Goal: Task Accomplishment & Management: Manage account settings

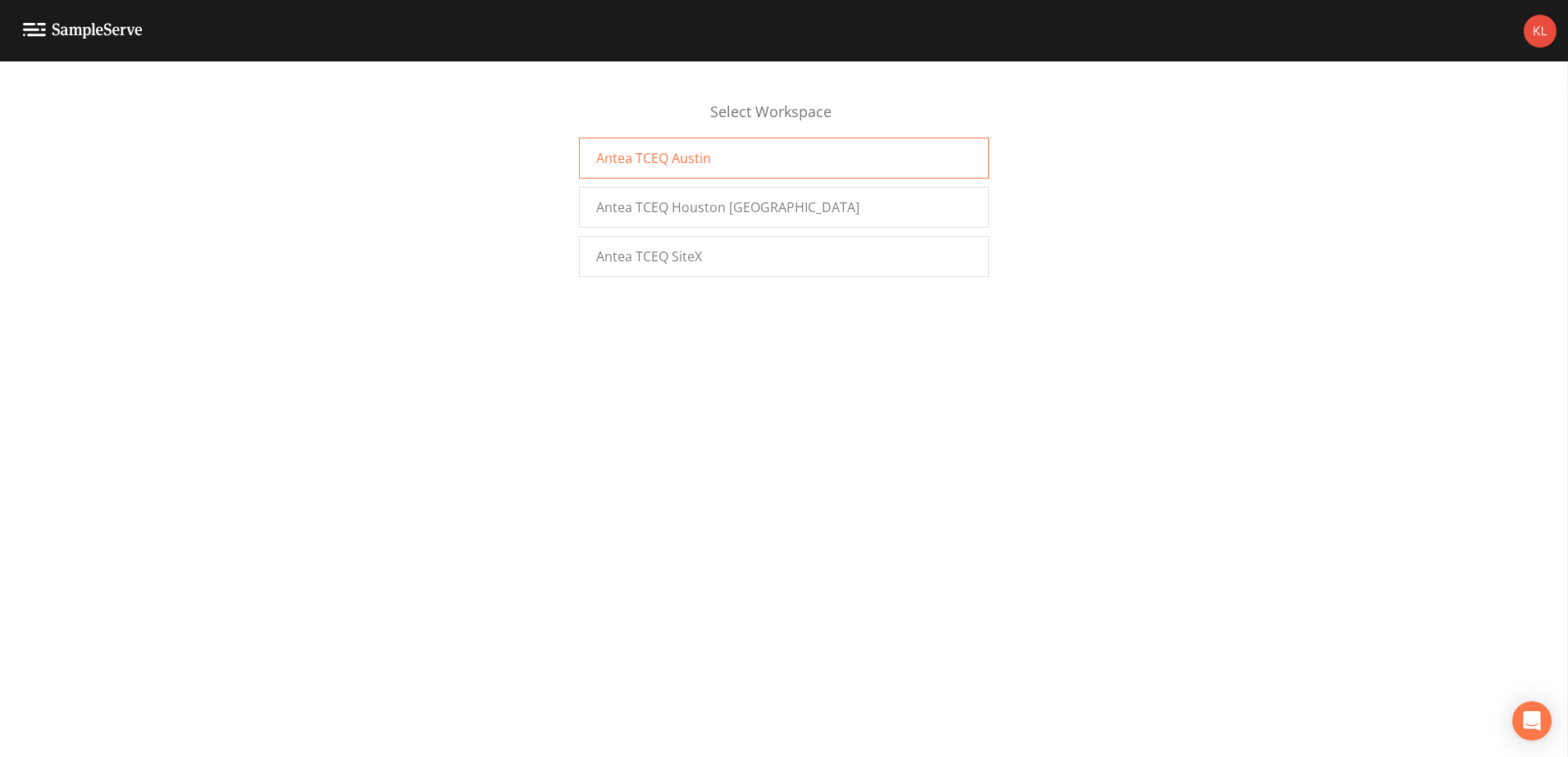
click at [609, 145] on div "Antea TCEQ Austin" at bounding box center [784, 158] width 410 height 41
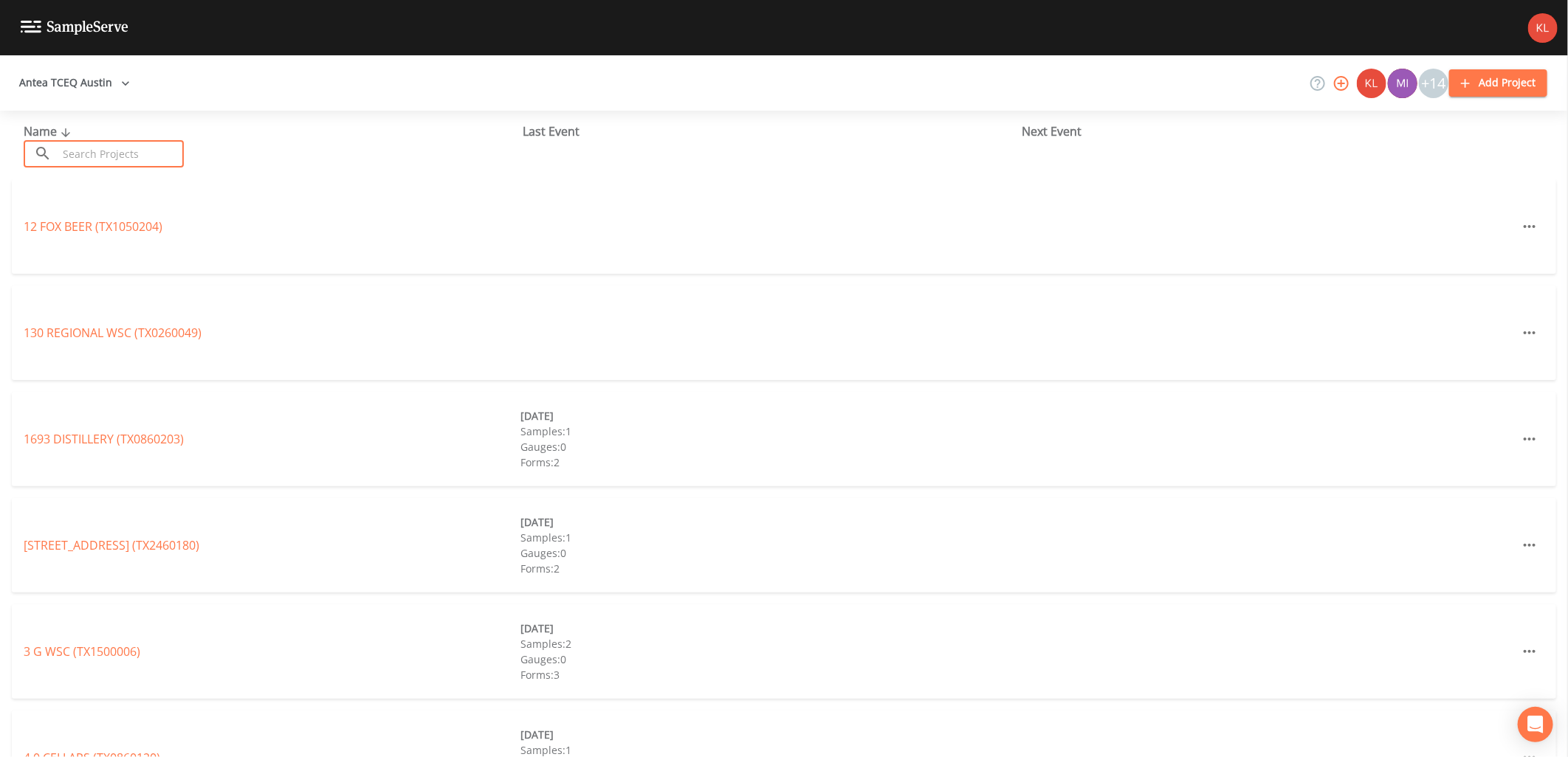
click at [122, 148] on input "text" at bounding box center [121, 154] width 126 height 27
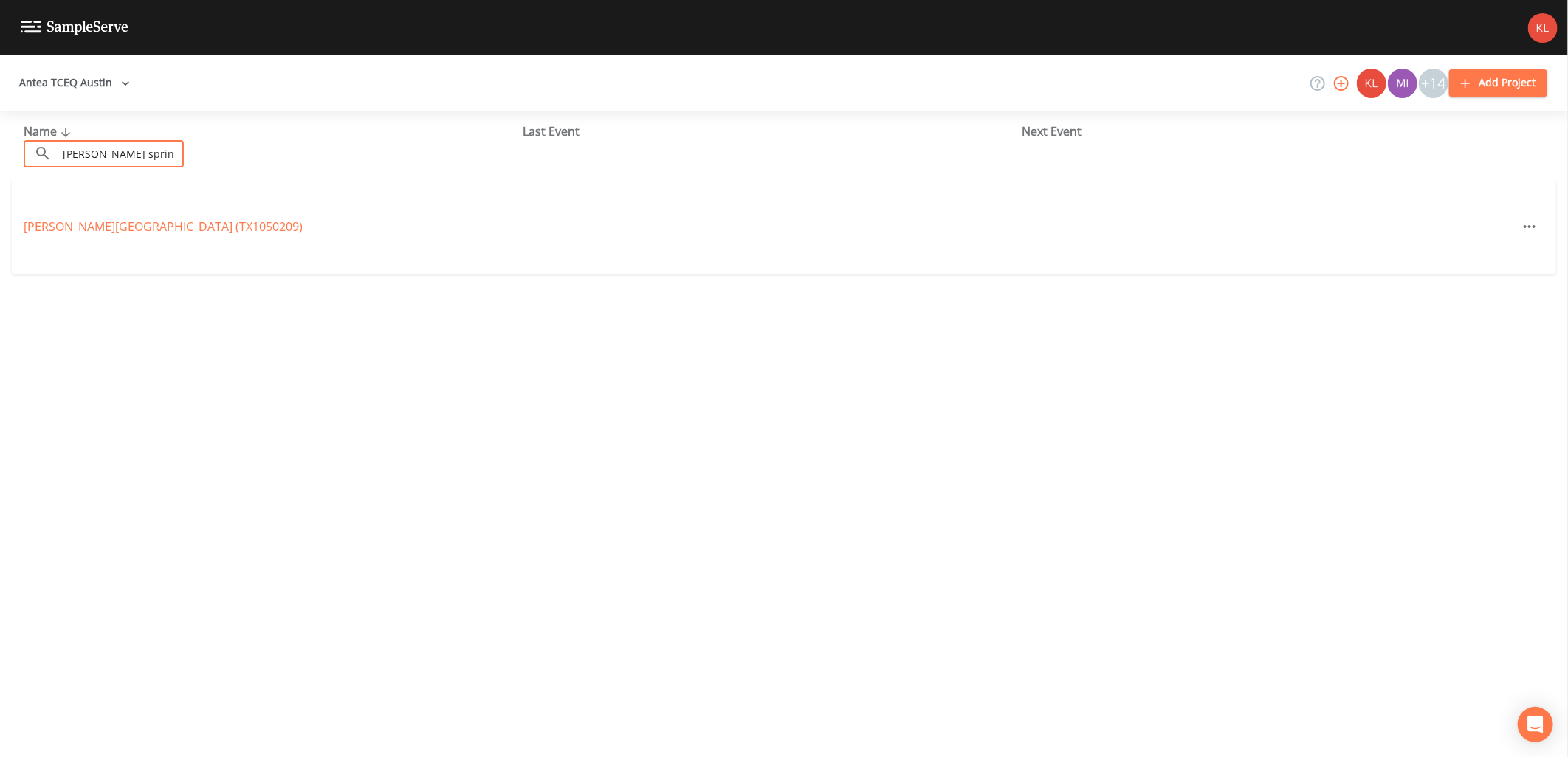
type input "[PERSON_NAME] sprin"
click at [223, 236] on div "[PERSON_NAME][GEOGRAPHIC_DATA] (TX1050209)" at bounding box center [784, 227] width 1544 height 95
click at [212, 226] on link "BARTON SPRINGS MILL (TX1050209)" at bounding box center [163, 227] width 279 height 16
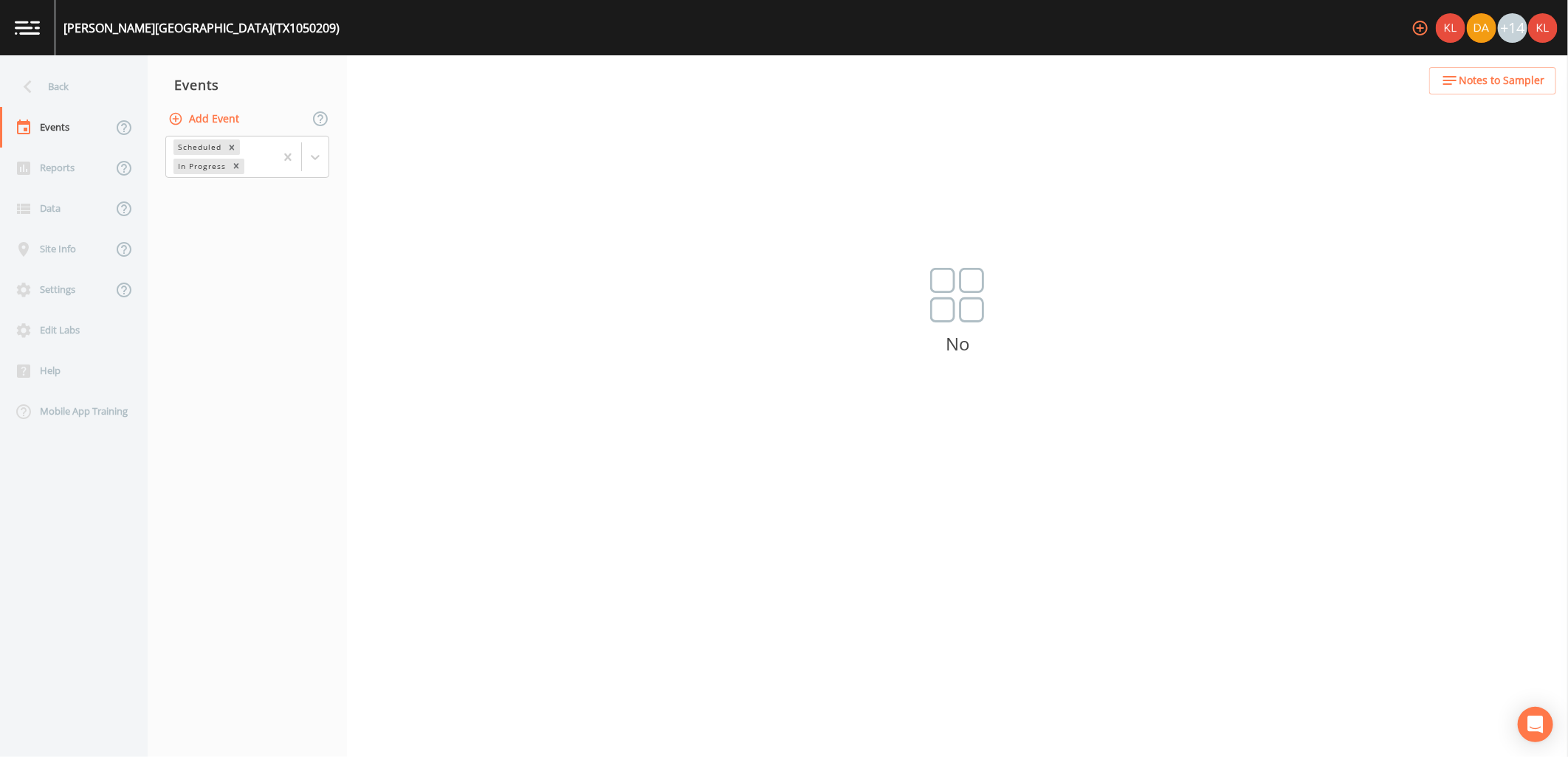
click at [225, 122] on button "Add Event" at bounding box center [205, 119] width 80 height 27
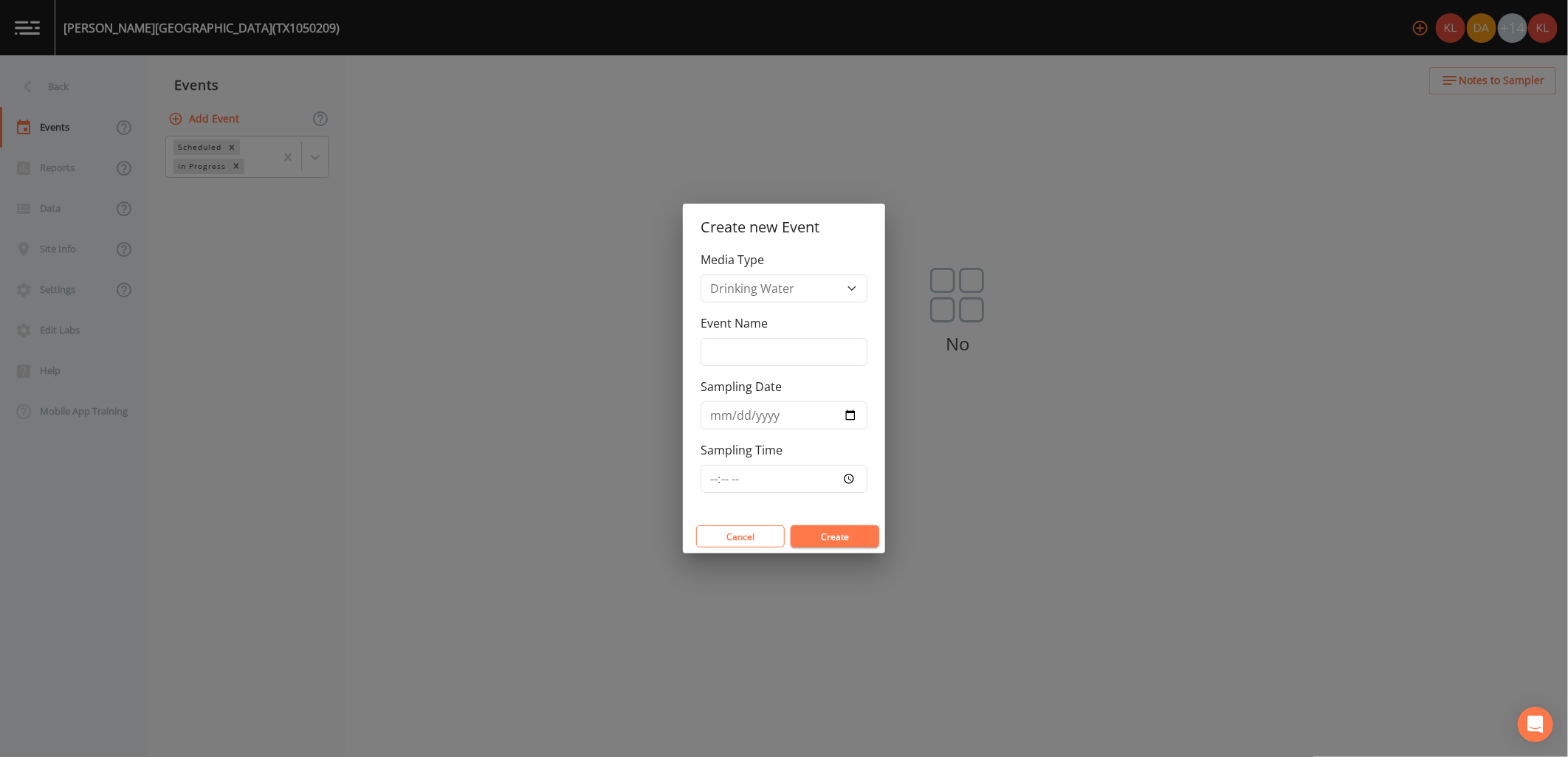
click at [746, 335] on div "Event Name" at bounding box center [784, 340] width 167 height 52
click at [755, 352] on input "Event Name" at bounding box center [784, 352] width 167 height 28
type input "10/16/25"
click at [851, 422] on input "Sampling Date" at bounding box center [784, 415] width 167 height 28
type input "2025-10-16"
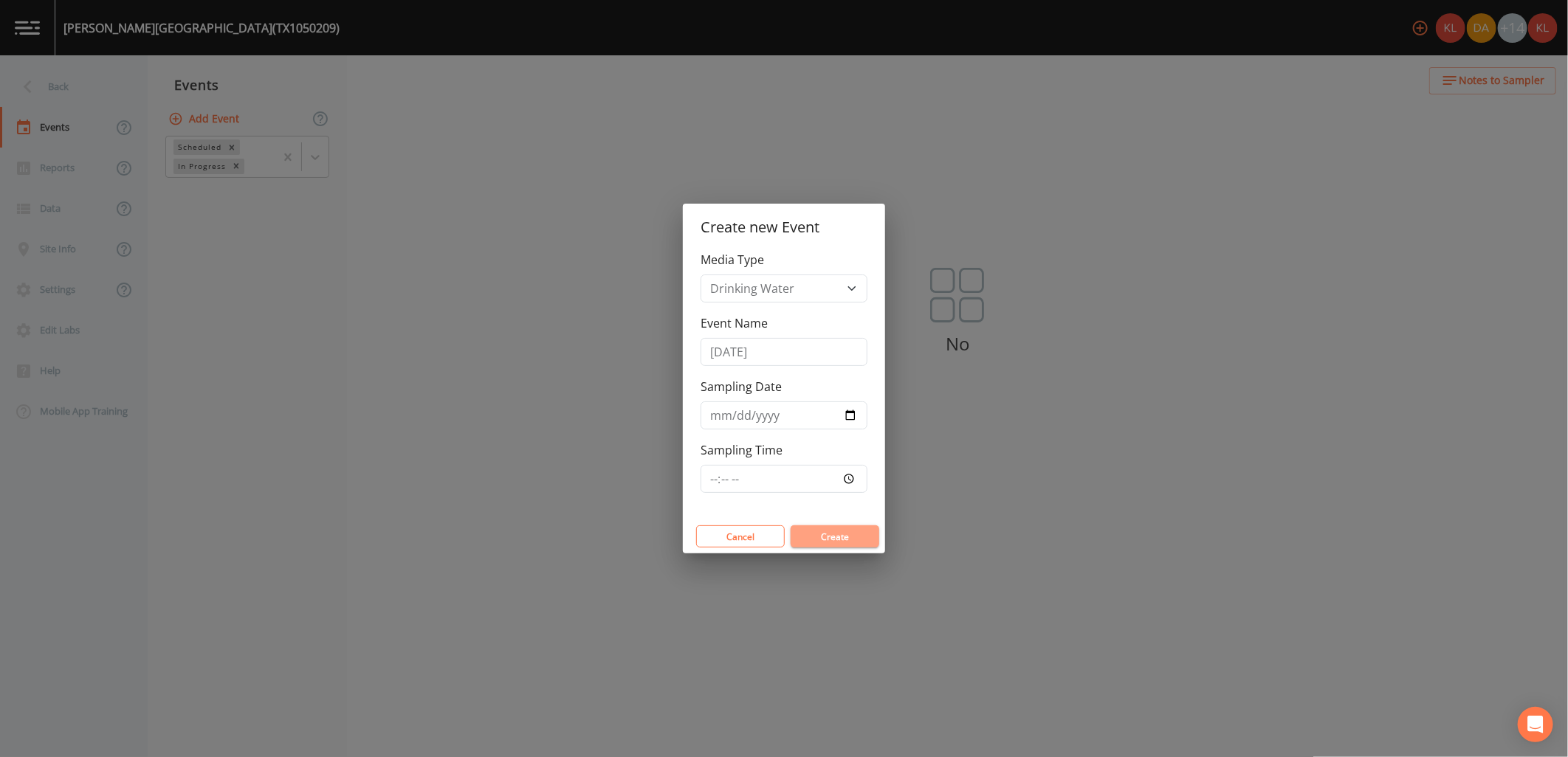
click at [813, 529] on button "Create" at bounding box center [835, 536] width 89 height 22
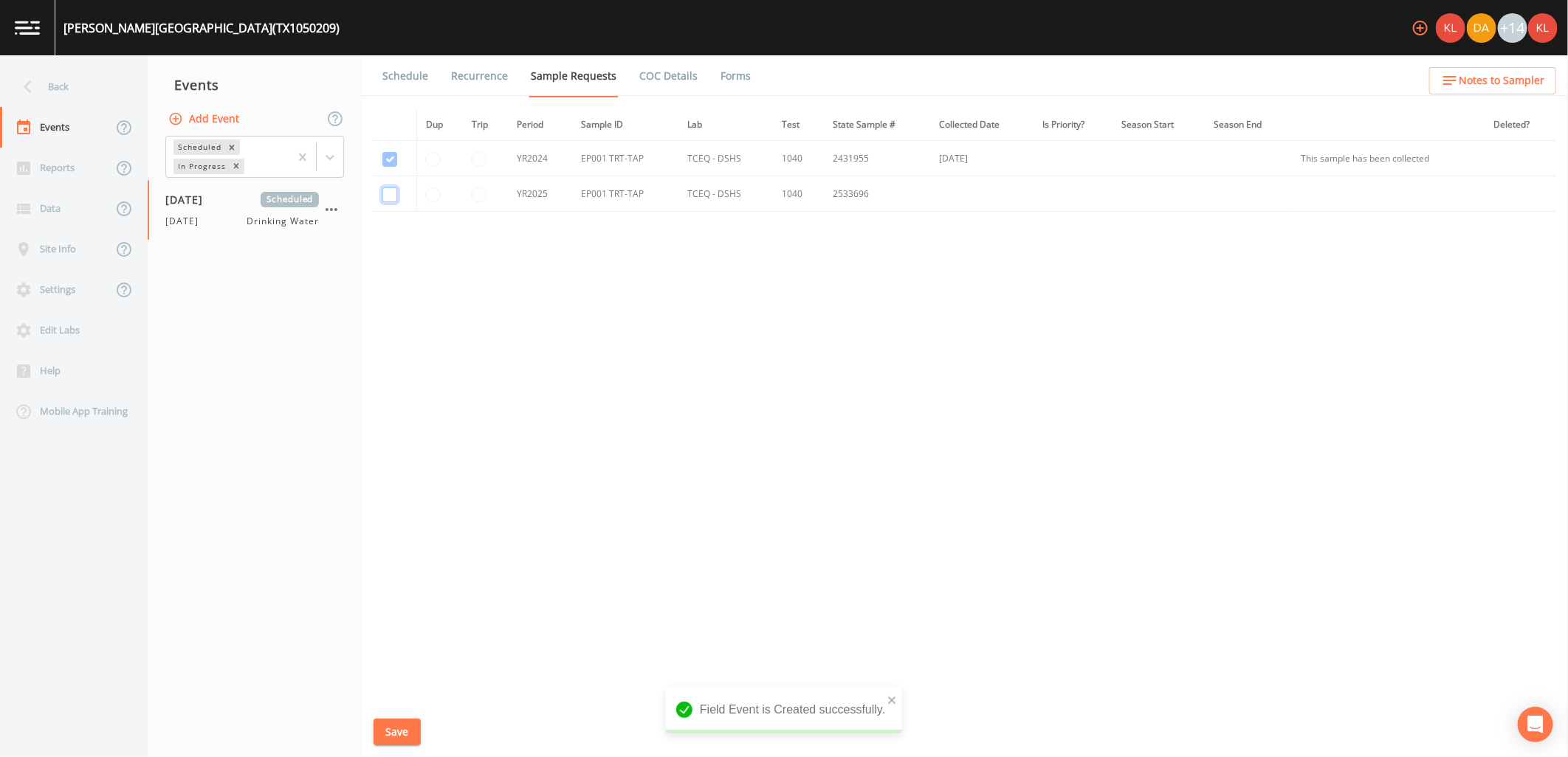
click at [395, 192] on input "checkbox" at bounding box center [389, 194] width 15 height 15
checkbox input "true"
click at [408, 739] on button "Save" at bounding box center [397, 732] width 47 height 27
click at [407, 89] on link "Schedule" at bounding box center [405, 76] width 50 height 41
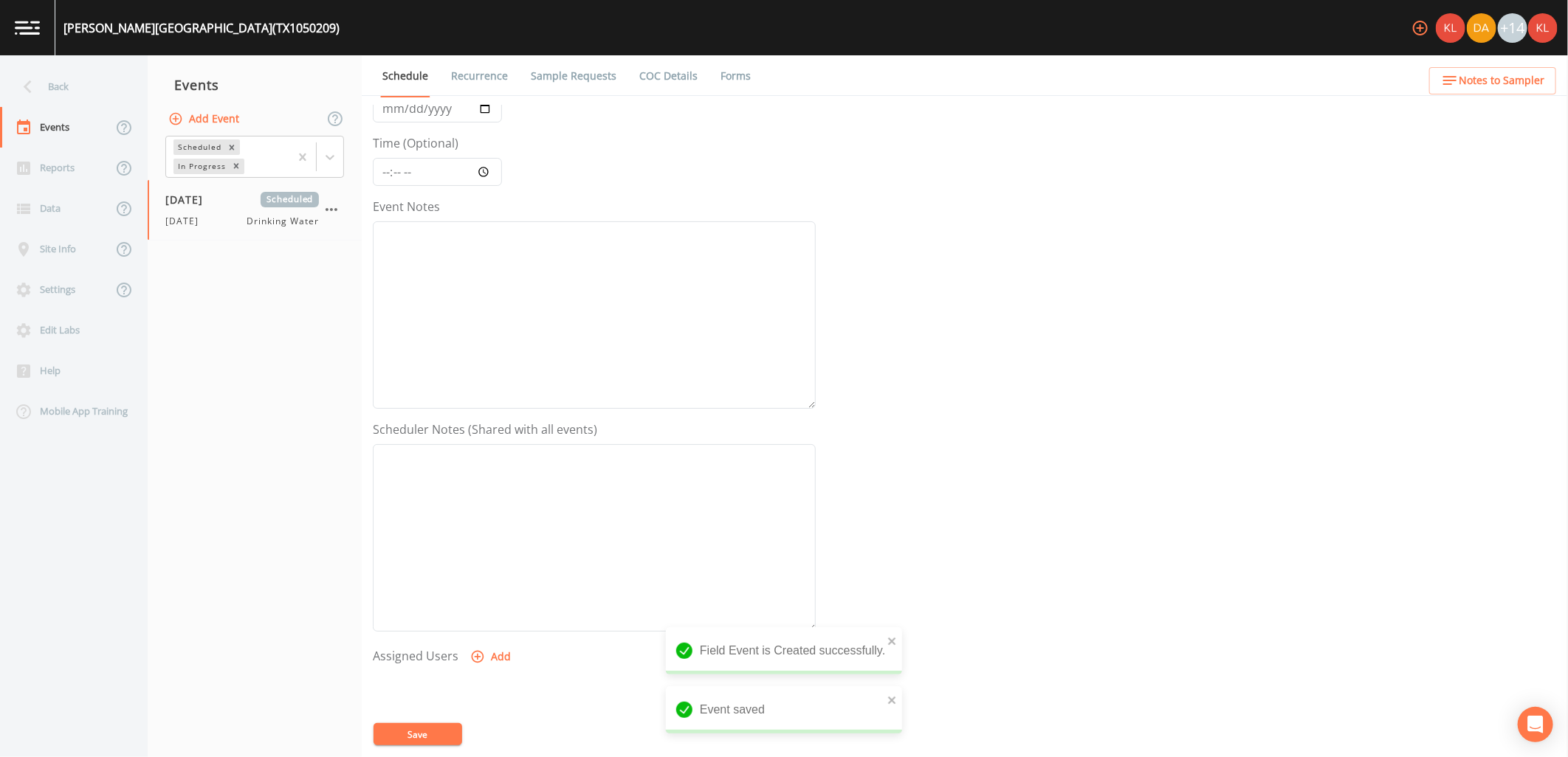
scroll to position [284, 0]
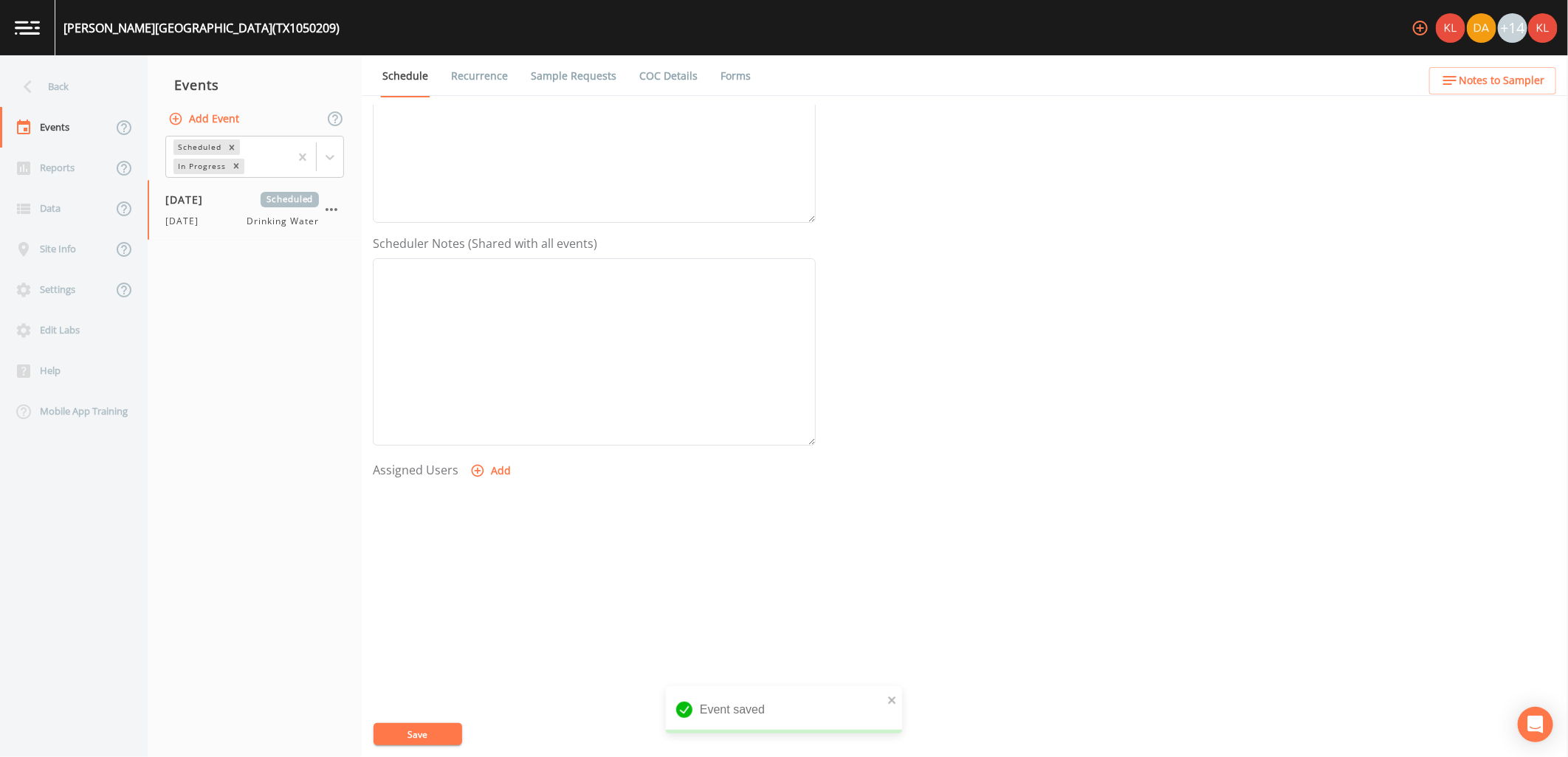
click at [515, 475] on div "Assigned Users Add" at bounding box center [594, 549] width 443 height 183
click at [501, 473] on button "Add" at bounding box center [492, 471] width 49 height 27
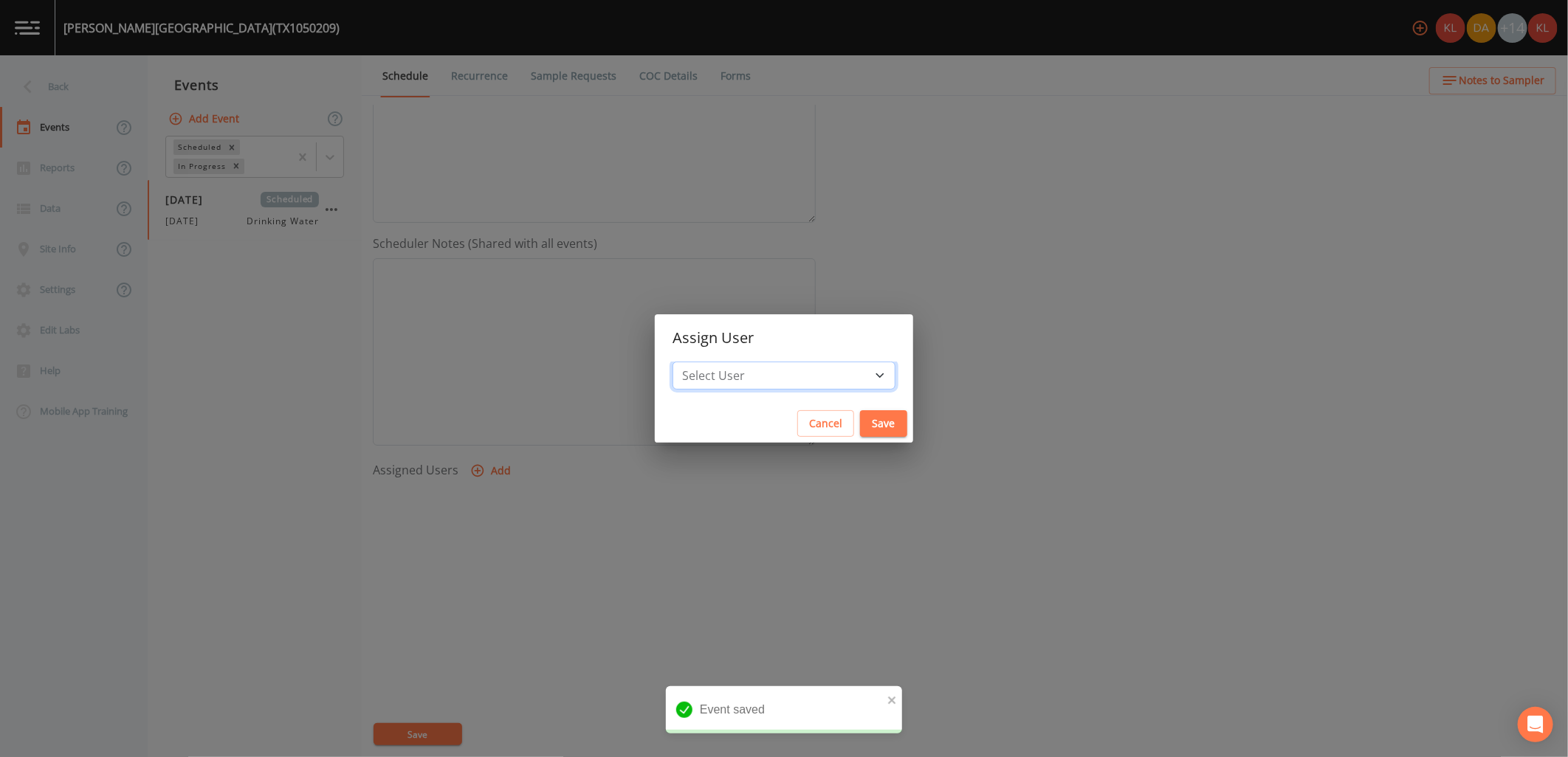
click at [742, 370] on select "Select User Kler Teran David Weber Joshua gere Paul Mike Franklin Rodolfo Ramir…" at bounding box center [784, 376] width 223 height 28
click at [759, 382] on select "Select User Kler Teran David Weber Joshua gere Paul Mike Franklin Rodolfo Ramir…" at bounding box center [784, 376] width 223 height 28
select select "cc3a99b6-42a3-44aa-bed9-88599eb009c7"
click at [712, 362] on select "Select User Kler Teran David Weber Joshua gere Paul Mike Franklin Rodolfo Ramir…" at bounding box center [784, 376] width 223 height 28
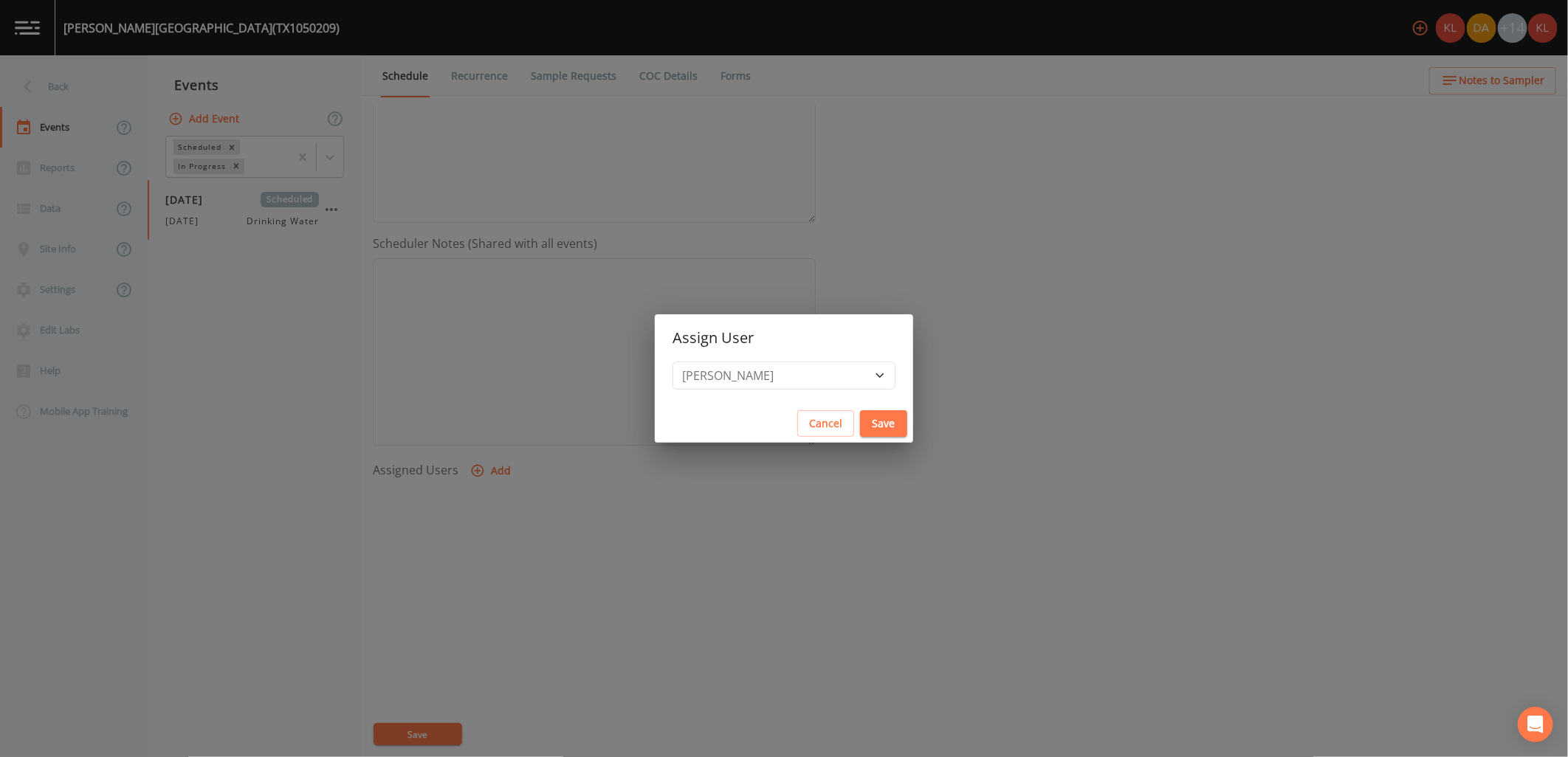
click at [860, 432] on button "Save" at bounding box center [884, 423] width 47 height 27
select select
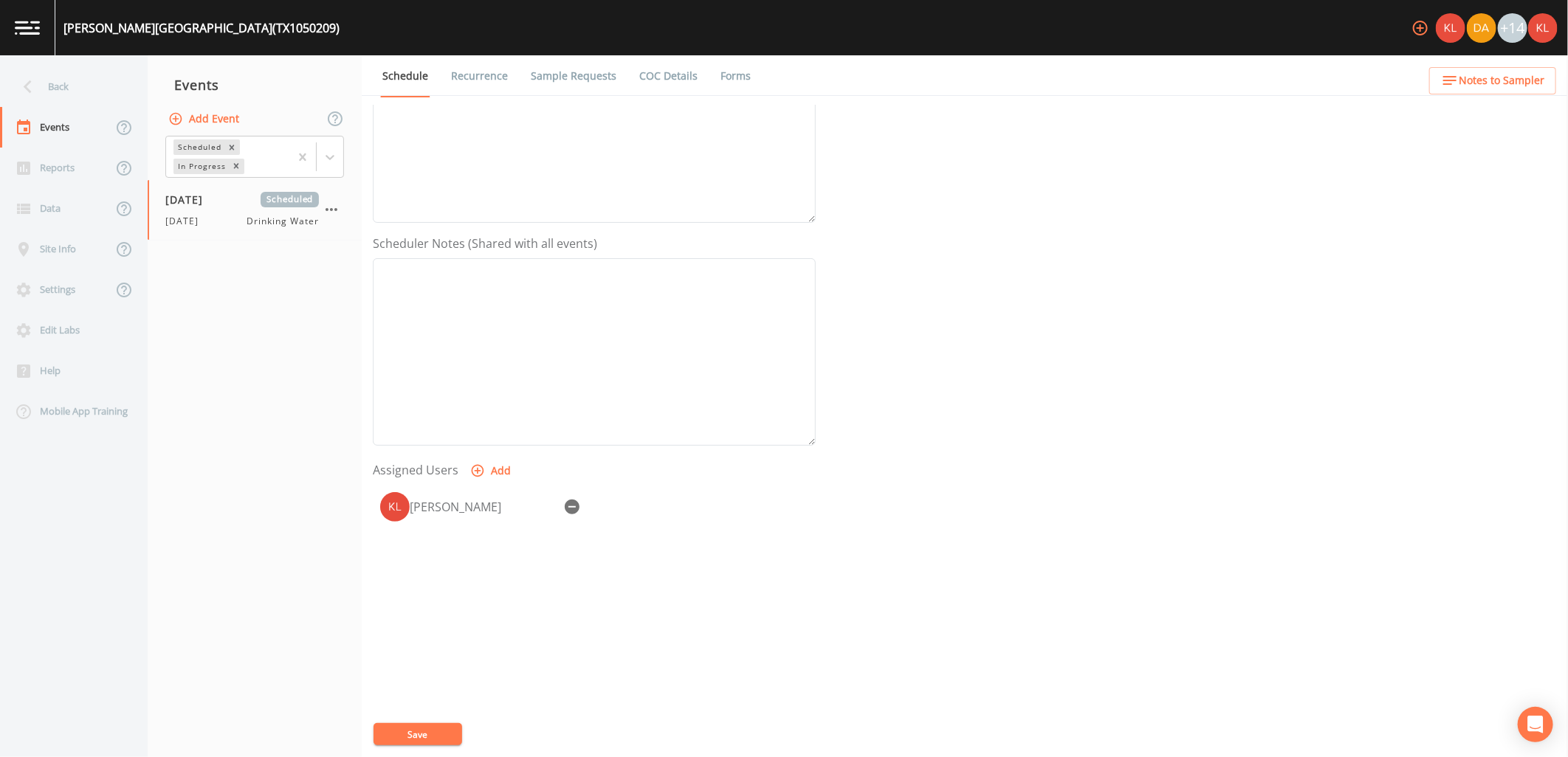
click at [415, 732] on button "Save" at bounding box center [417, 734] width 89 height 22
click at [38, 34] on img at bounding box center [27, 28] width 25 height 14
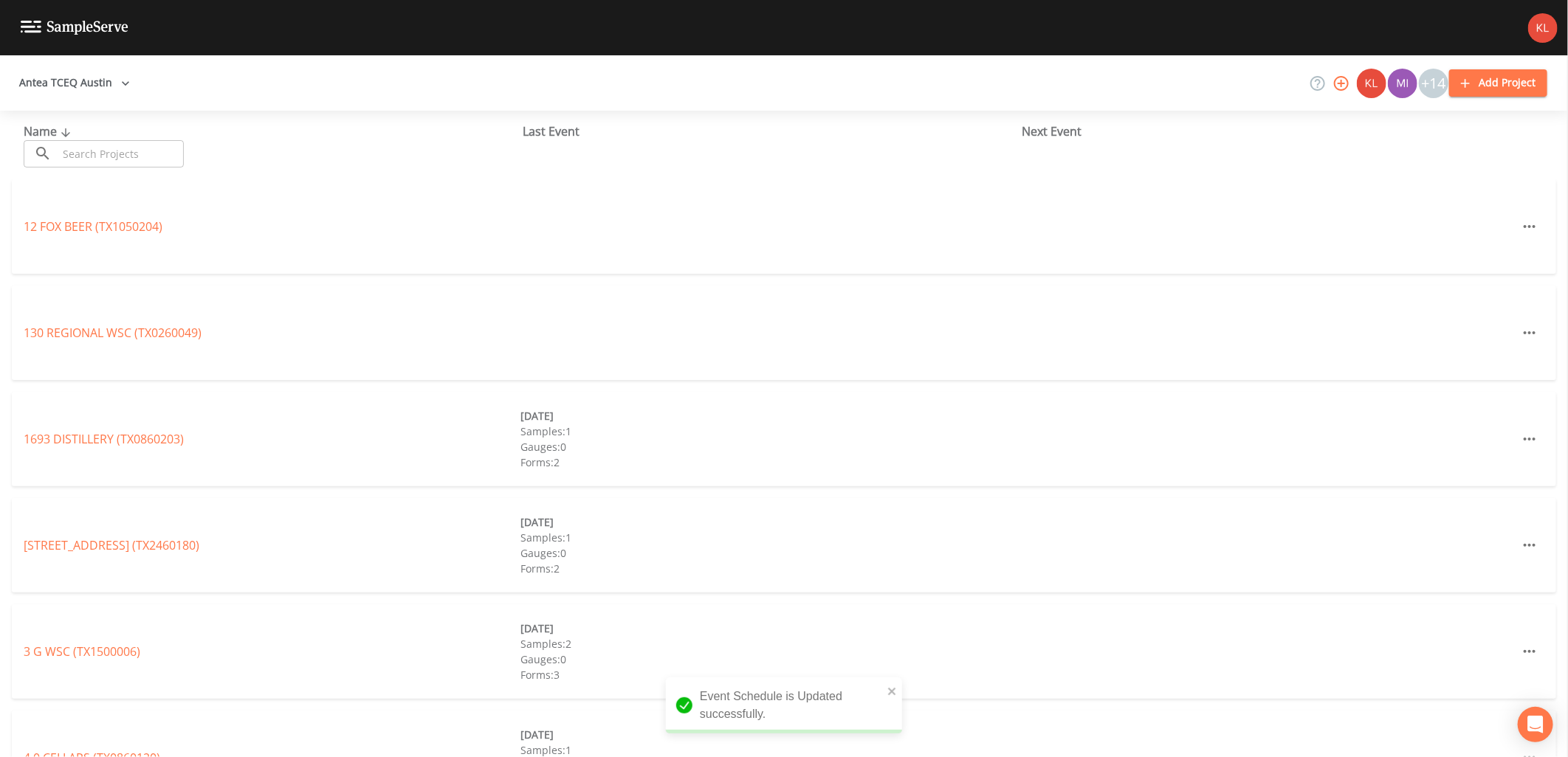
click at [98, 138] on div "Name ​ ​" at bounding box center [273, 144] width 499 height 45
click at [98, 149] on input "text" at bounding box center [121, 154] width 126 height 27
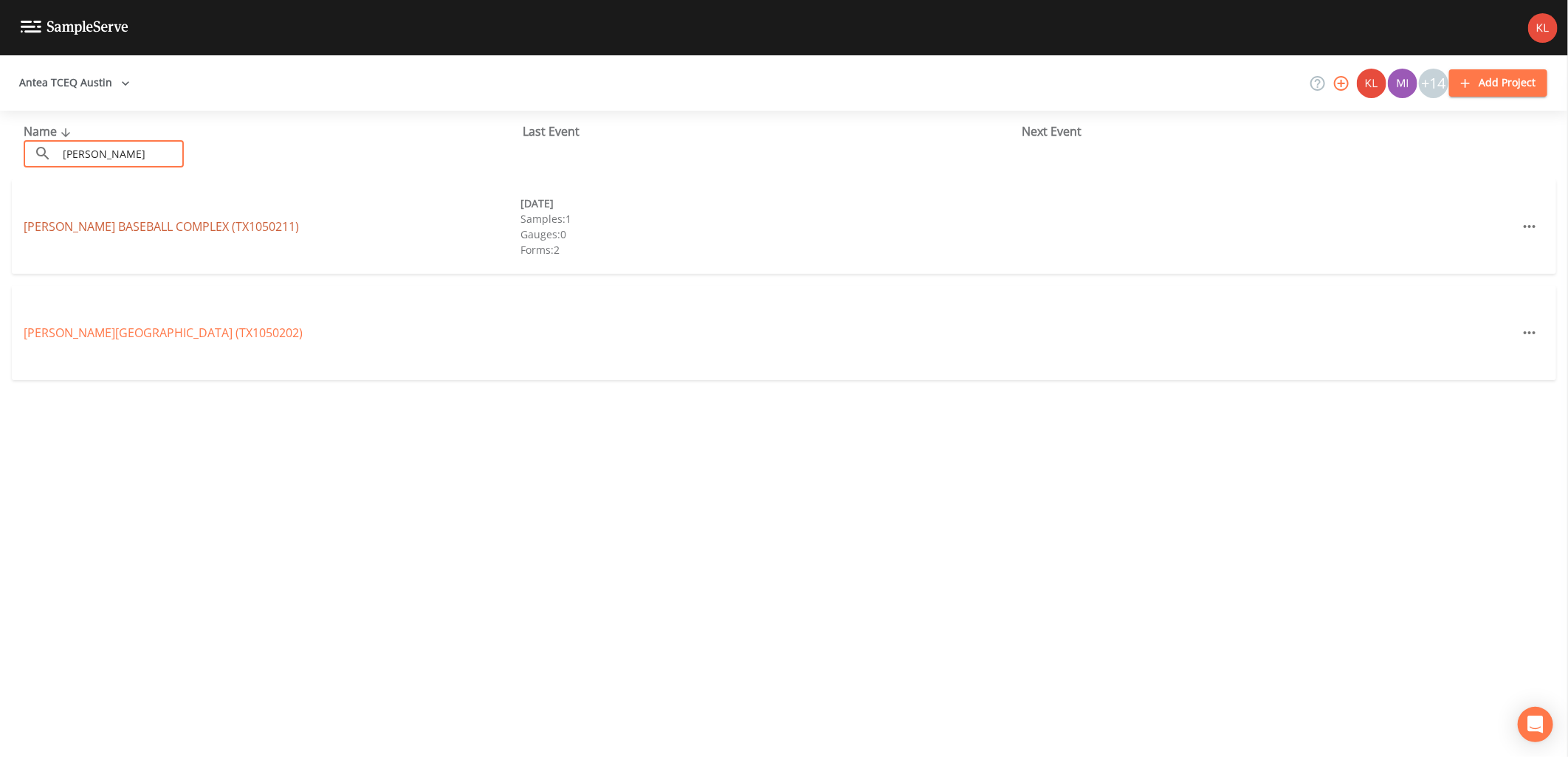
type input "henly"
click at [133, 220] on link "HENLY BASEBALL COMPLEX (TX1050211)" at bounding box center [161, 227] width 275 height 16
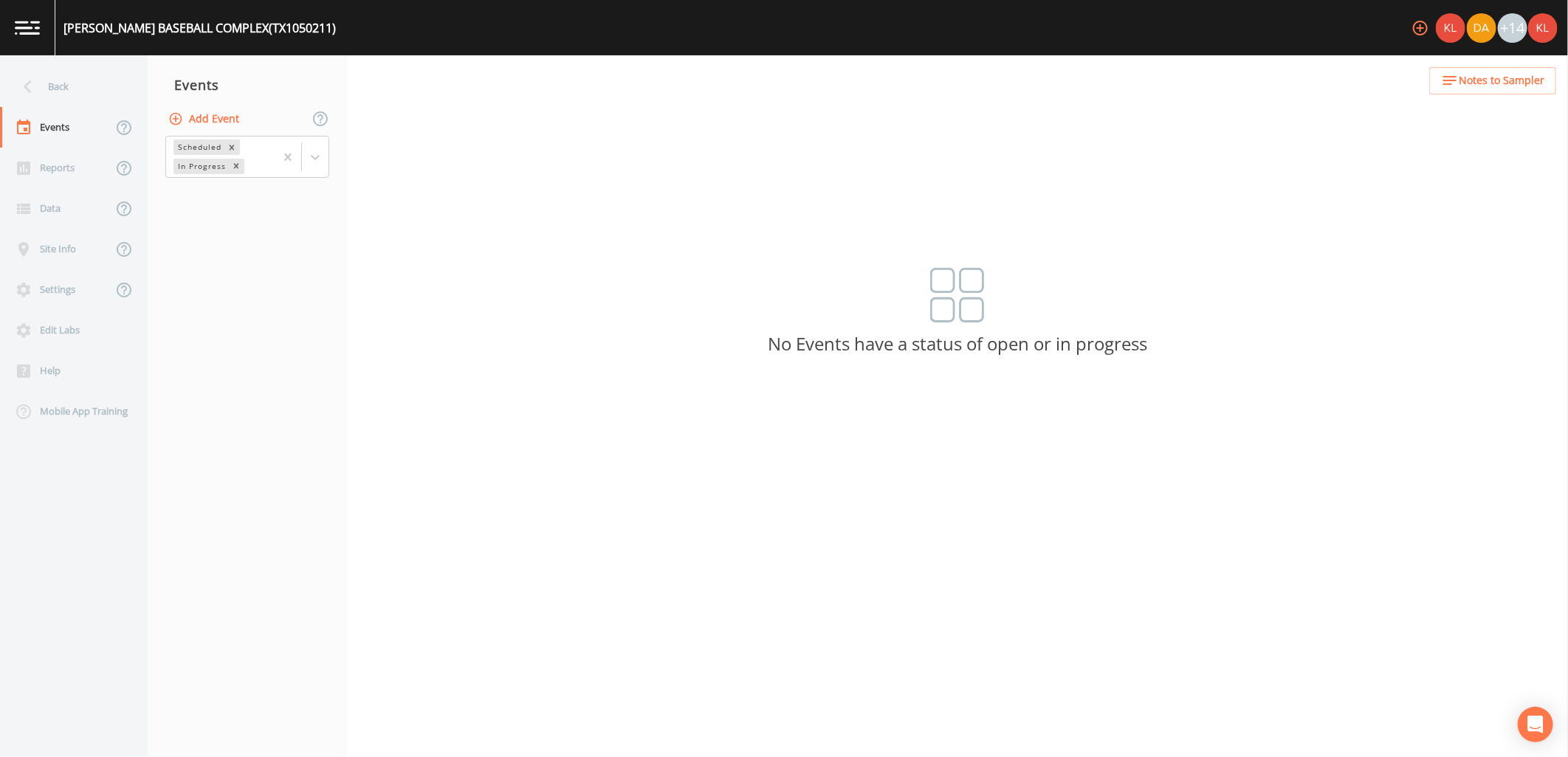
click at [225, 120] on button "Add Event" at bounding box center [205, 119] width 80 height 27
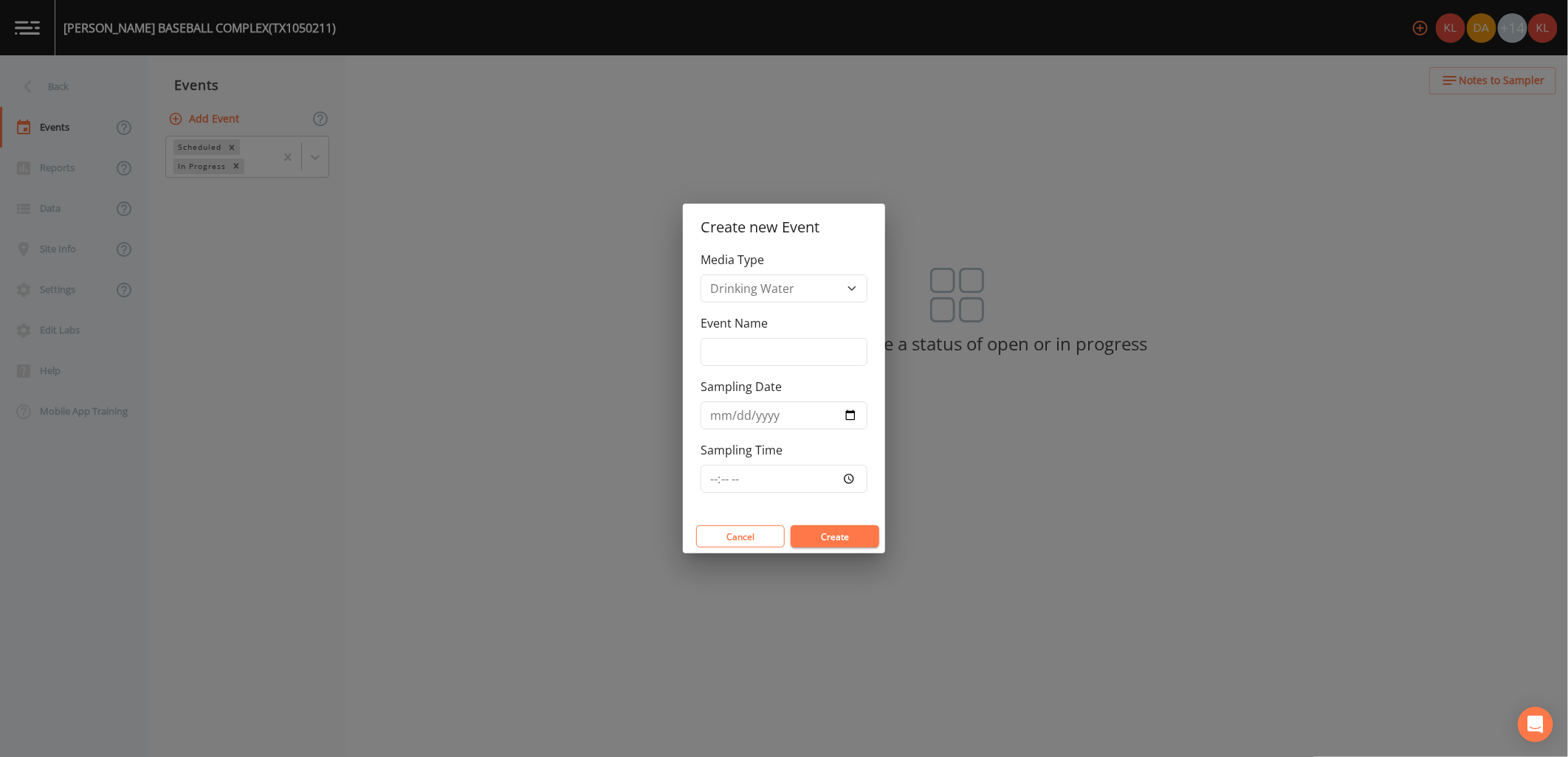
click at [846, 336] on div "Event Name" at bounding box center [784, 340] width 167 height 52
click at [846, 349] on input "Event Name" at bounding box center [784, 352] width 167 height 28
type input "10/16/25"
click at [845, 405] on input "Sampling Date" at bounding box center [784, 415] width 167 height 28
click at [849, 409] on input "Sampling Date" at bounding box center [784, 415] width 167 height 28
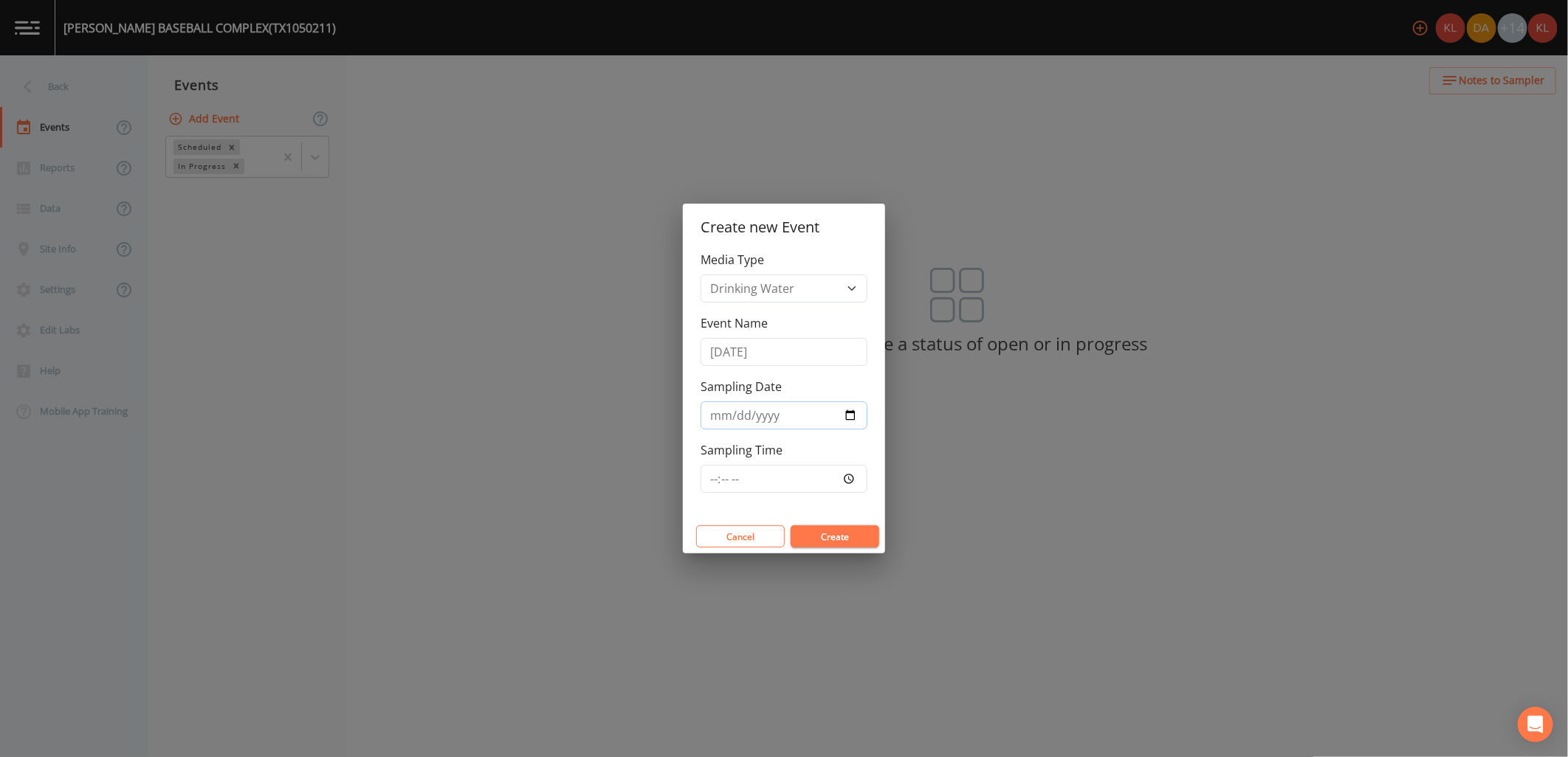
type input "2025-10-16"
click at [844, 536] on button "Create" at bounding box center [835, 536] width 89 height 22
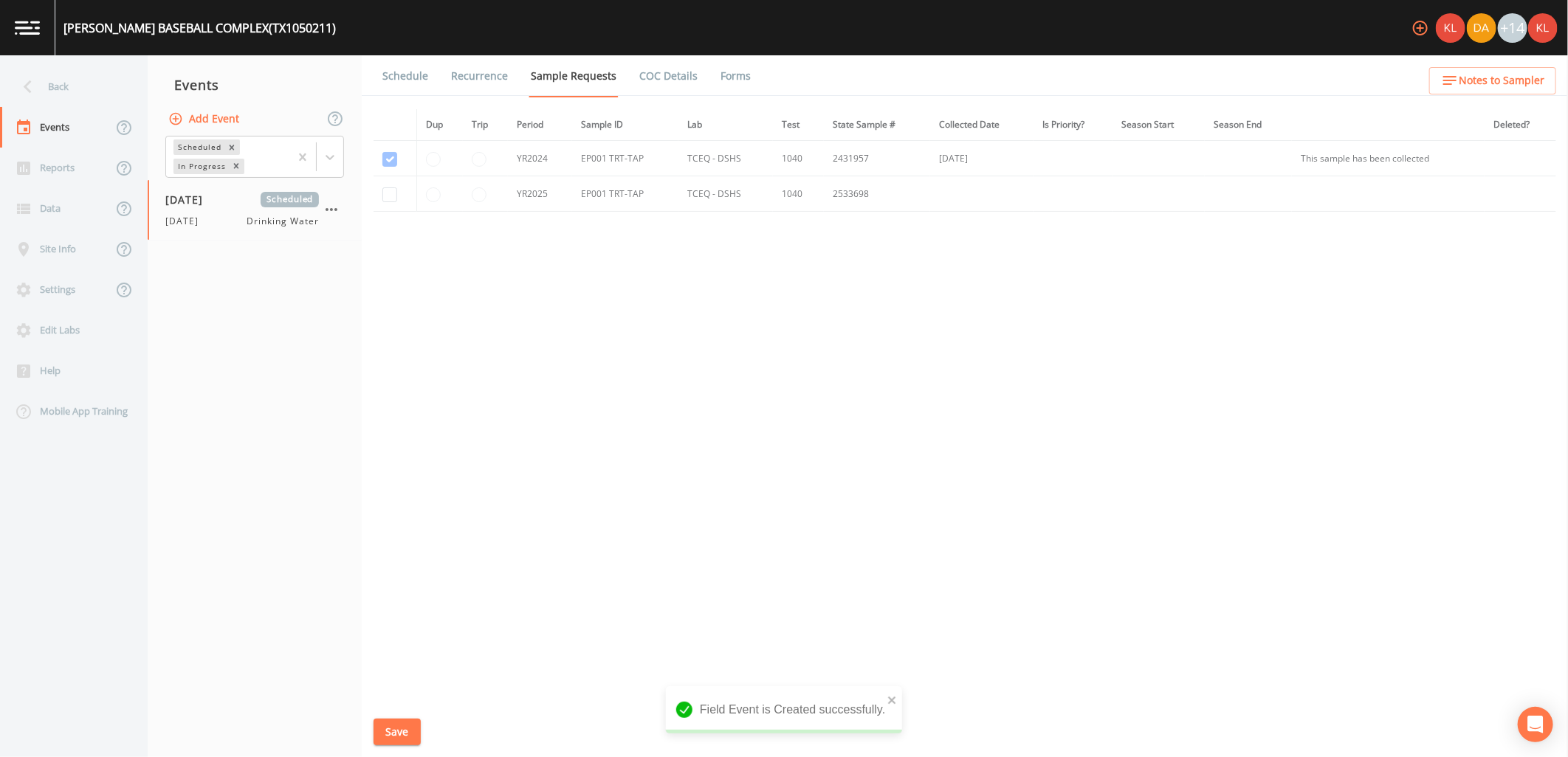
click at [395, 203] on td at bounding box center [395, 194] width 44 height 35
click at [395, 199] on input "checkbox" at bounding box center [389, 194] width 15 height 15
checkbox input "true"
click at [408, 738] on button "Save" at bounding box center [397, 732] width 47 height 27
click at [395, 92] on link "Schedule" at bounding box center [405, 76] width 50 height 41
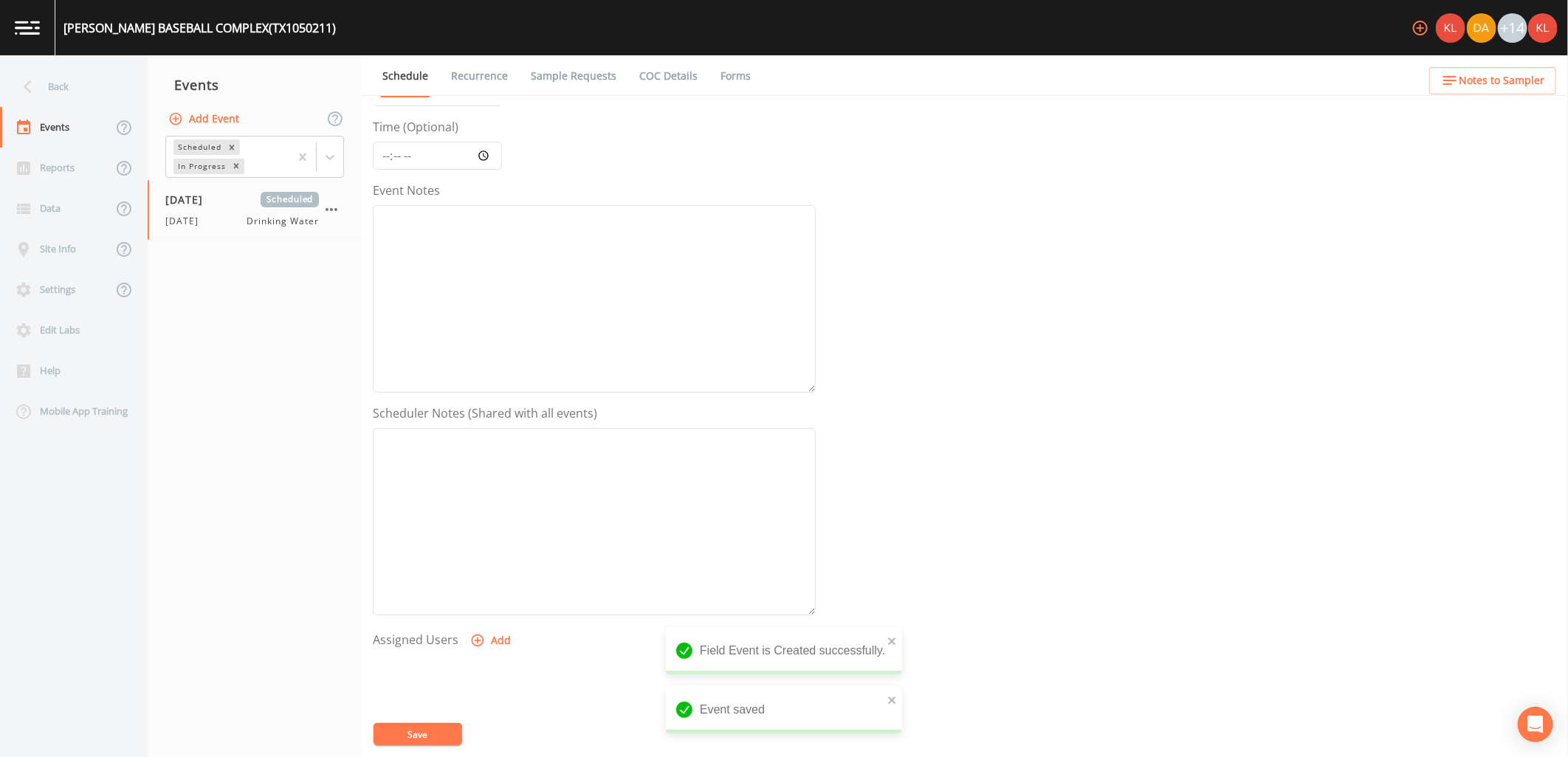
scroll to position [284, 0]
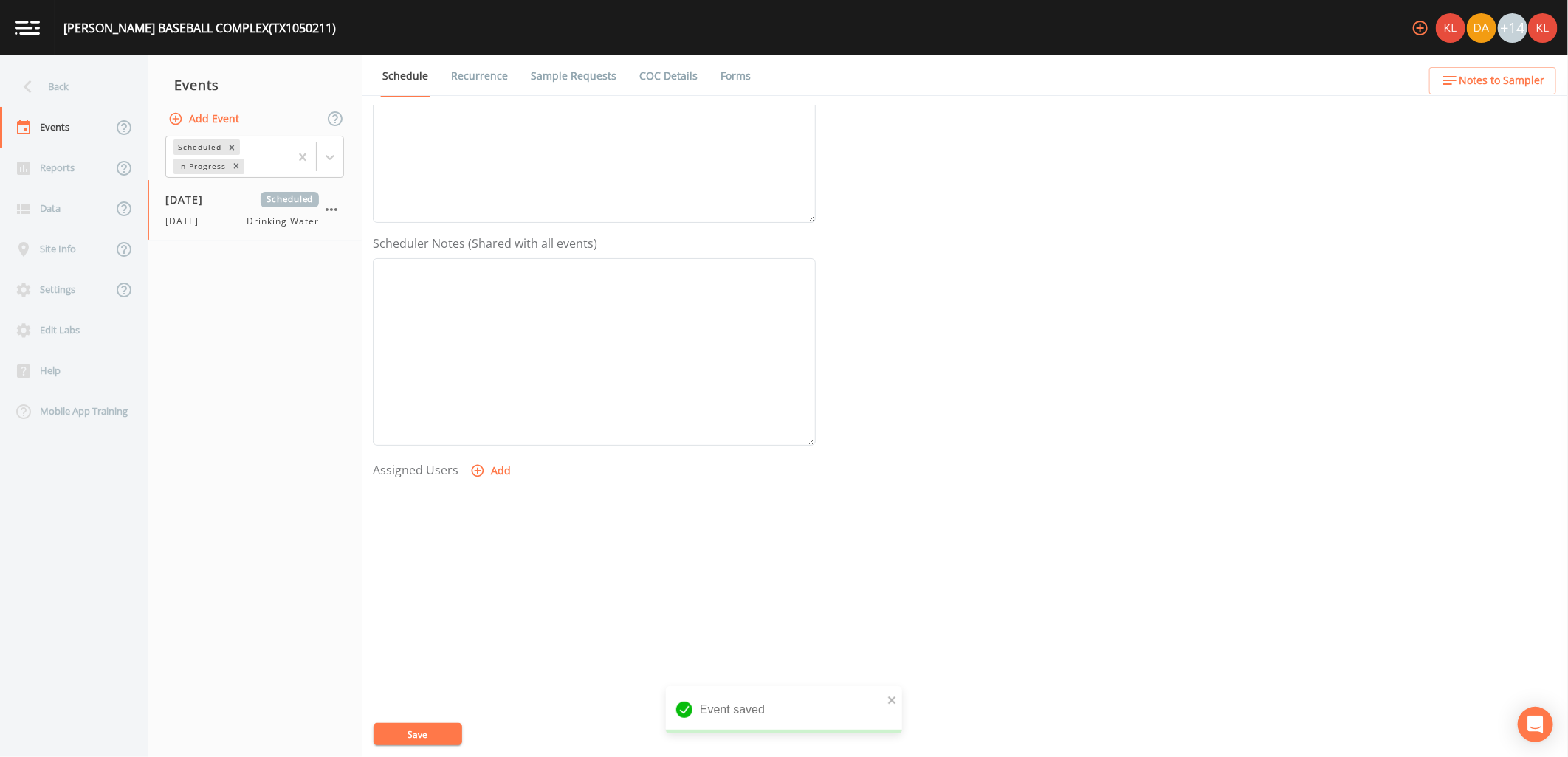
click at [499, 478] on button "Add" at bounding box center [492, 471] width 49 height 27
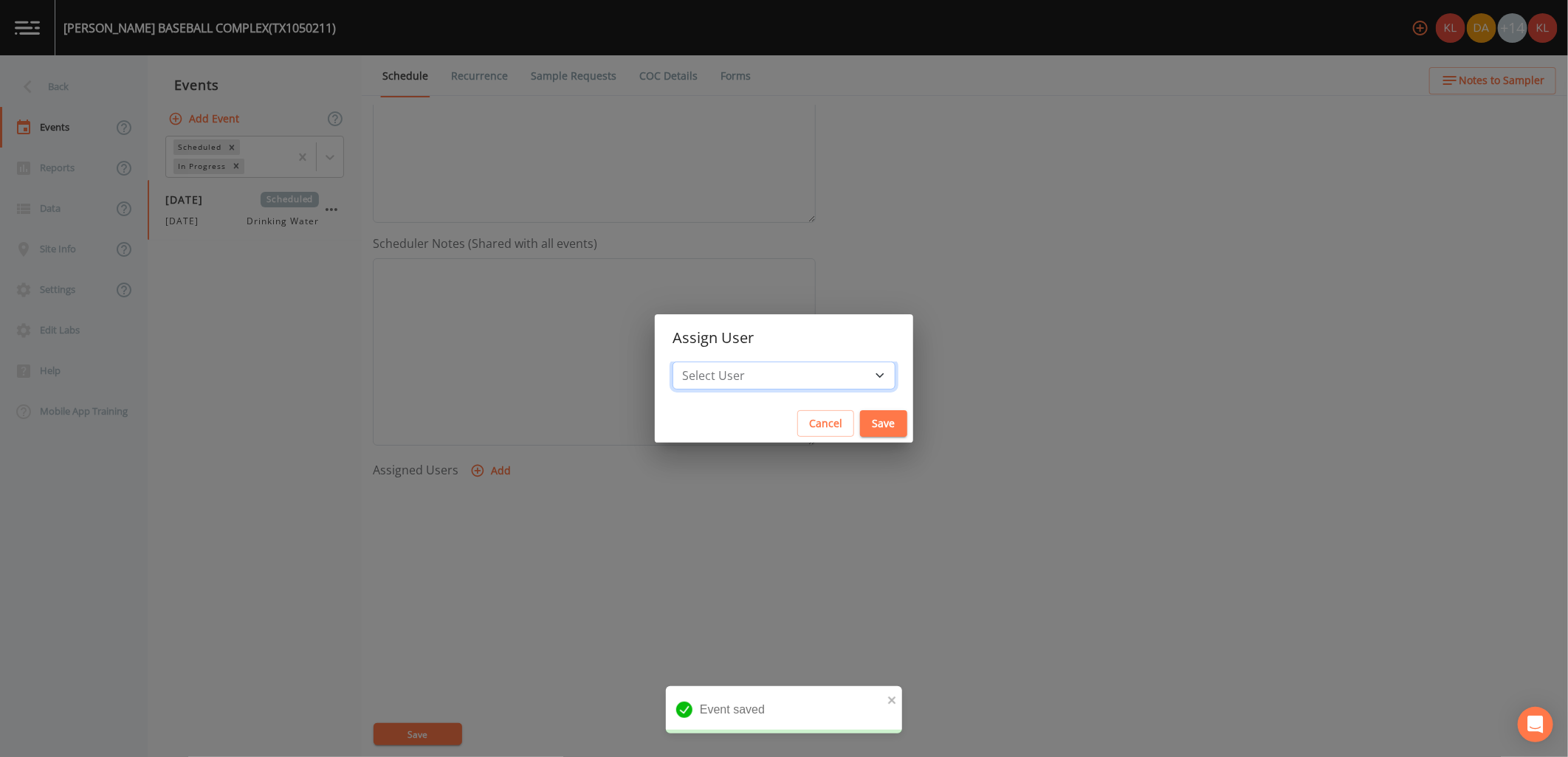
drag, startPoint x: 798, startPoint y: 378, endPoint x: 798, endPoint y: 364, distance: 14.0
click at [798, 371] on select "Select User Kler Teran David Weber Joshua gere Paul Mike Franklin Rodolfo Ramir…" at bounding box center [784, 376] width 223 height 28
select select "cc3a99b6-42a3-44aa-bed9-88599eb009c7"
click at [712, 362] on select "Select User Kler Teran David Weber Joshua gere Paul Mike Franklin Rodolfo Ramir…" at bounding box center [784, 376] width 223 height 28
click at [860, 418] on button "Save" at bounding box center [884, 423] width 47 height 27
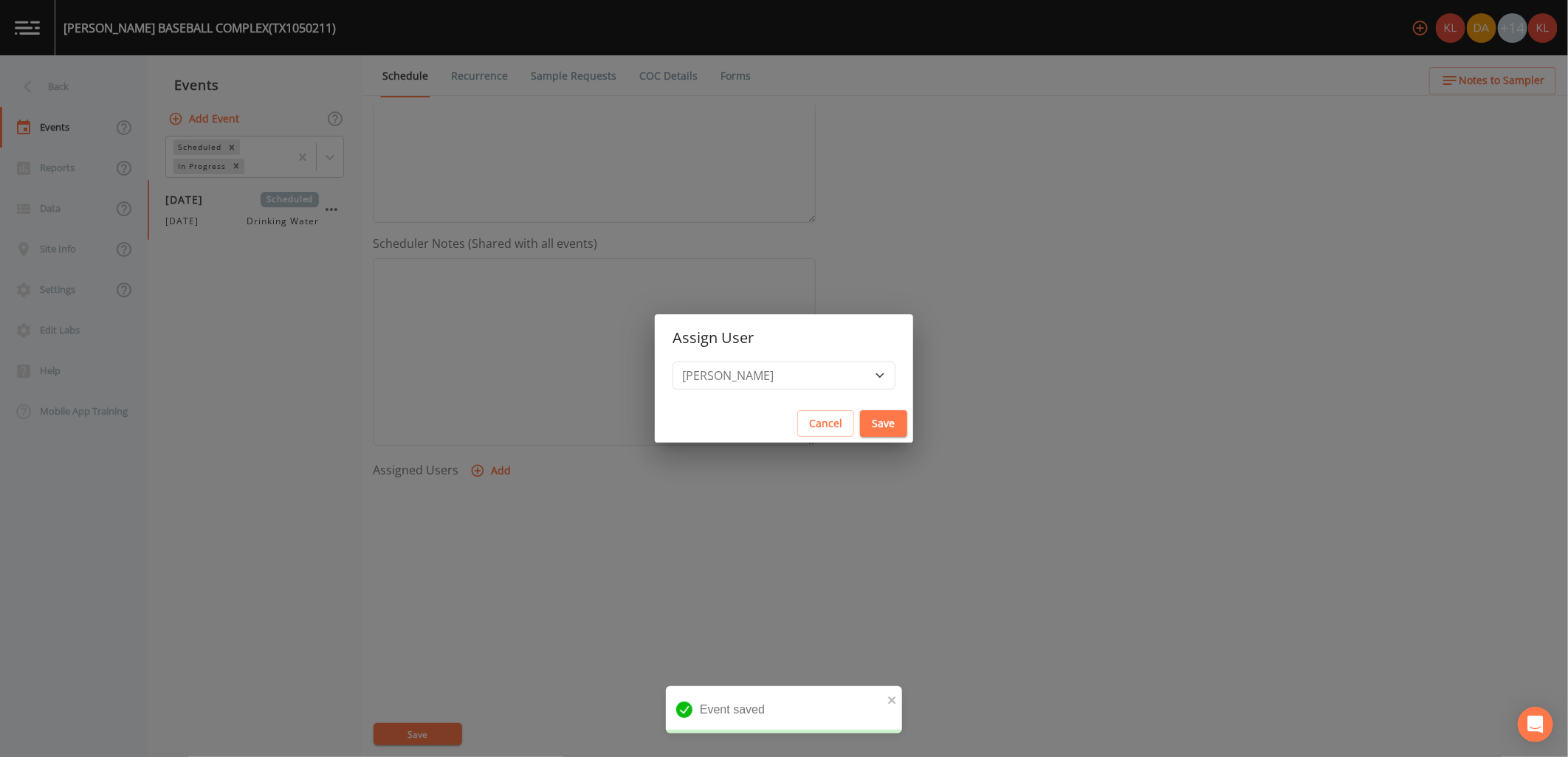
select select
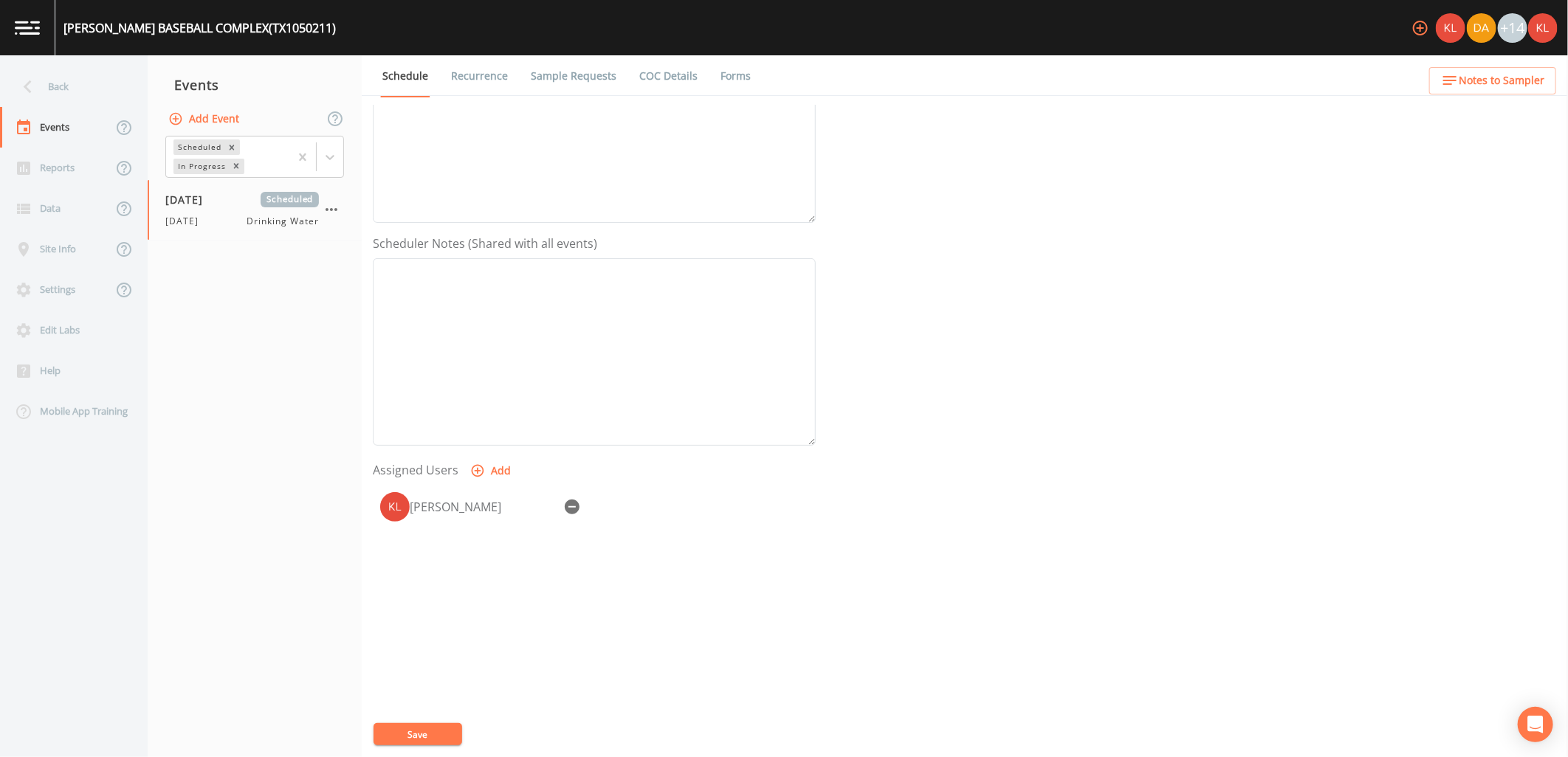
click at [400, 722] on div "Event Name 10/16/25 Target Sampling Date 2025-10-16 Time (Optional) Event Notes…" at bounding box center [970, 430] width 1195 height 652
click at [406, 729] on button "Save" at bounding box center [417, 734] width 89 height 22
click at [21, 5] on link at bounding box center [27, 27] width 55 height 55
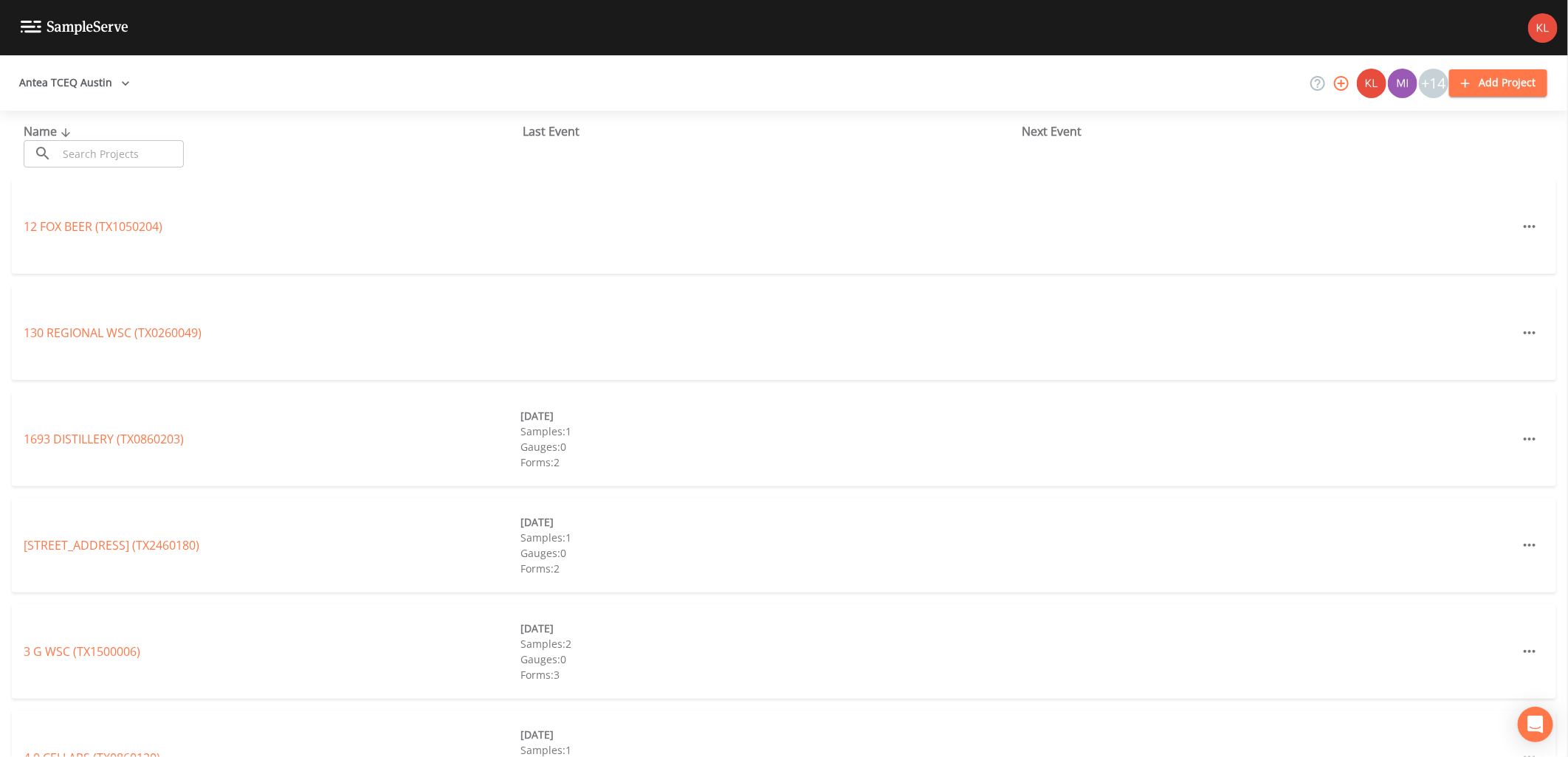
click at [85, 156] on input "text" at bounding box center [121, 154] width 126 height 27
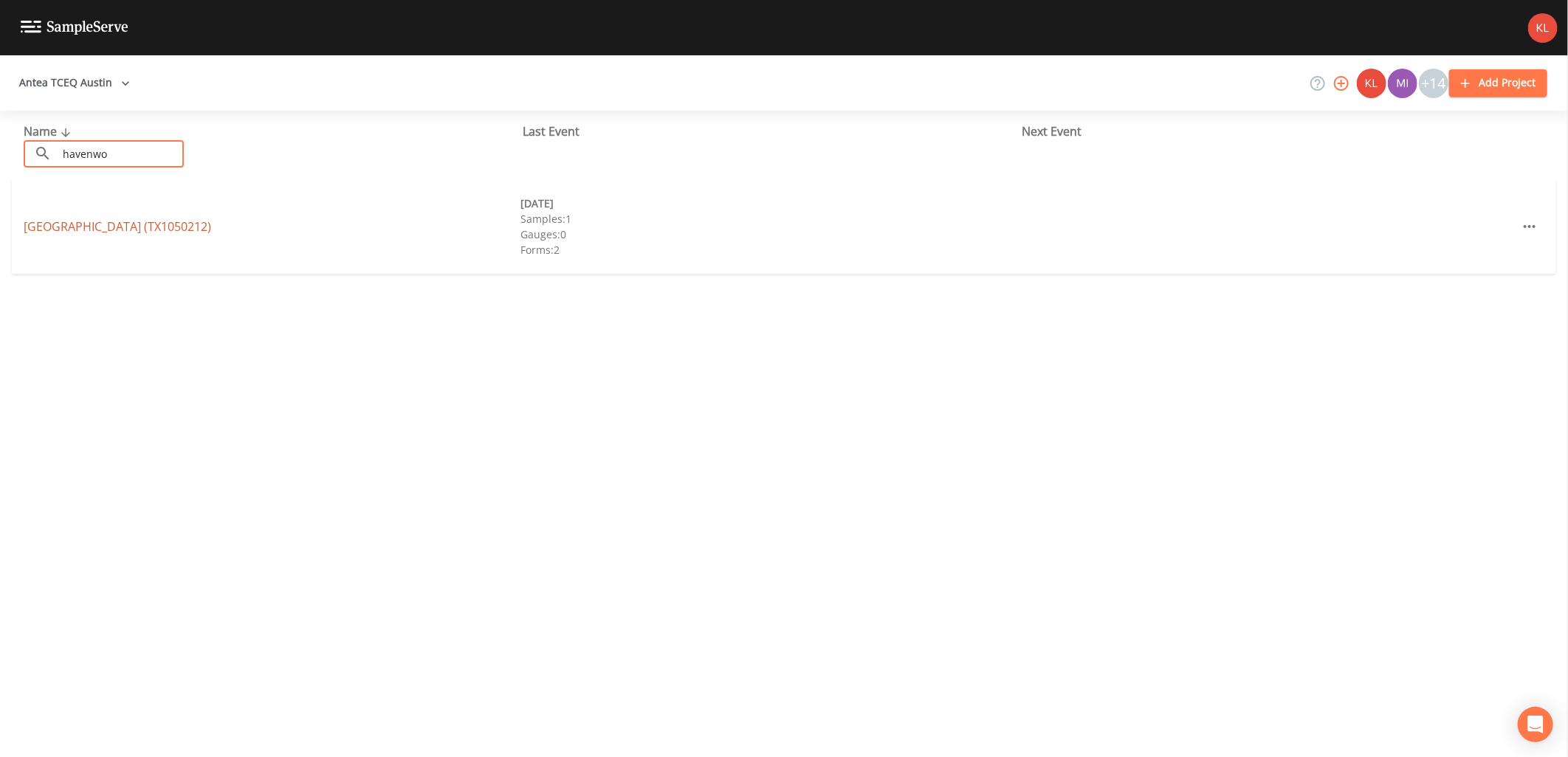
type input "havenwo"
click at [112, 225] on link "HAVENWOOD NATURE SCHOOL (TX1050212)" at bounding box center [117, 227] width 187 height 16
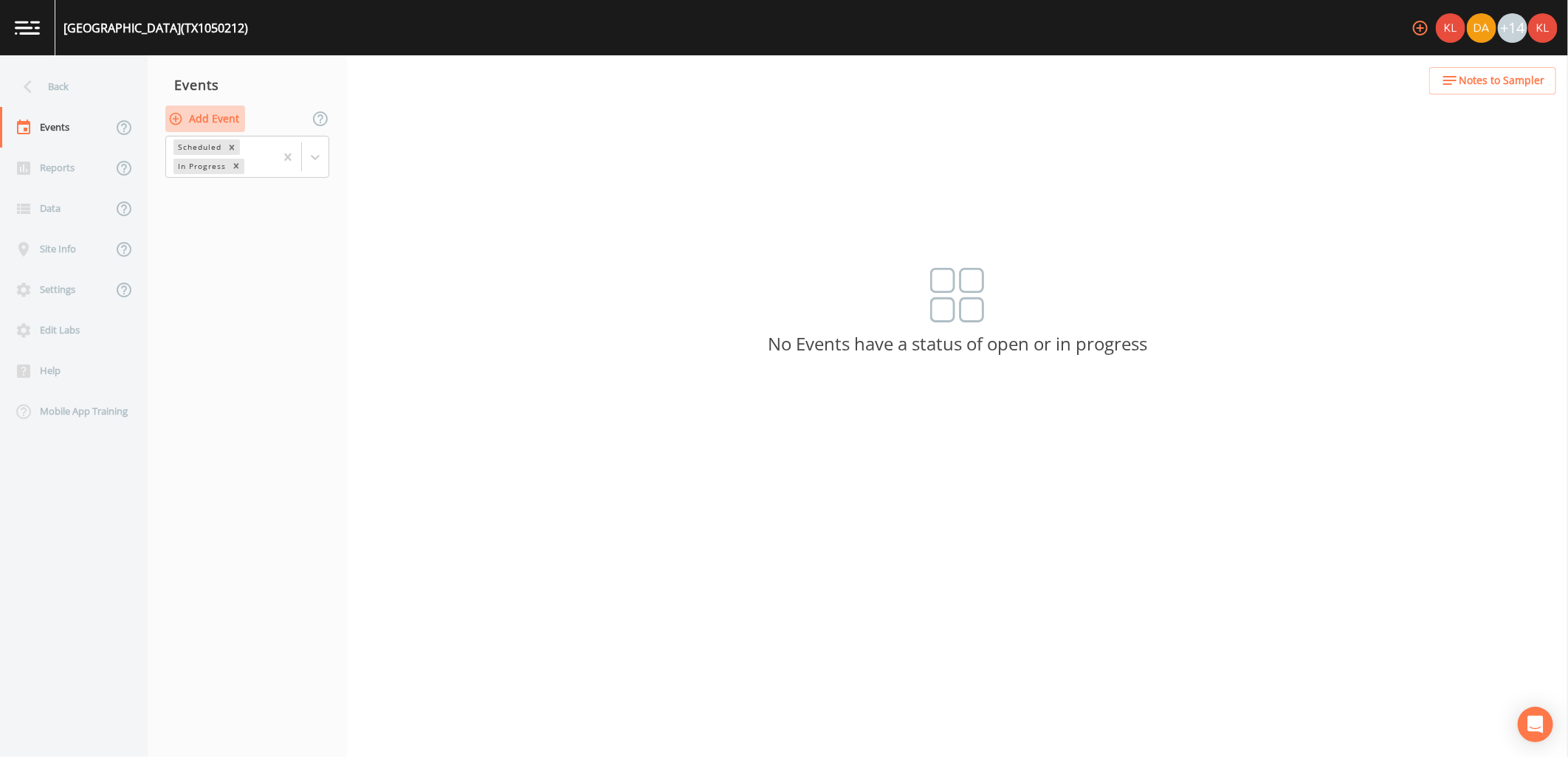
click at [224, 120] on button "Add Event" at bounding box center [205, 119] width 80 height 27
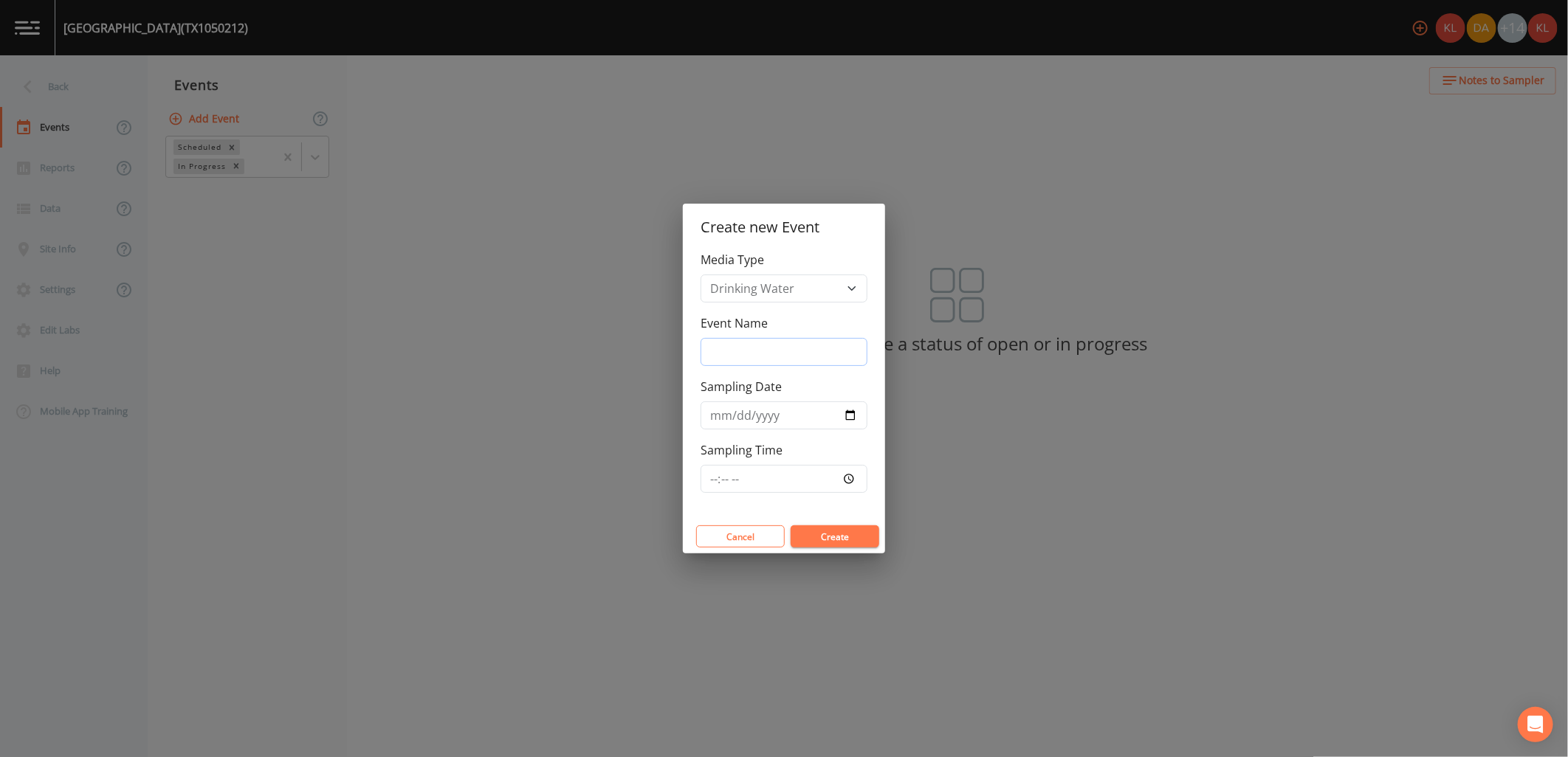
click at [778, 350] on input "Event Name" at bounding box center [784, 352] width 167 height 28
type input "10/16/25"
type input "2025-10-16"
click at [825, 536] on button "Create" at bounding box center [835, 536] width 89 height 22
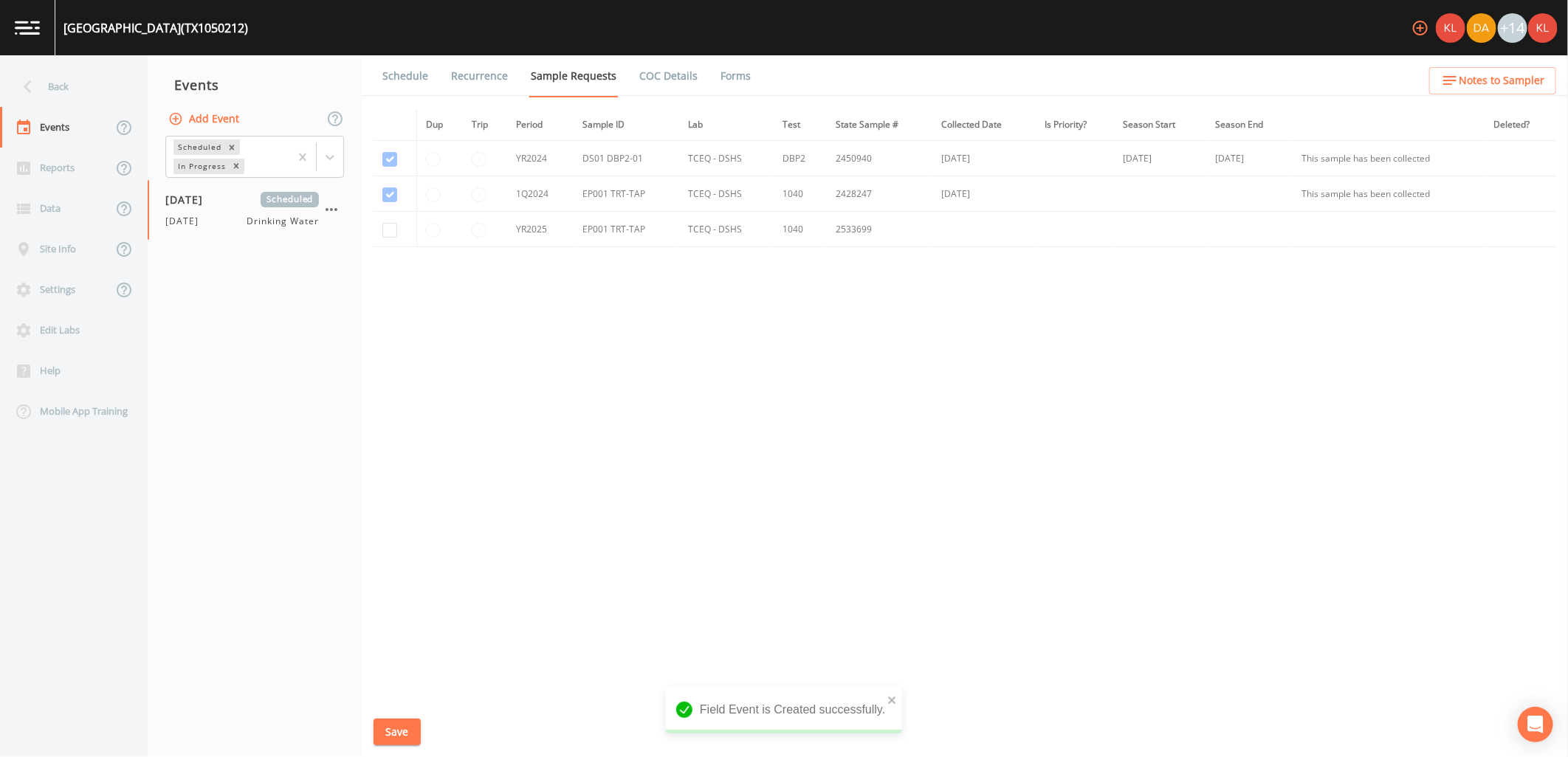
click at [394, 220] on td at bounding box center [395, 229] width 44 height 35
click at [394, 226] on input "checkbox" at bounding box center [389, 230] width 15 height 15
checkbox input "true"
click at [397, 739] on button "Save" at bounding box center [397, 732] width 47 height 27
click at [407, 76] on link "Schedule" at bounding box center [405, 76] width 50 height 41
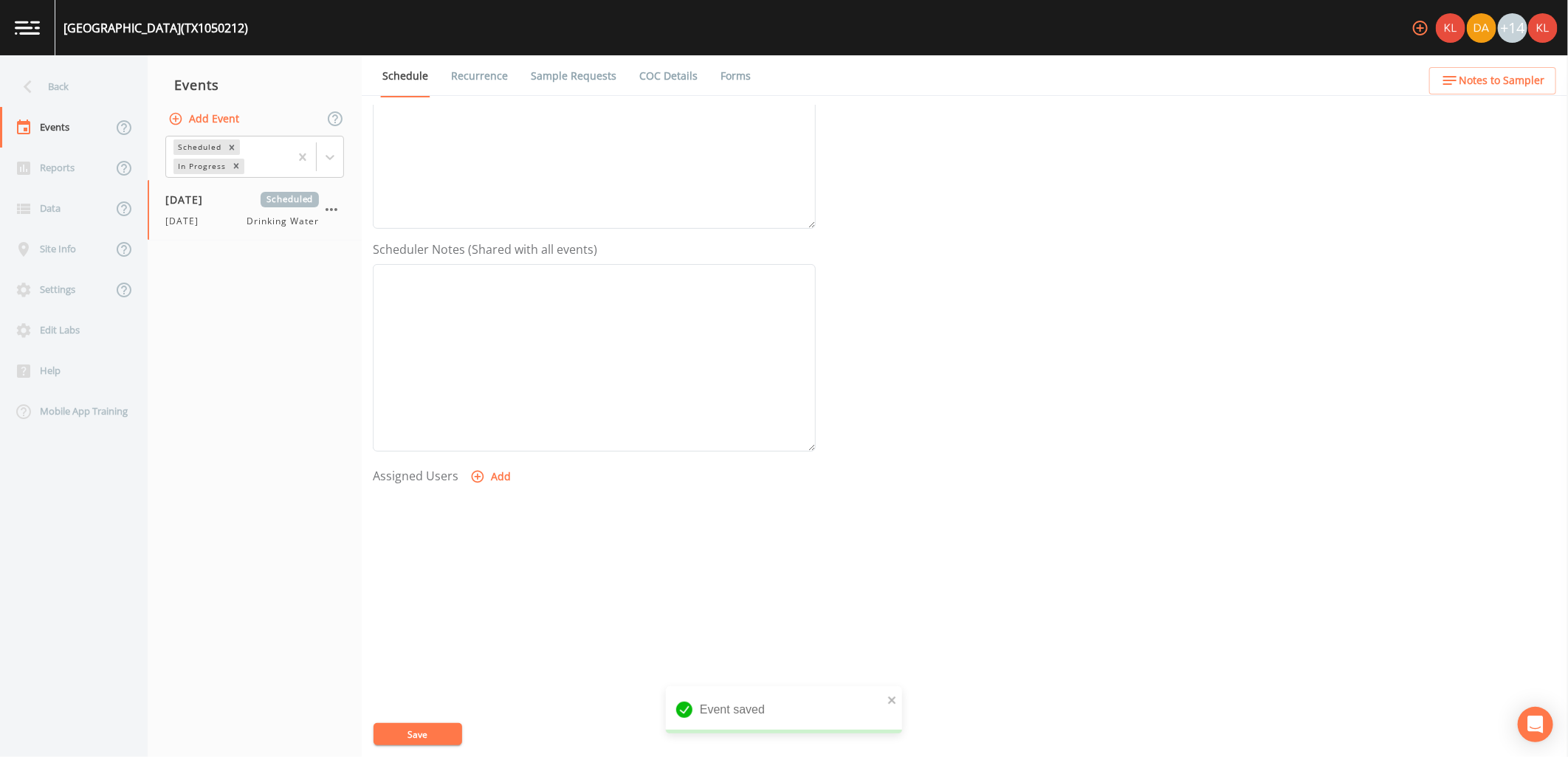
scroll to position [284, 0]
click at [499, 492] on div at bounding box center [594, 562] width 443 height 155
click at [497, 470] on button "Add" at bounding box center [492, 471] width 49 height 27
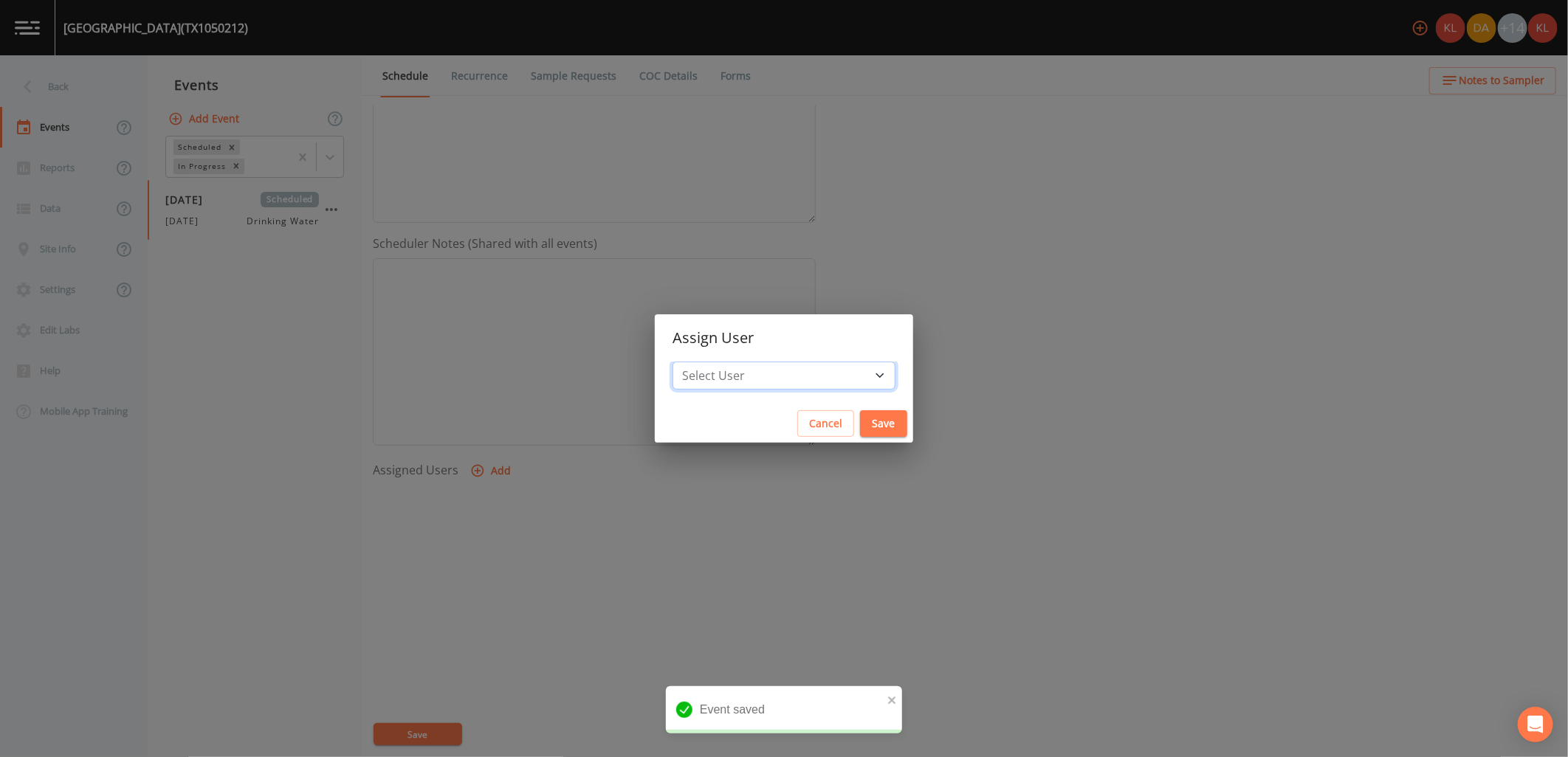
click at [806, 382] on select "Select User Kler Teran David Weber Joshua gere Paul Mike Franklin Rodolfo Ramir…" at bounding box center [784, 376] width 223 height 28
click at [776, 366] on select "Select User Kler Teran David Weber Joshua gere Paul Mike Franklin Rodolfo Ramir…" at bounding box center [784, 376] width 223 height 28
select select "cc3a99b6-42a3-44aa-bed9-88599eb009c7"
click at [712, 362] on select "Select User Kler Teran David Weber Joshua gere Paul Mike Franklin Rodolfo Ramir…" at bounding box center [784, 376] width 223 height 28
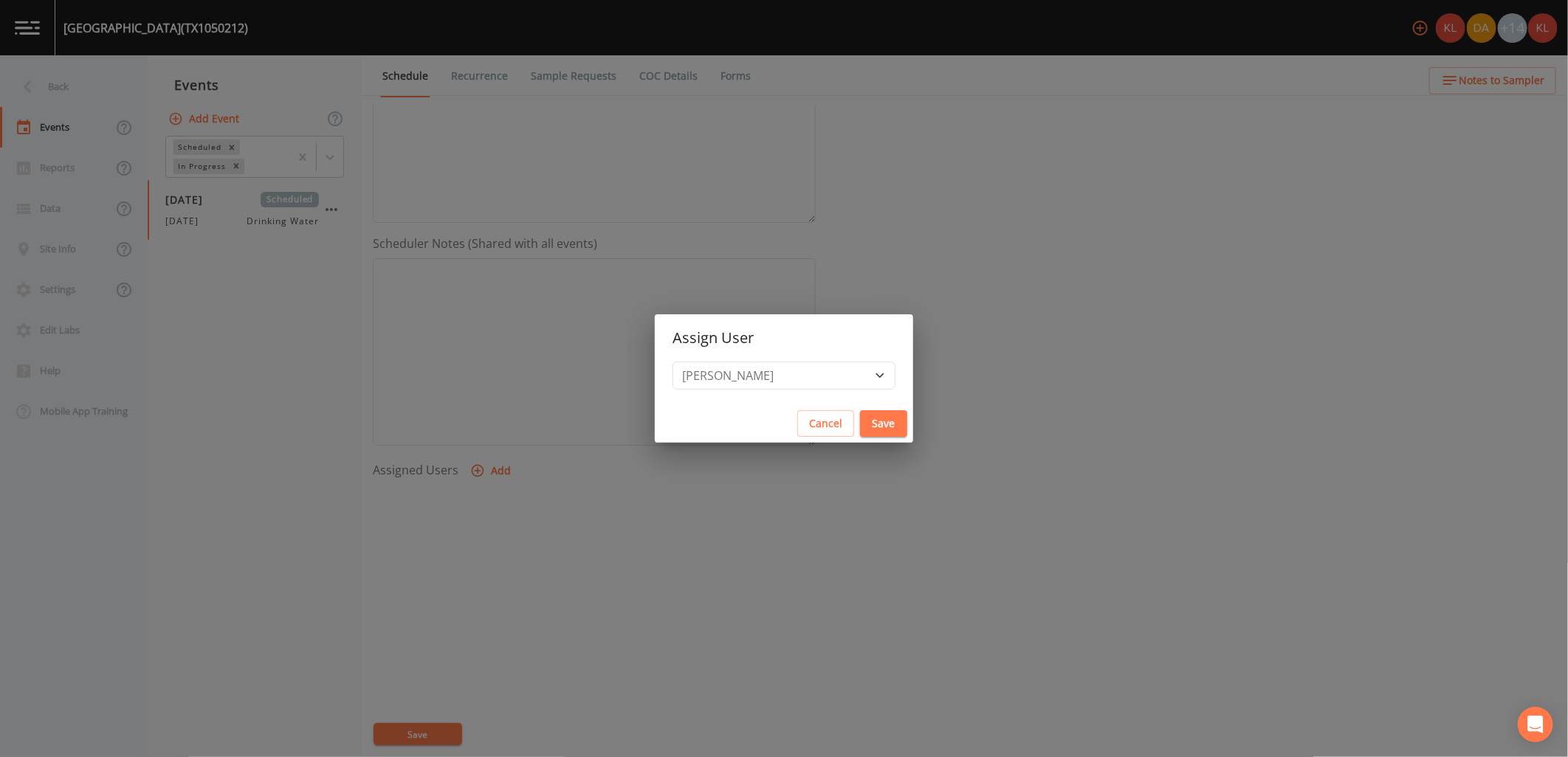
click at [860, 423] on button "Save" at bounding box center [884, 423] width 47 height 27
select select
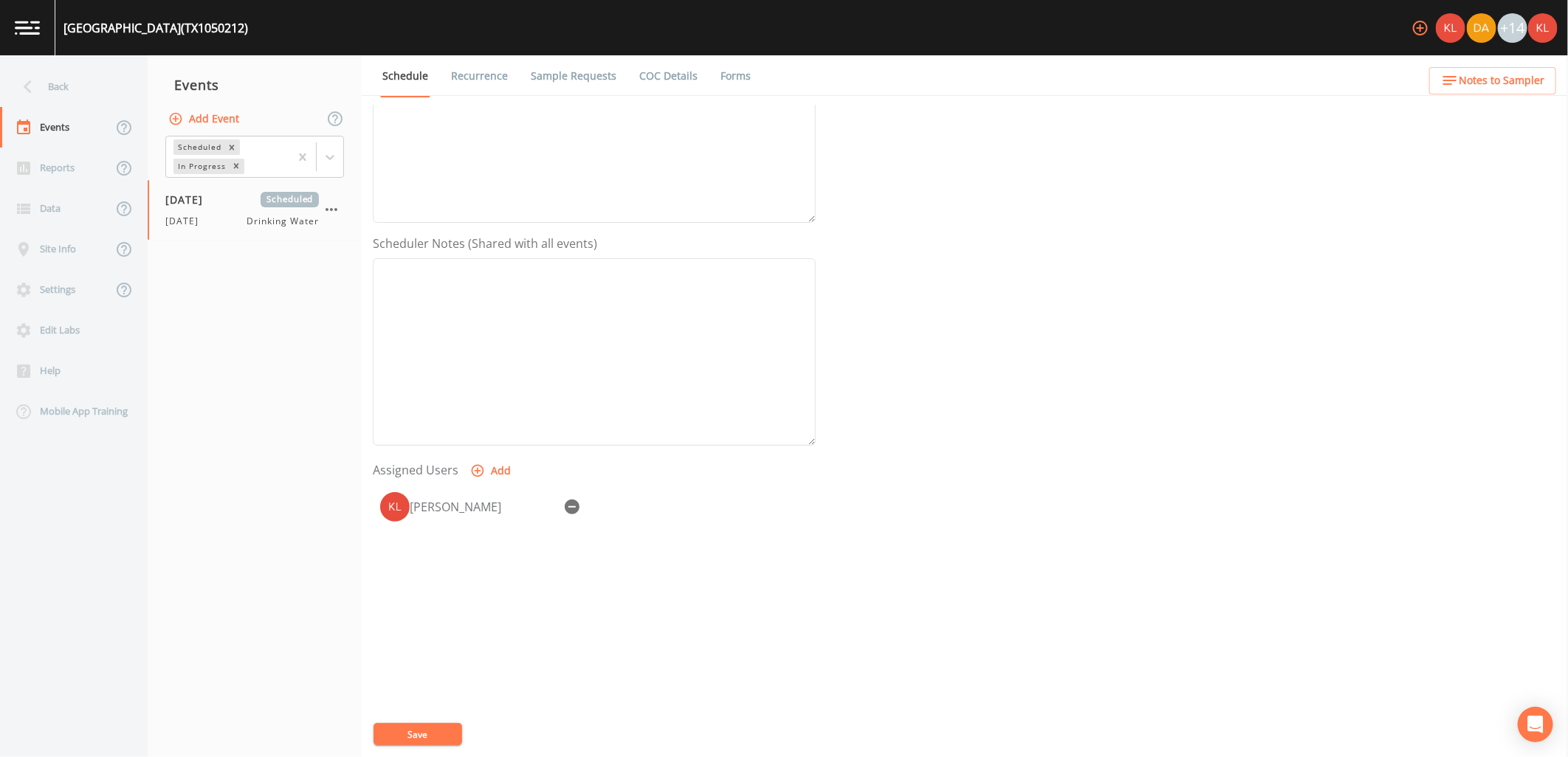
click at [430, 737] on button "Save" at bounding box center [417, 734] width 89 height 22
click at [448, 725] on button "Save" at bounding box center [417, 734] width 89 height 22
click at [39, 39] on link at bounding box center [27, 27] width 55 height 55
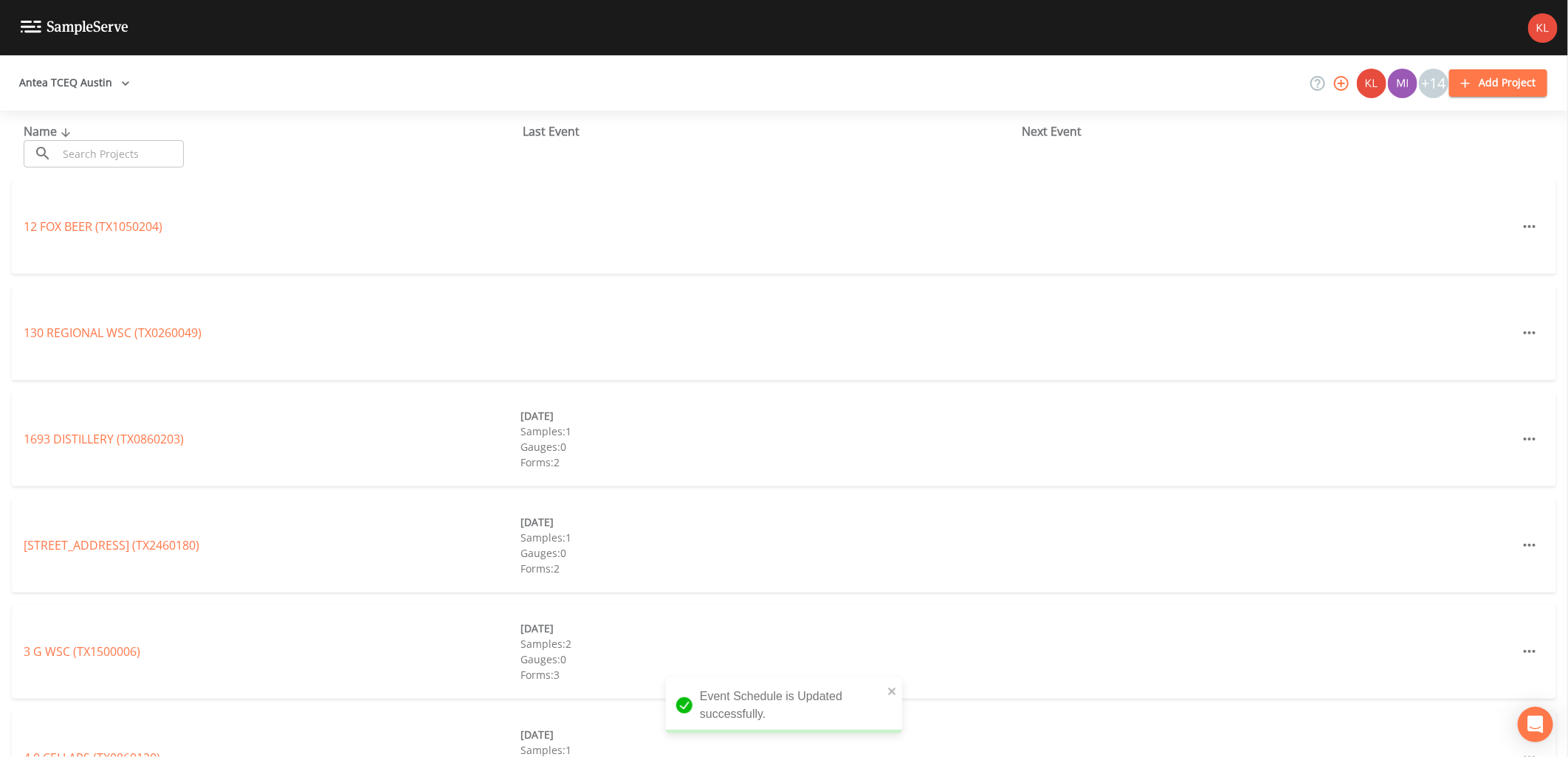
click at [90, 156] on input "text" at bounding box center [121, 154] width 126 height 27
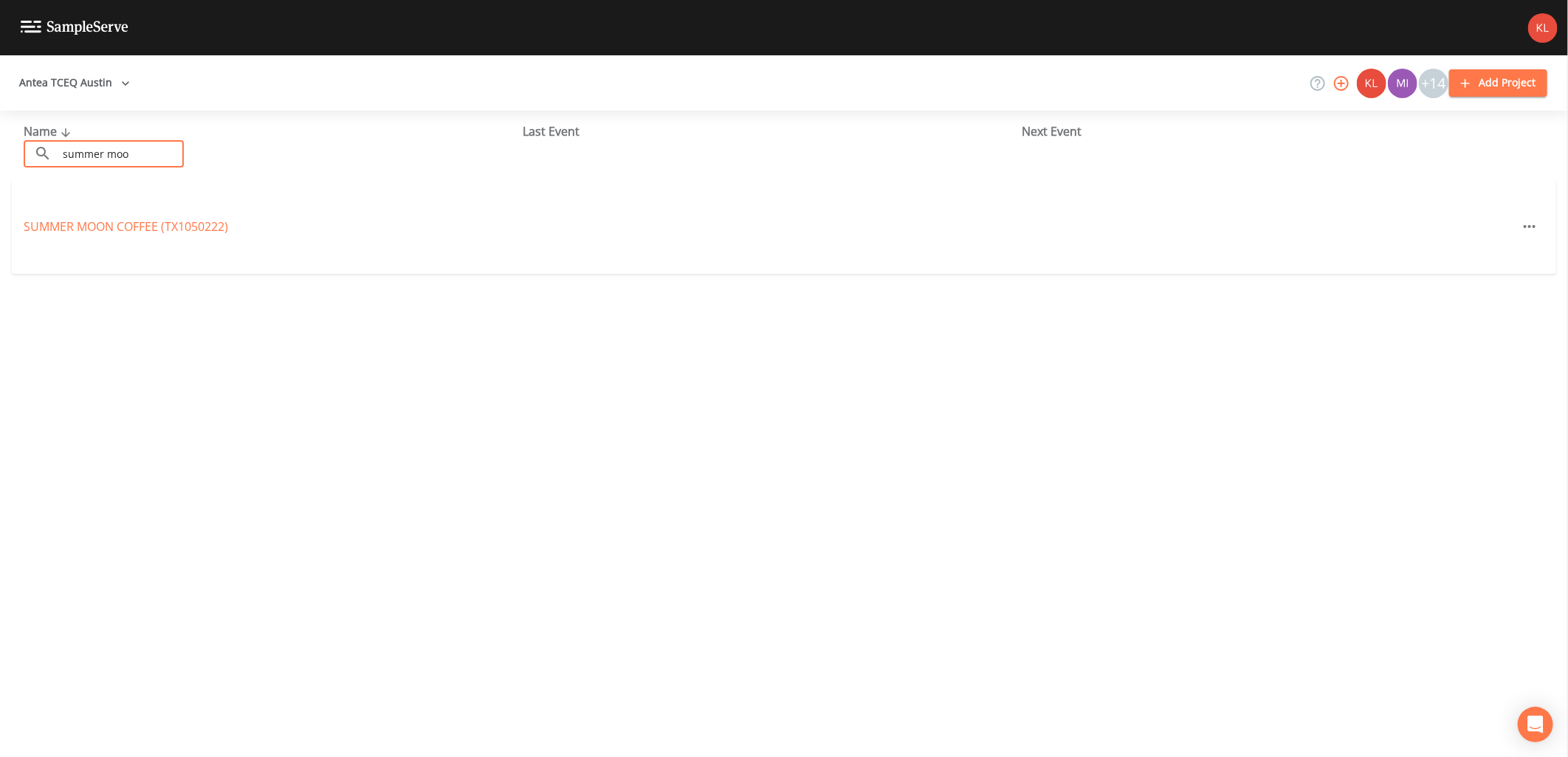
drag, startPoint x: 93, startPoint y: 148, endPoint x: 97, endPoint y: 205, distance: 57.1
click at [92, 148] on input "summer moo" at bounding box center [121, 154] width 126 height 27
type input "summer moo"
click at [105, 220] on link "SUMMER MOON COFFEE (TX1050222)" at bounding box center [126, 227] width 205 height 16
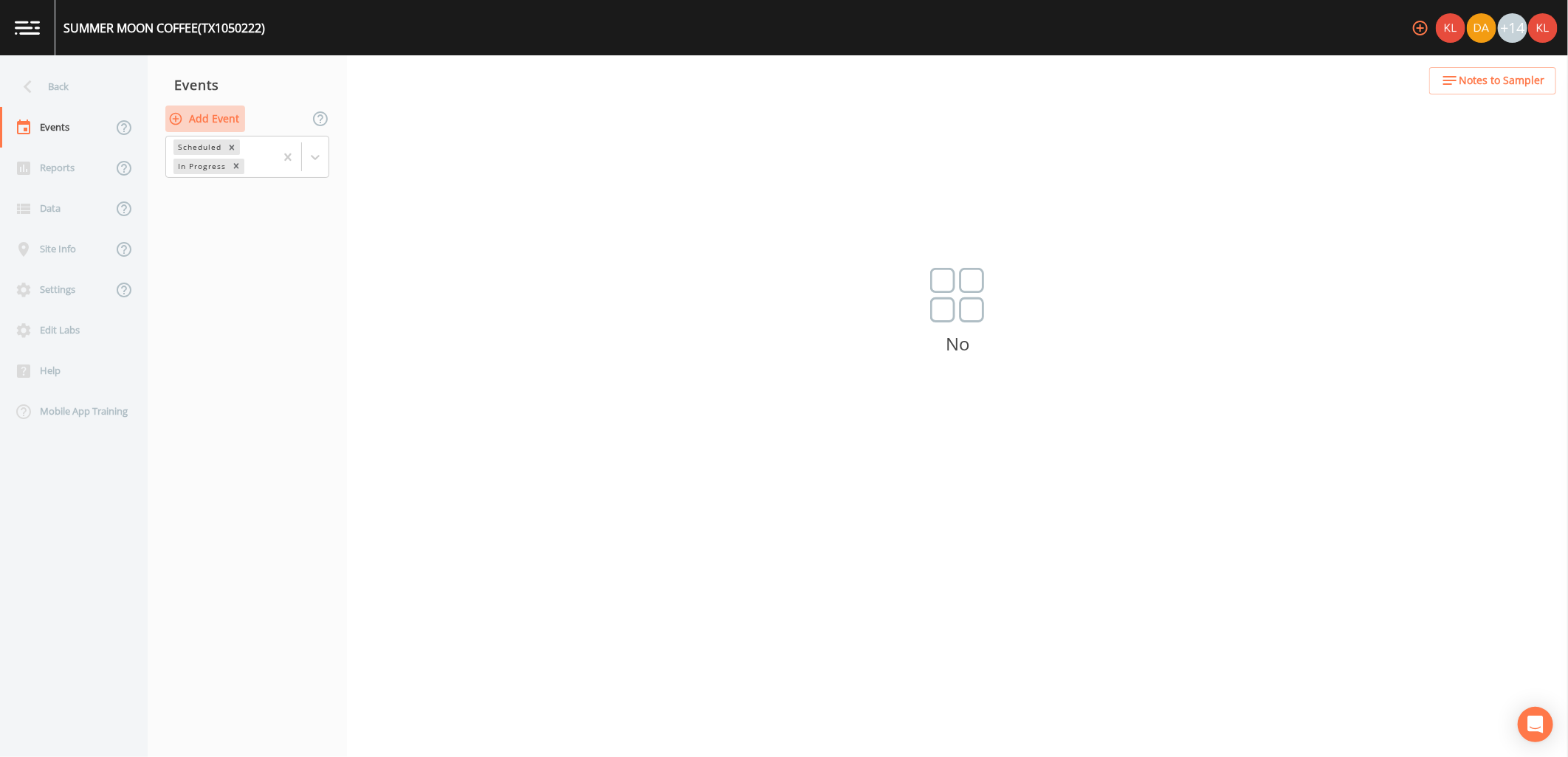
click at [222, 123] on button "Add Event" at bounding box center [205, 119] width 80 height 27
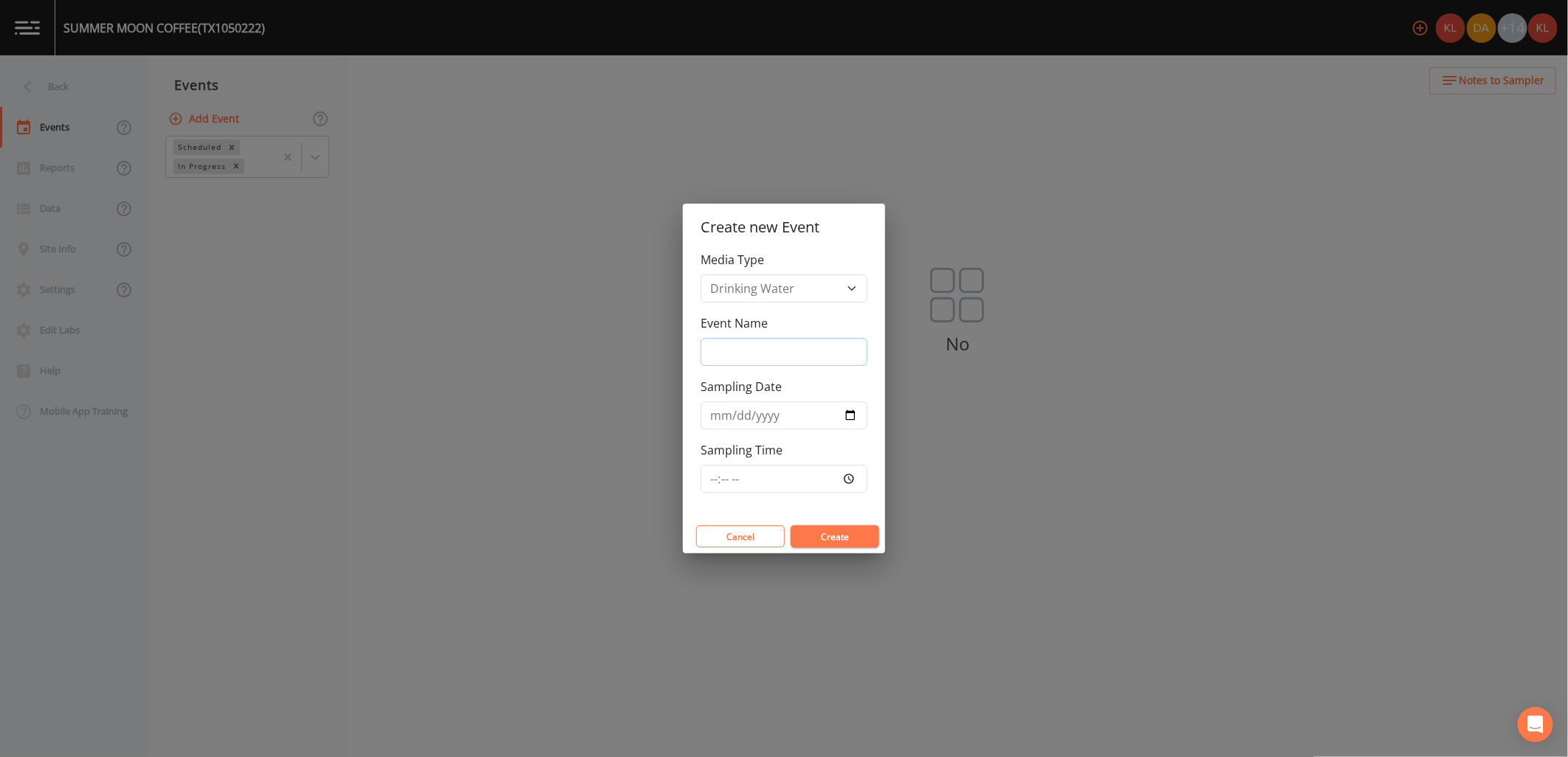
click at [858, 350] on input "Event Name" at bounding box center [784, 352] width 167 height 28
type input "10/16/25"
type input "2025-10-16"
click at [832, 540] on button "Create" at bounding box center [835, 536] width 89 height 22
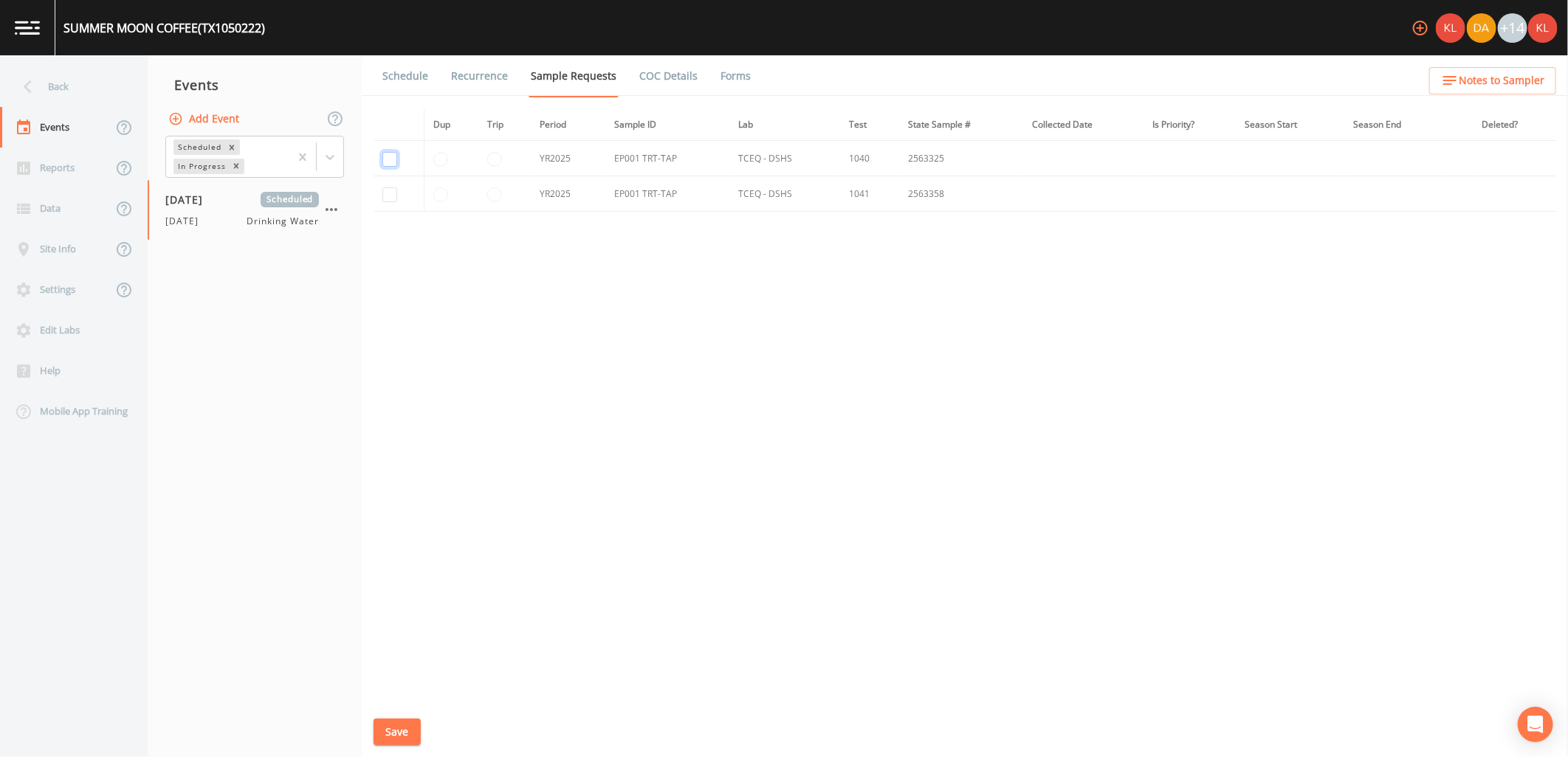
click at [394, 157] on input "checkbox" at bounding box center [389, 159] width 15 height 15
checkbox input "true"
click at [385, 195] on input "checkbox" at bounding box center [389, 194] width 15 height 15
checkbox input "true"
click at [394, 743] on button "Save" at bounding box center [397, 732] width 47 height 27
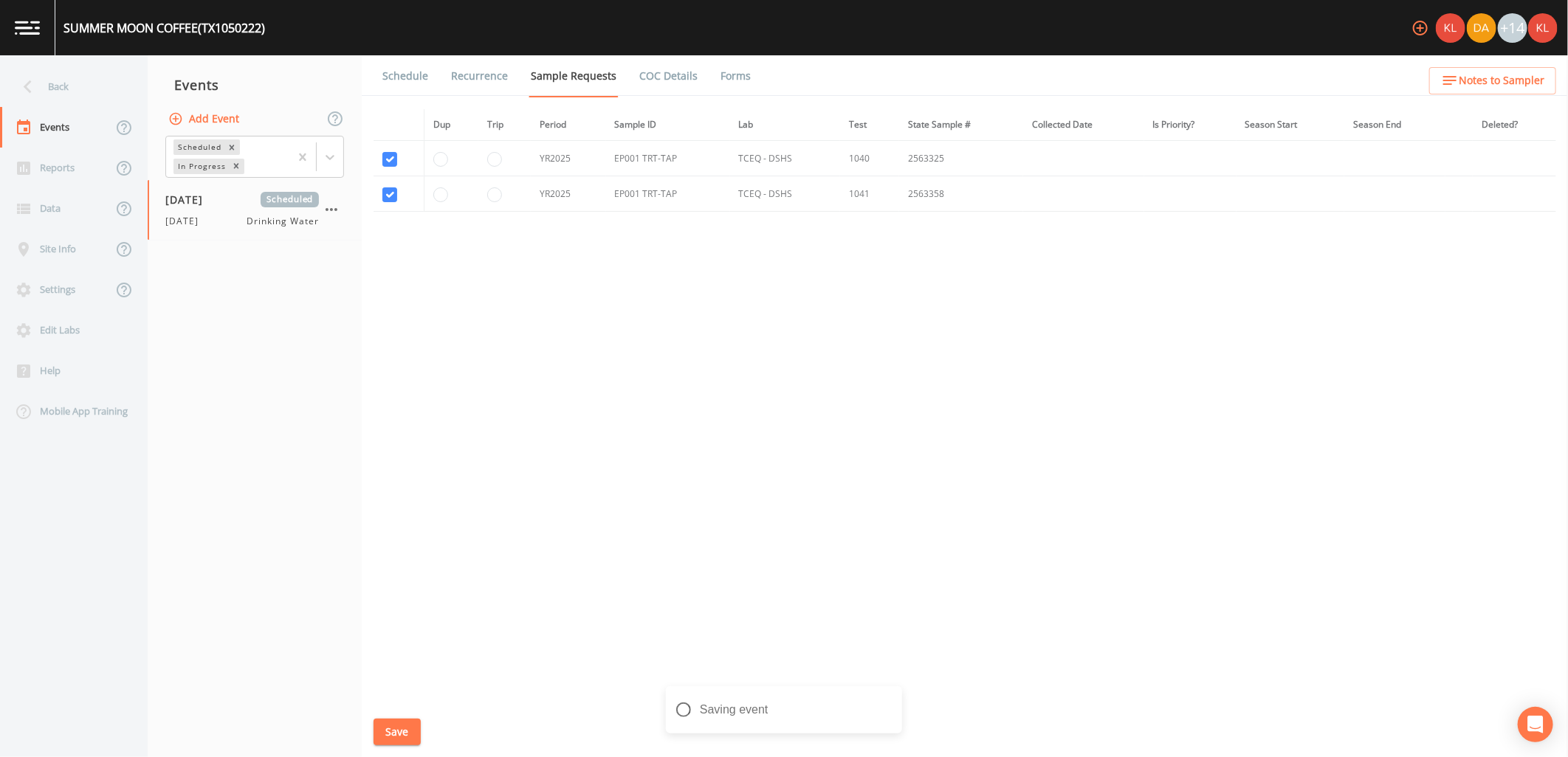
click at [392, 76] on link "Schedule" at bounding box center [405, 76] width 50 height 41
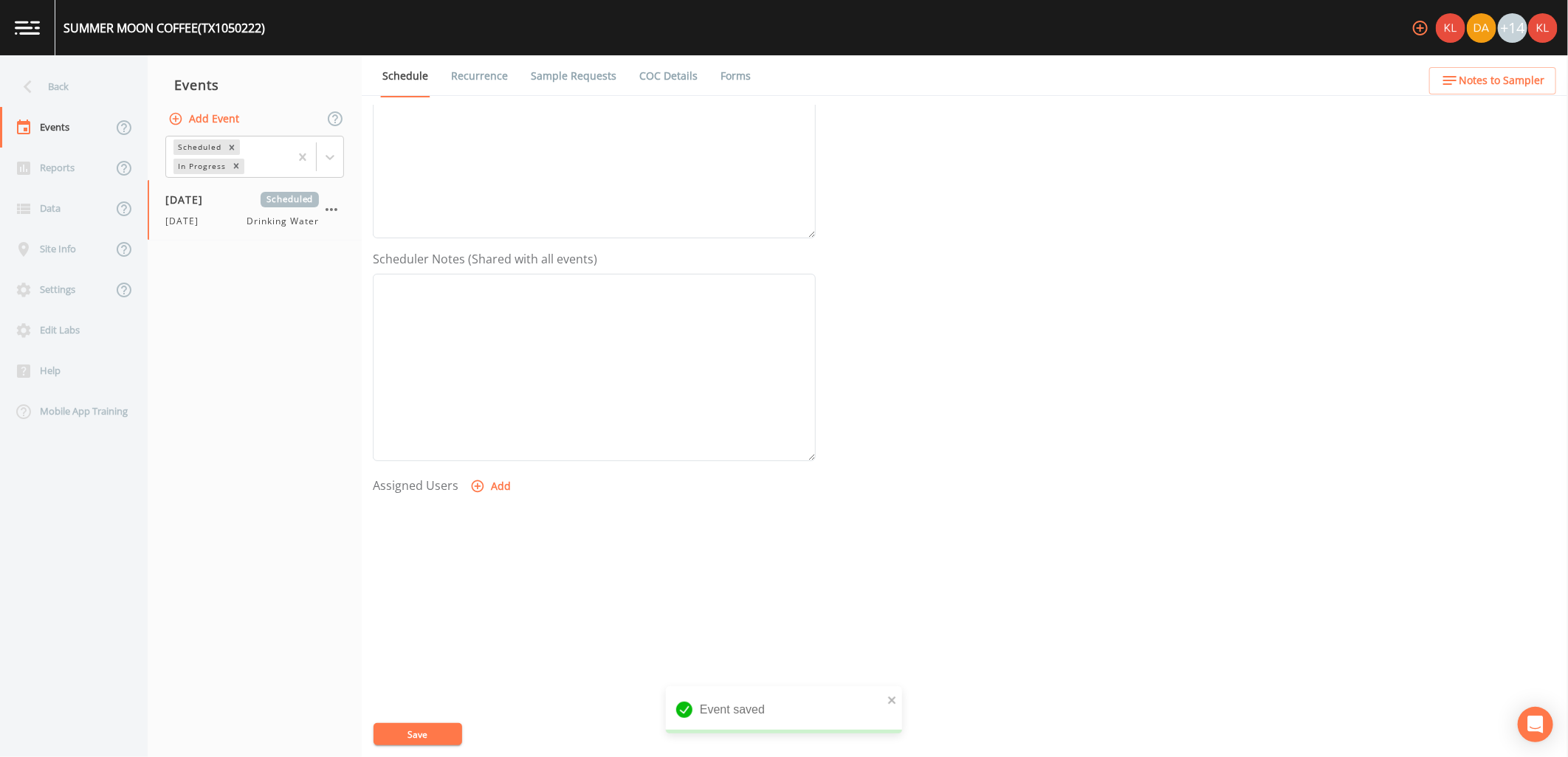
scroll to position [284, 0]
click at [478, 468] on icon "button" at bounding box center [477, 471] width 15 height 15
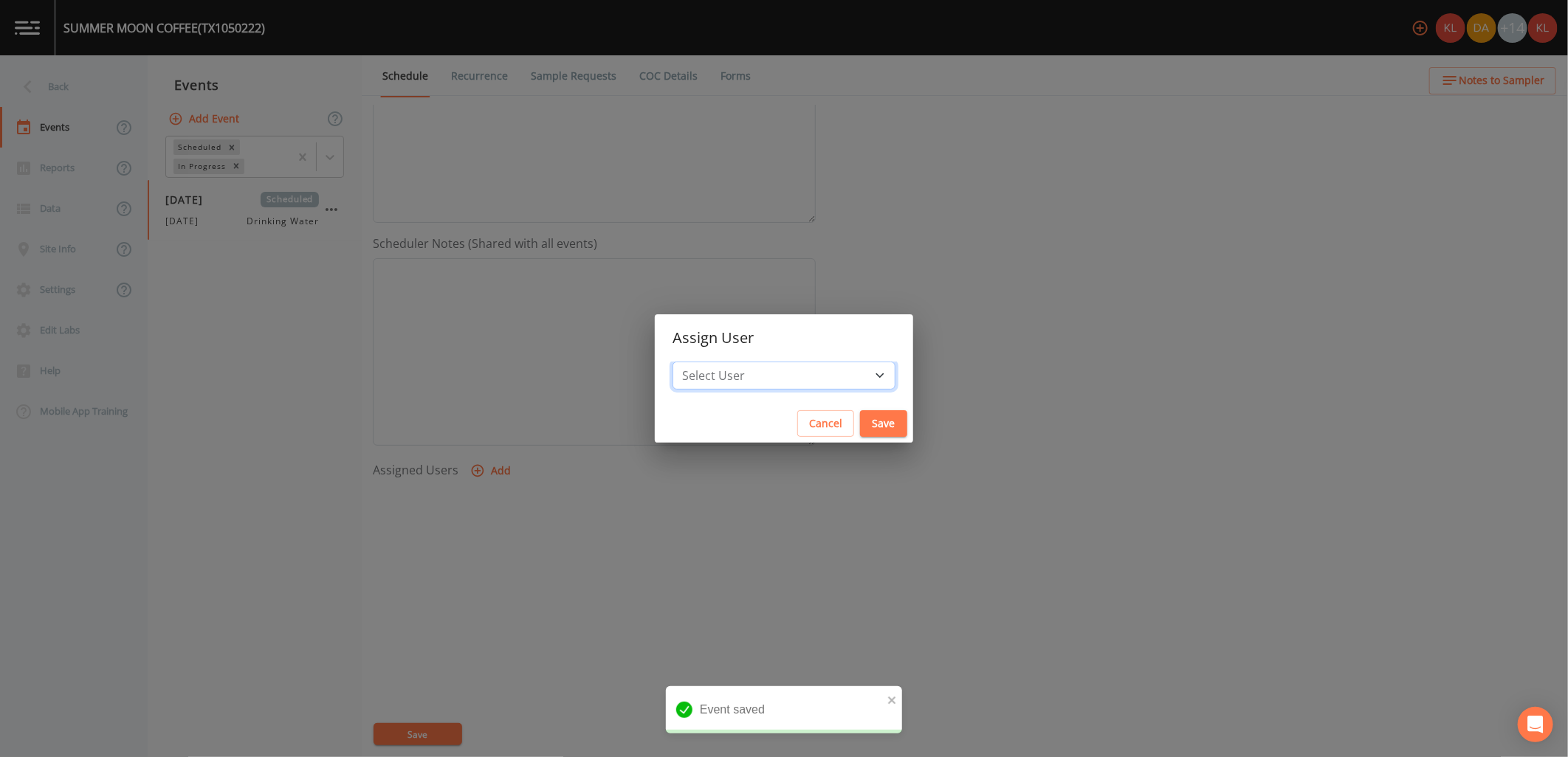
click at [719, 371] on select "Select User Kler Teran David Weber Joshua gere Paul Mike Franklin Rodolfo Ramir…" at bounding box center [784, 376] width 223 height 28
click at [828, 374] on select "Select User Kler Teran David Weber Joshua gere Paul Mike Franklin Rodolfo Ramir…" at bounding box center [784, 376] width 223 height 28
select select "cc3a99b6-42a3-44aa-bed9-88599eb009c7"
click at [712, 362] on select "Select User Kler Teran David Weber Joshua gere Paul Mike Franklin Rodolfo Ramir…" at bounding box center [784, 376] width 223 height 28
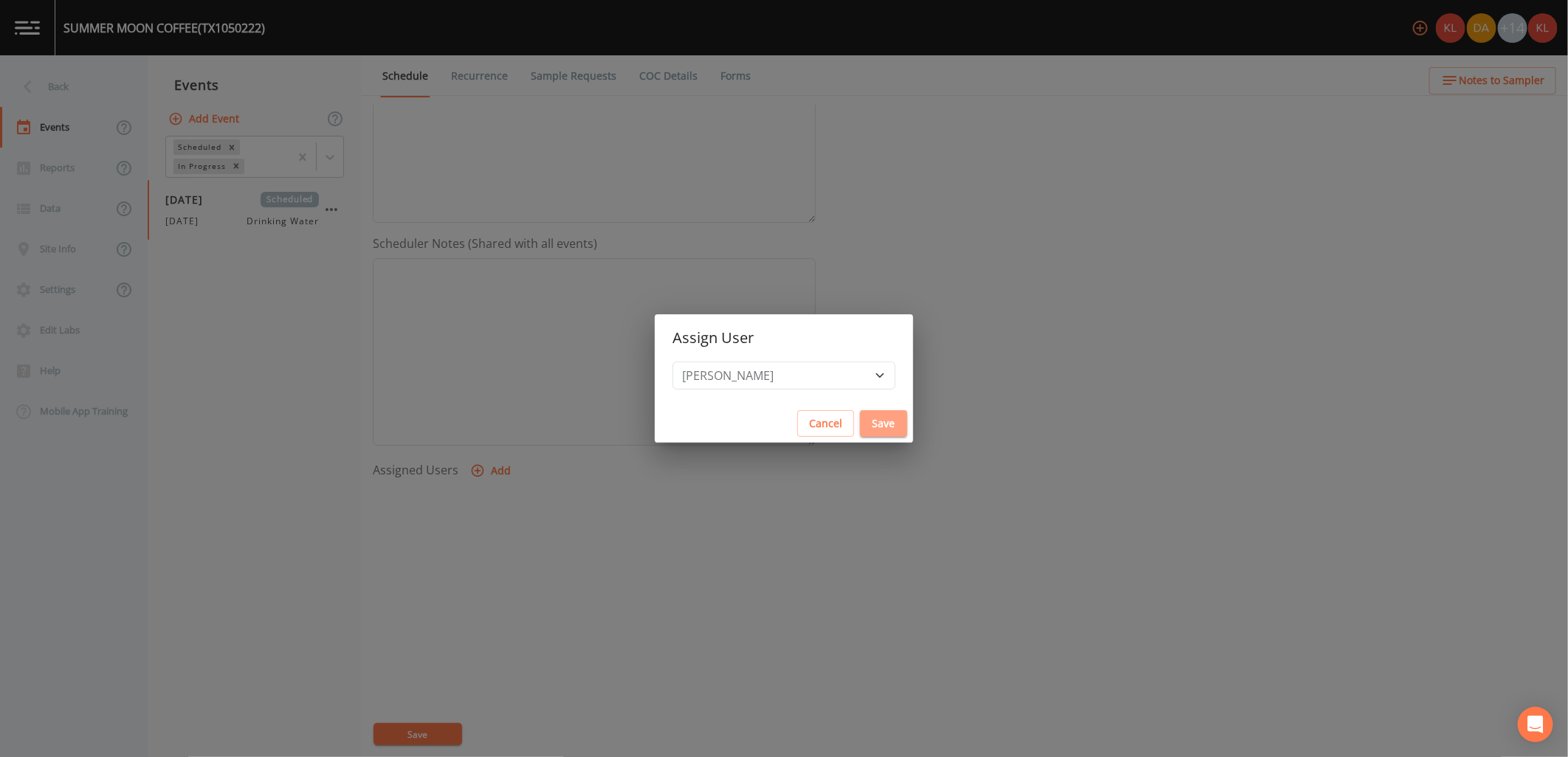
click at [860, 426] on button "Save" at bounding box center [884, 423] width 47 height 27
select select
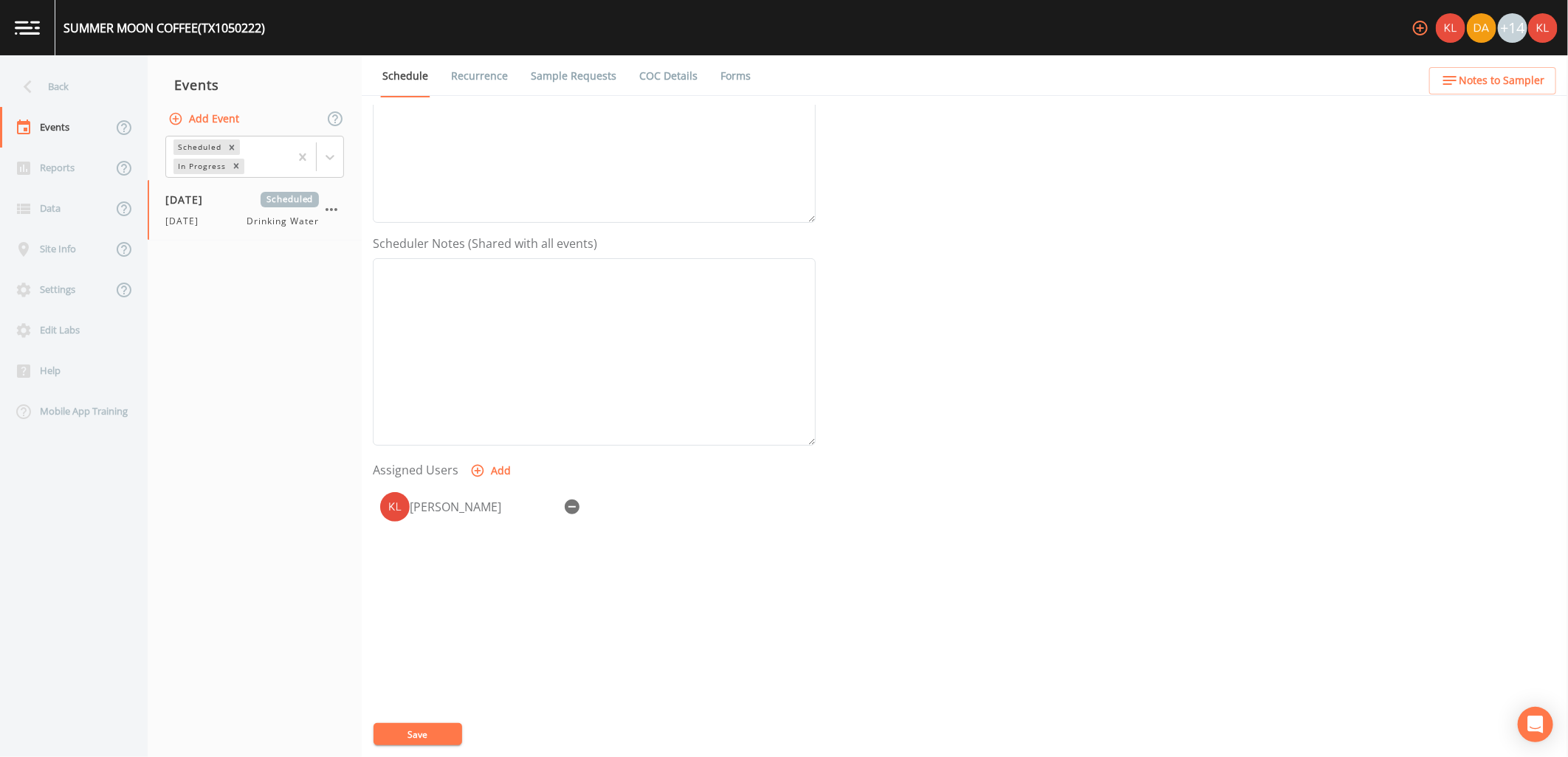
click at [409, 729] on button "Save" at bounding box center [417, 734] width 89 height 22
click at [446, 732] on button "Save" at bounding box center [417, 734] width 89 height 22
click at [47, 23] on link at bounding box center [27, 27] width 55 height 55
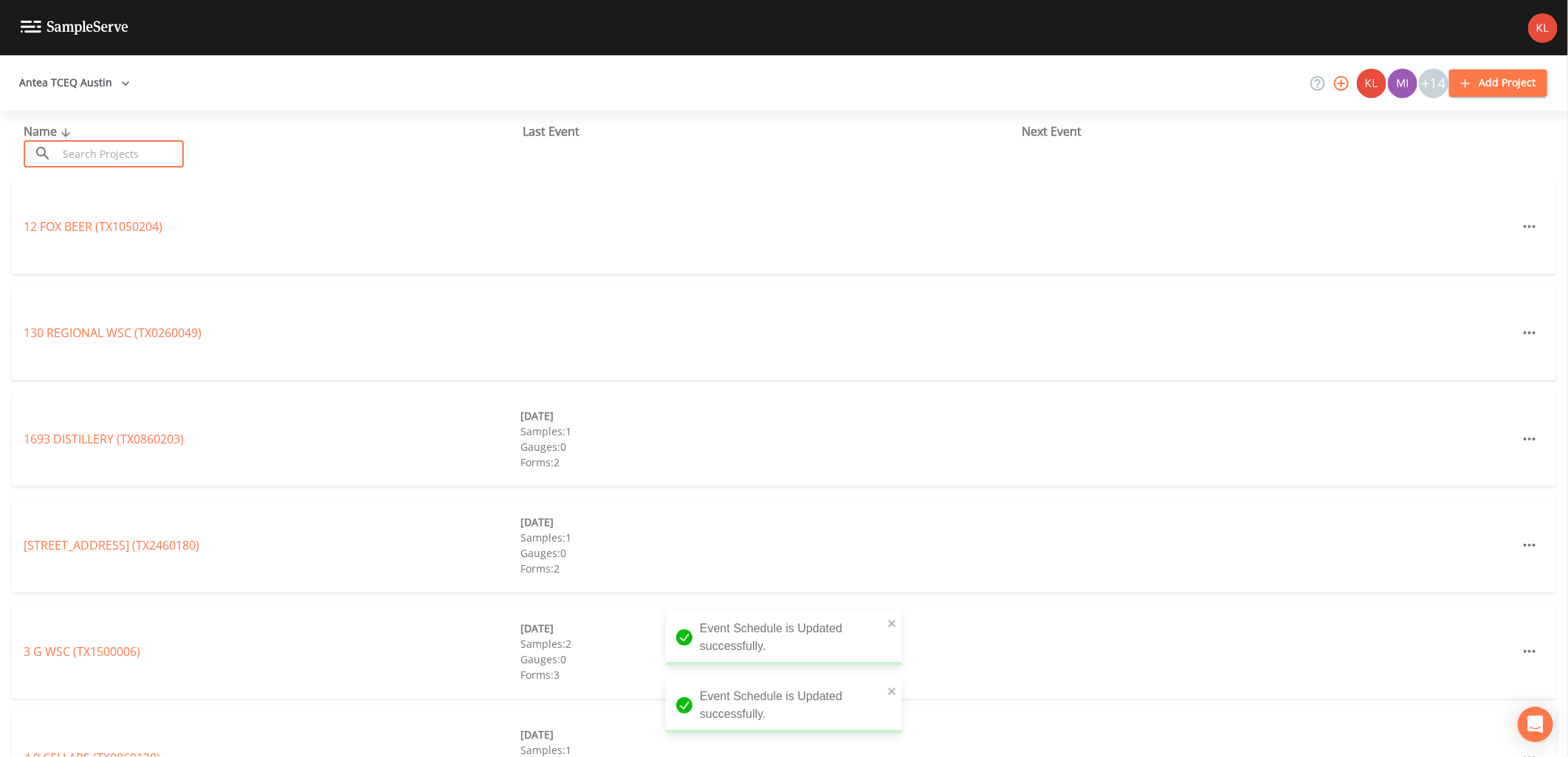
click at [137, 154] on input "text" at bounding box center [121, 154] width 126 height 27
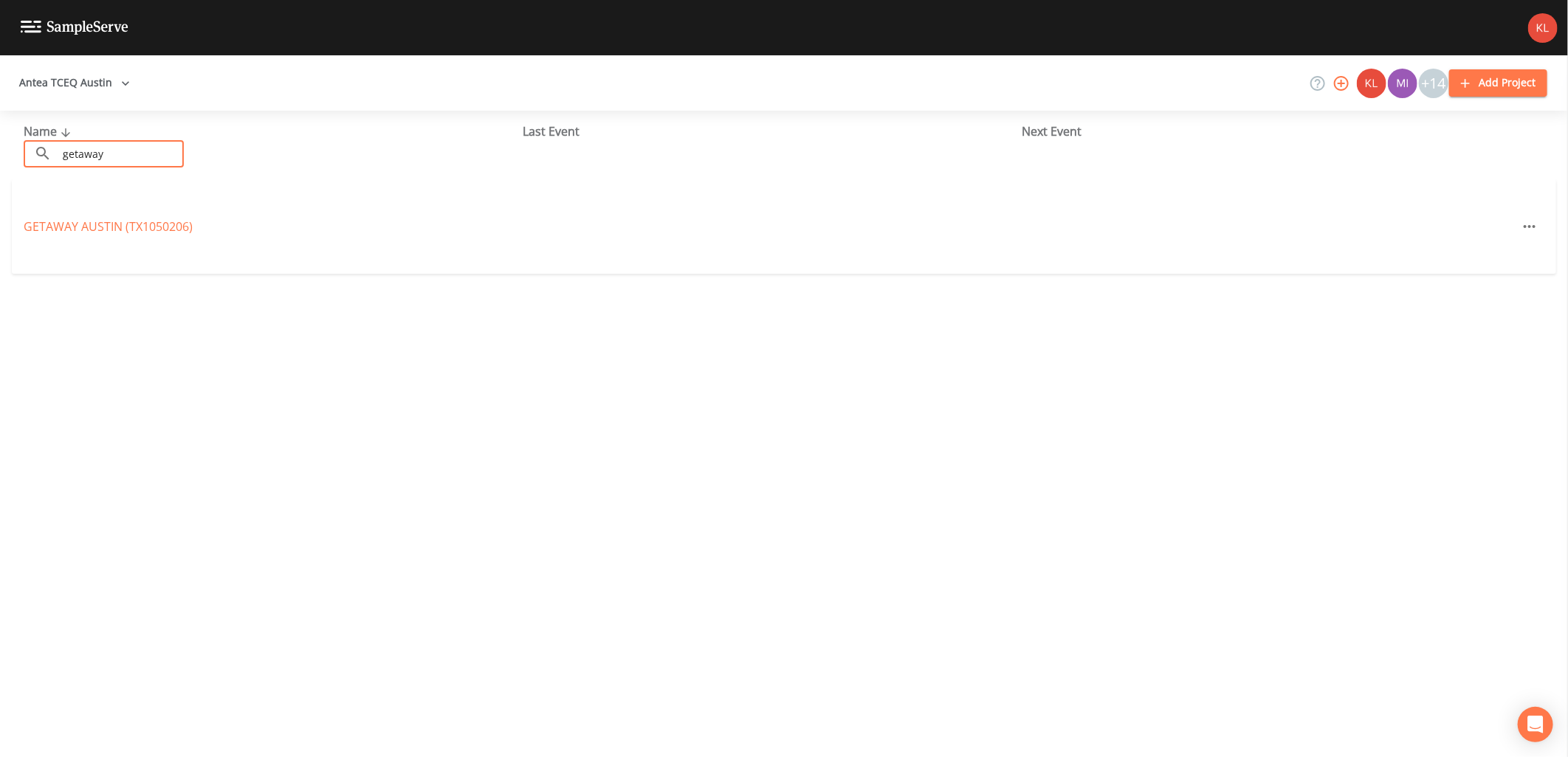
type input "getaway"
click at [144, 246] on div "GETAWAY AUSTIN (TX1050206)" at bounding box center [784, 227] width 1544 height 95
click at [148, 213] on div "GETAWAY AUSTIN (TX1050206)" at bounding box center [784, 227] width 1544 height 95
click at [158, 227] on link "GETAWAY AUSTIN (TX1050206)" at bounding box center [108, 227] width 169 height 16
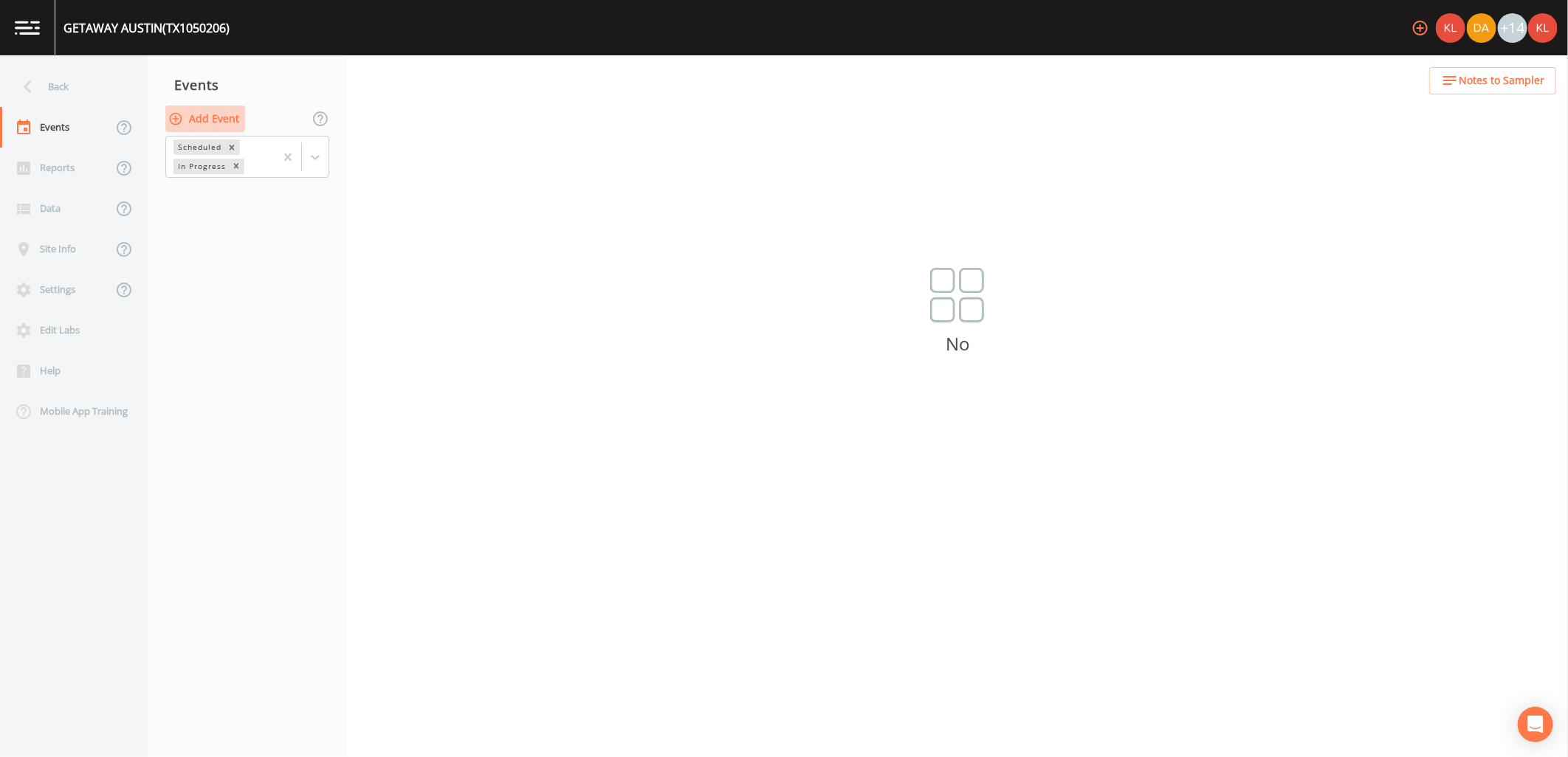
click at [224, 116] on button "Add Event" at bounding box center [205, 119] width 80 height 27
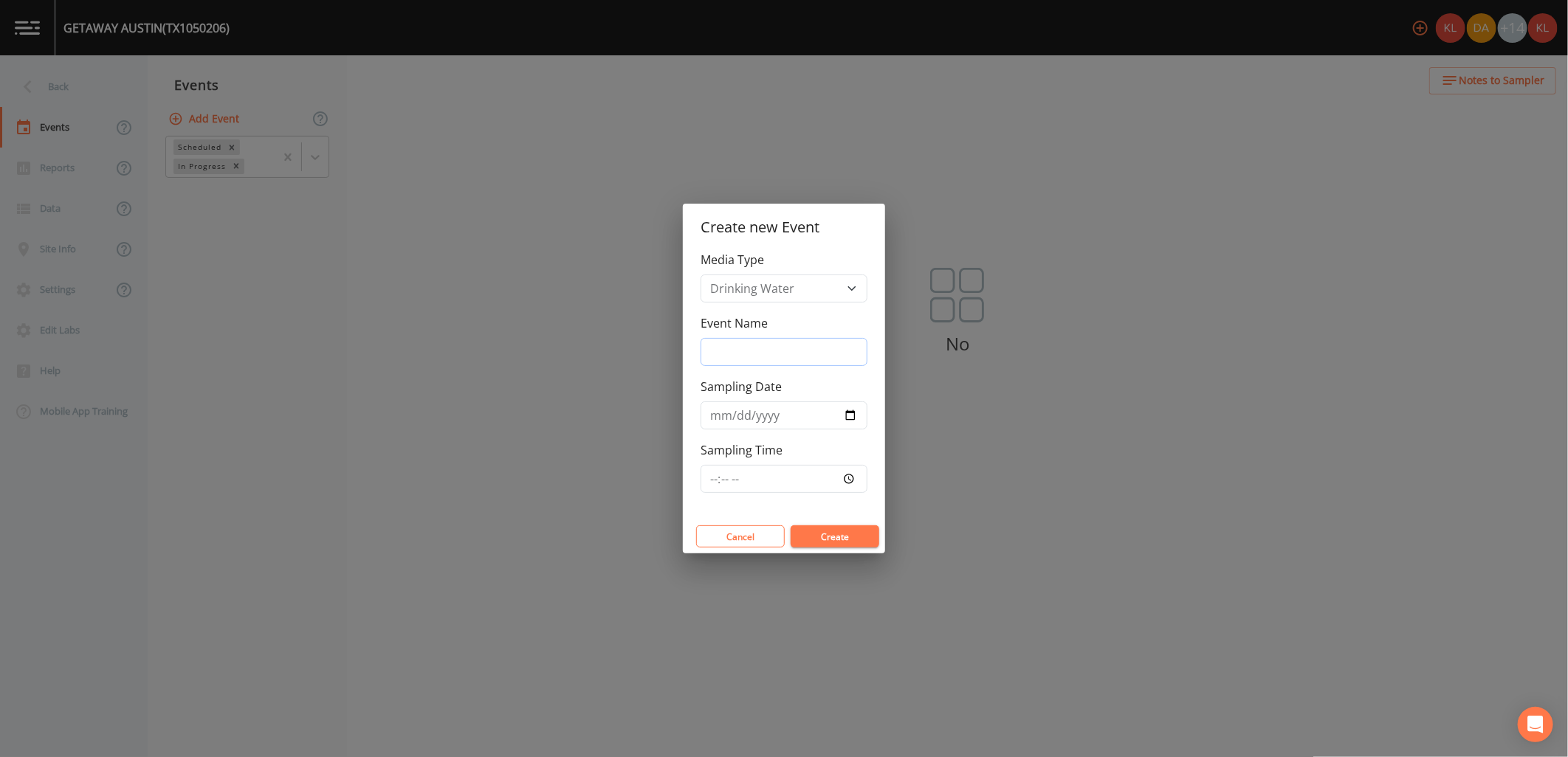
click at [771, 352] on input "Event Name" at bounding box center [784, 352] width 167 height 28
type input "10/16/25"
type input "2025-10-16"
click at [852, 529] on button "Create" at bounding box center [835, 536] width 89 height 22
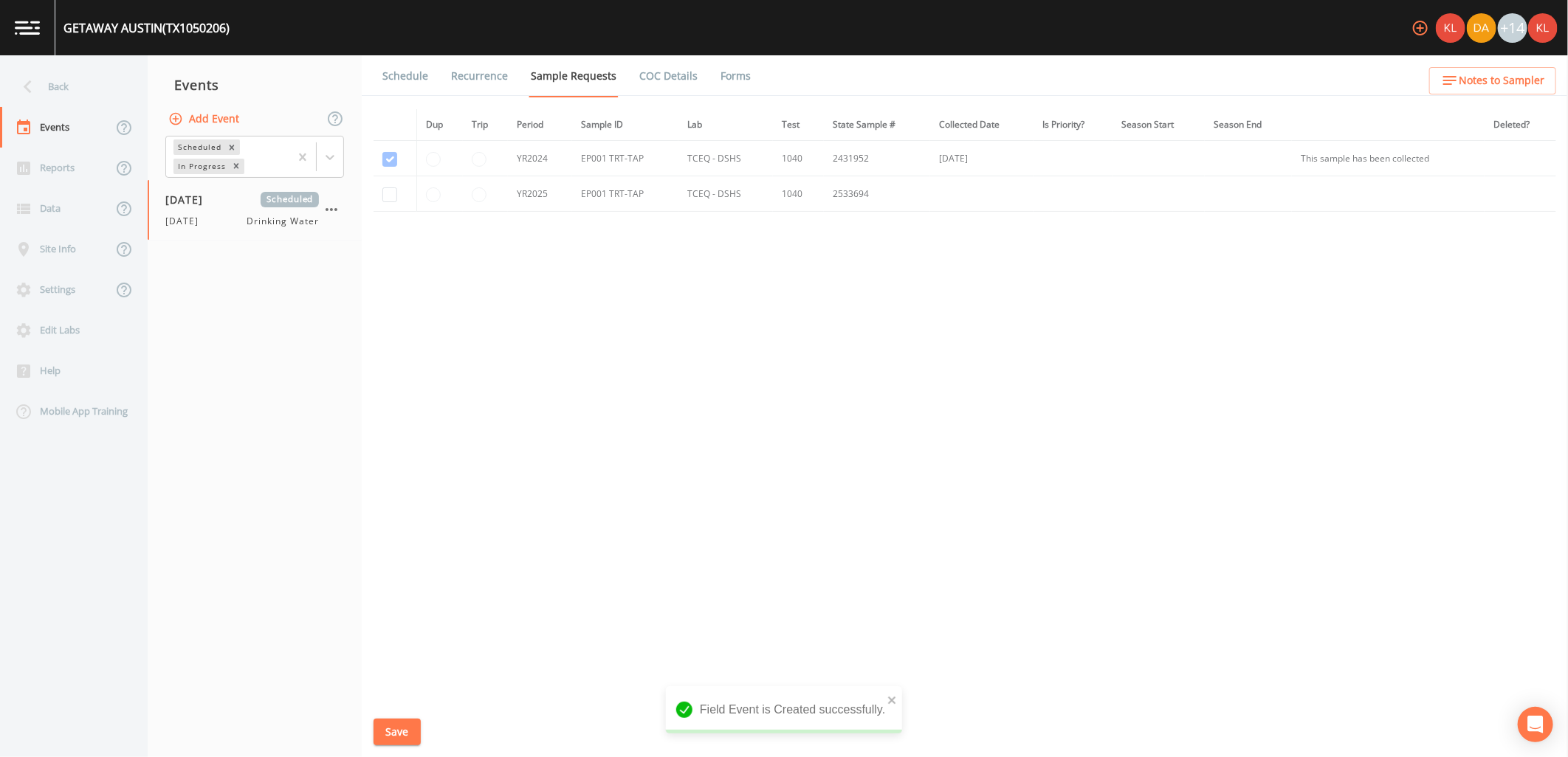
click at [386, 186] on td at bounding box center [395, 194] width 44 height 35
click at [390, 198] on input "checkbox" at bounding box center [389, 194] width 15 height 15
checkbox input "true"
click at [379, 733] on button "Save" at bounding box center [397, 732] width 47 height 27
click at [399, 76] on link "Schedule" at bounding box center [405, 76] width 50 height 41
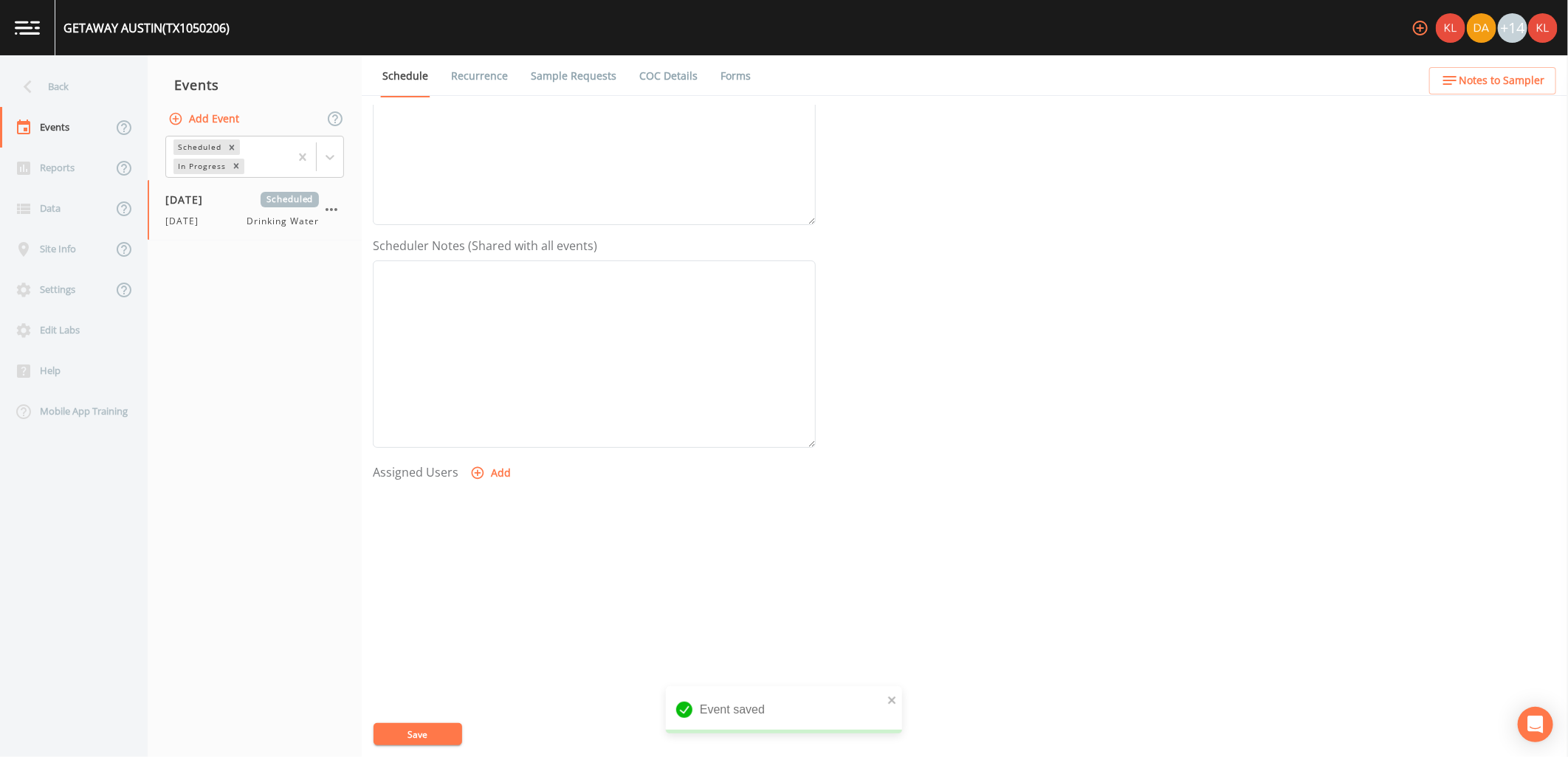
scroll to position [284, 0]
click at [496, 479] on button "Add" at bounding box center [492, 471] width 49 height 27
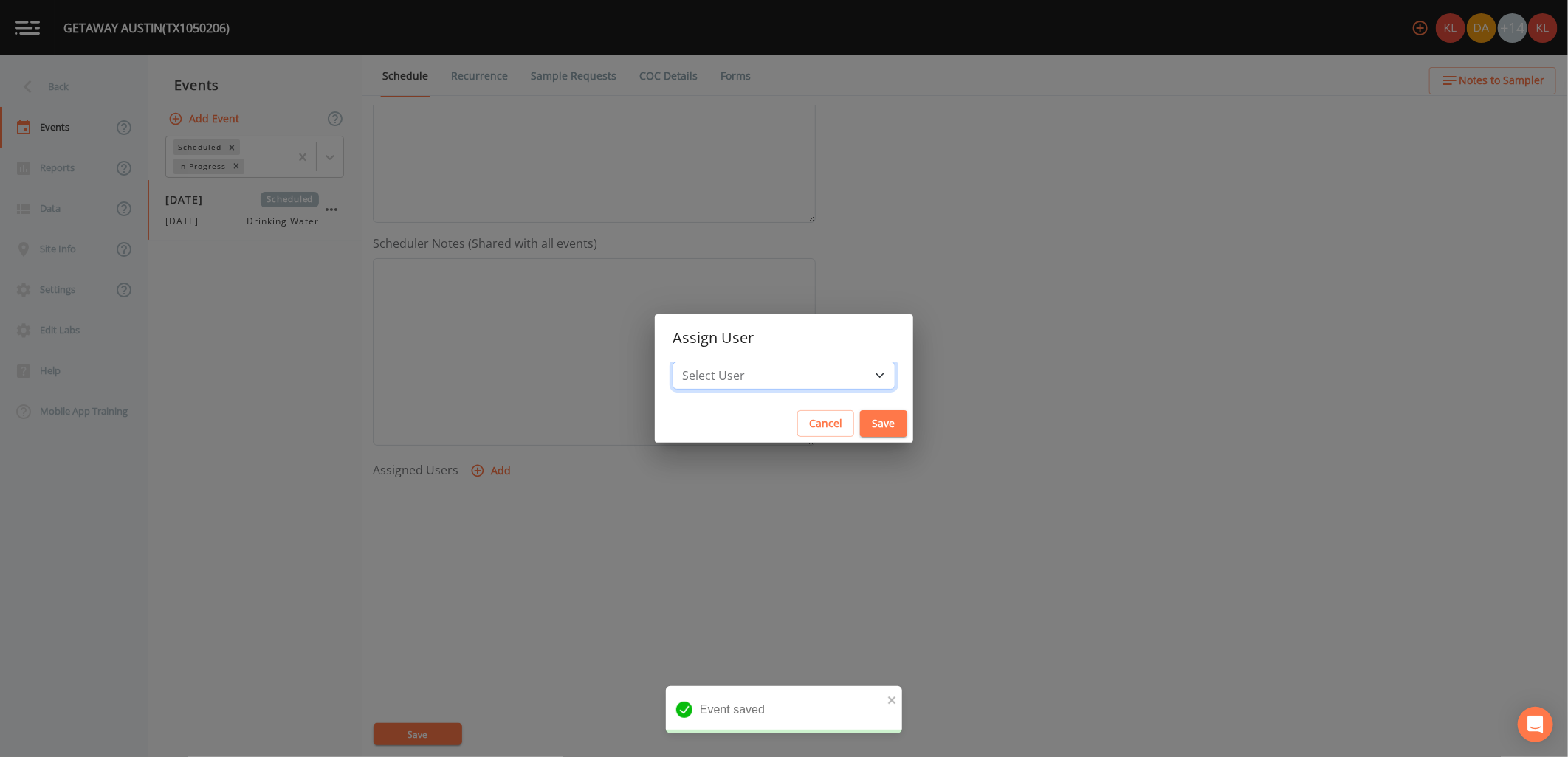
click at [777, 370] on select "Select User Kler Teran David Weber Joshua gere Paul Mike Franklin Rodolfo Ramir…" at bounding box center [784, 376] width 223 height 28
select select "cc3a99b6-42a3-44aa-bed9-88599eb009c7"
click at [712, 362] on select "Select User Kler Teran David Weber Joshua gere Paul Mike Franklin Rodolfo Ramir…" at bounding box center [784, 376] width 223 height 28
click at [860, 424] on button "Save" at bounding box center [884, 423] width 47 height 27
select select
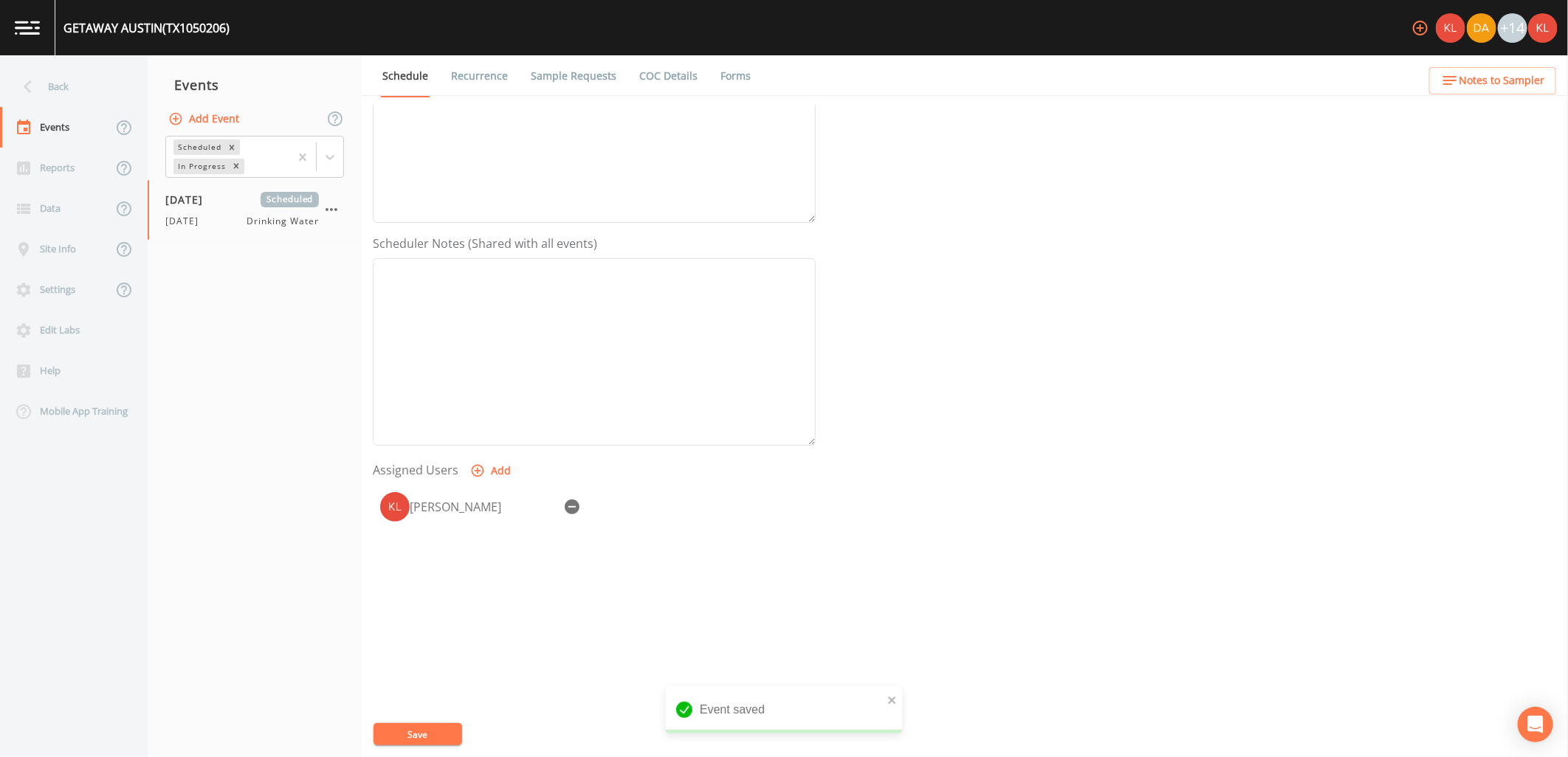
click at [452, 741] on button "Save" at bounding box center [417, 734] width 89 height 22
click at [30, 25] on img at bounding box center [27, 28] width 25 height 14
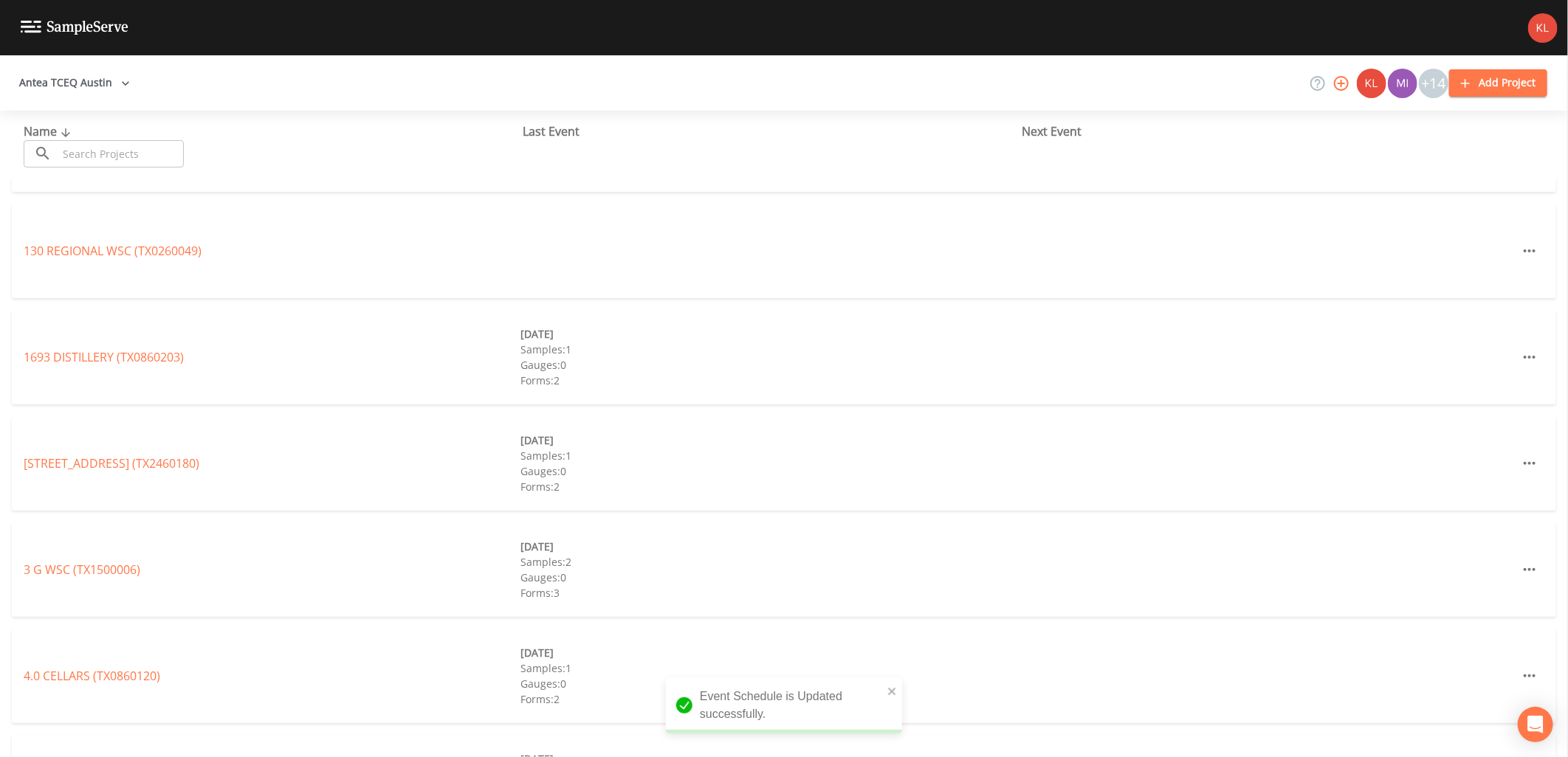
click at [183, 168] on div "Name ​ ​ Last Event Next Event" at bounding box center [784, 145] width 1568 height 68
click at [177, 164] on input "text" at bounding box center [121, 154] width 126 height 27
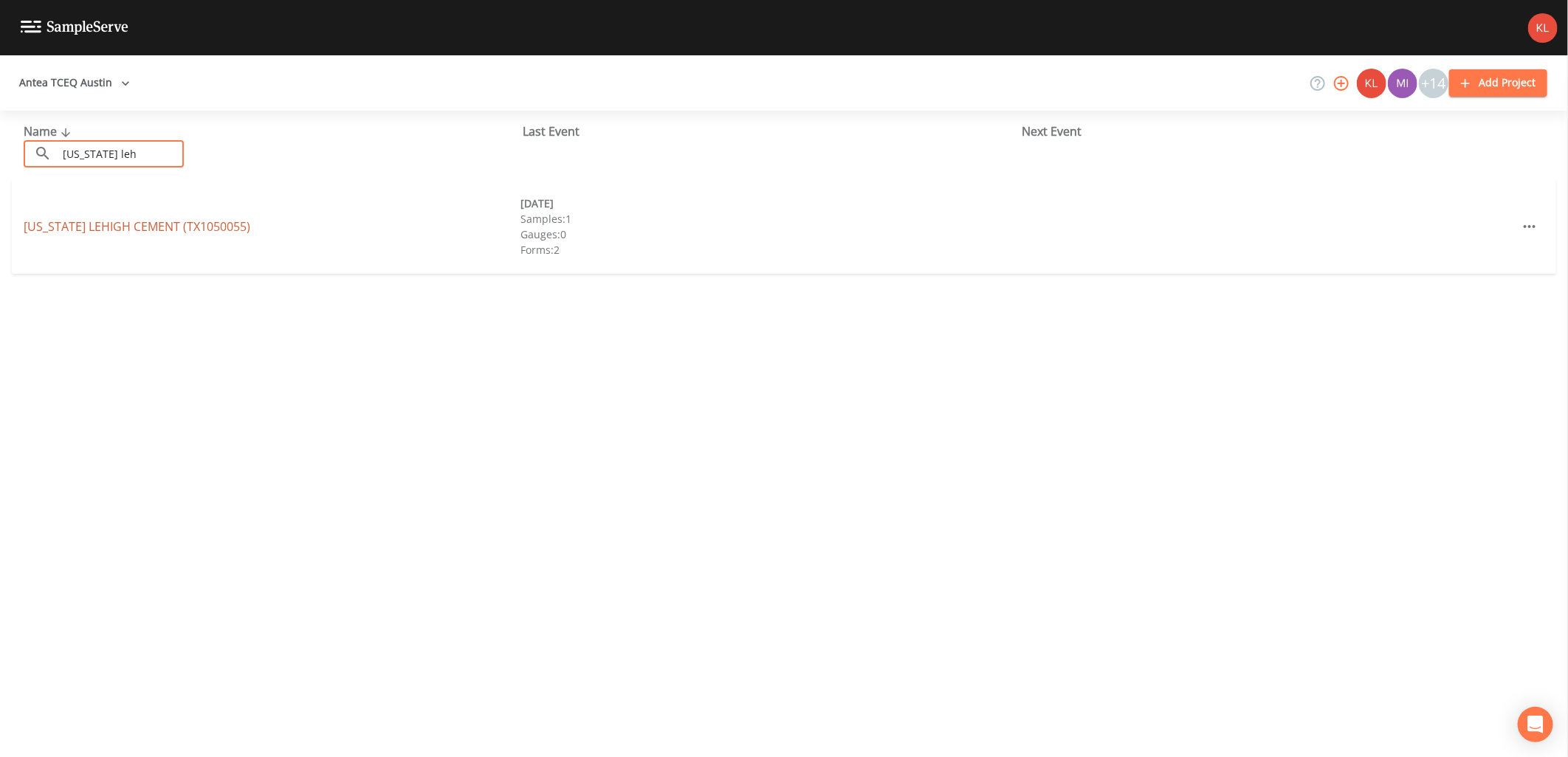
type input "texas leh"
click at [113, 227] on link "TEXAS LEHIGH CEMENT (TX1050055)" at bounding box center [137, 227] width 227 height 16
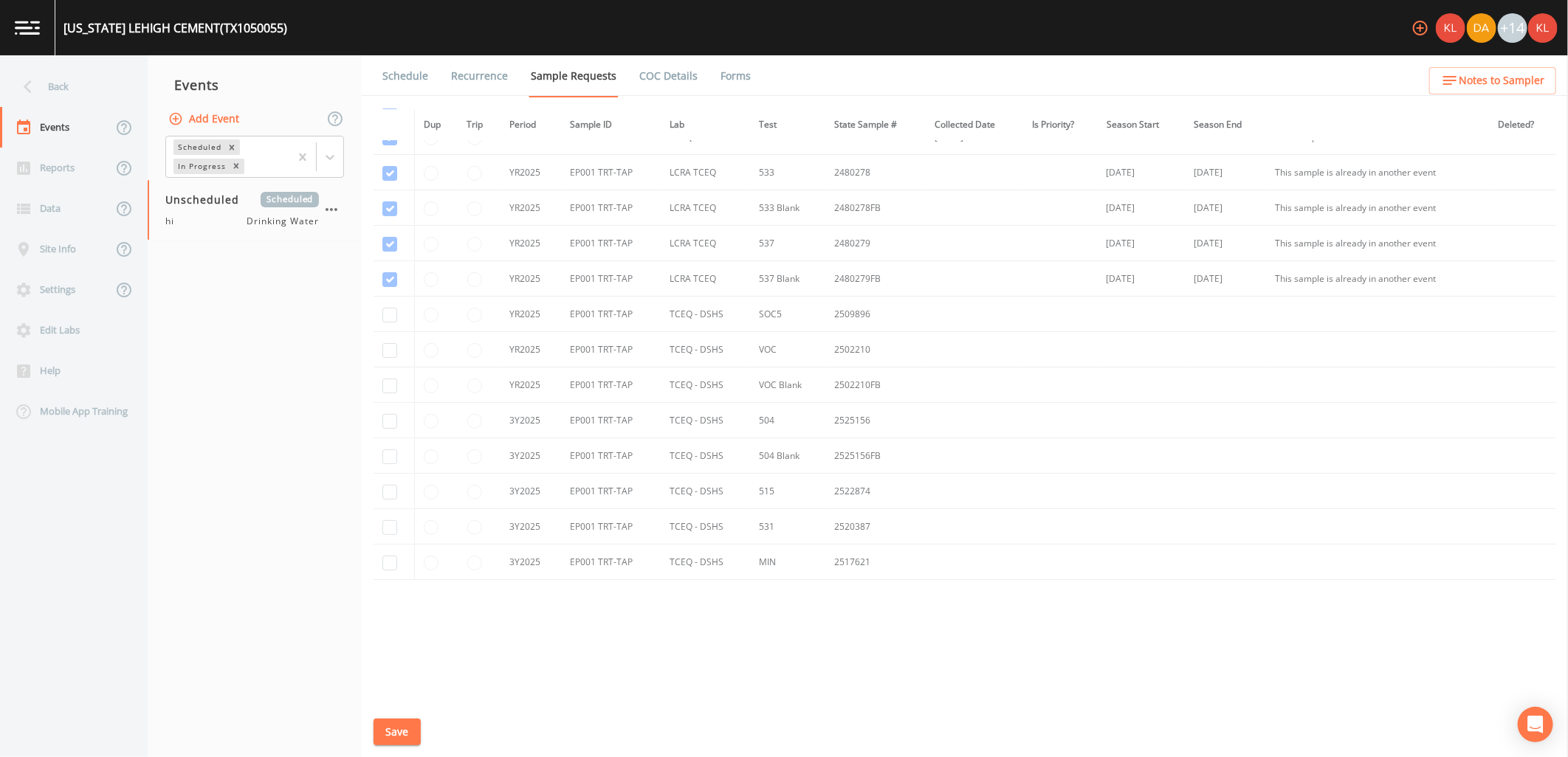
scroll to position [164, 0]
click at [226, 220] on div "hi Drinking Water" at bounding box center [242, 221] width 154 height 13
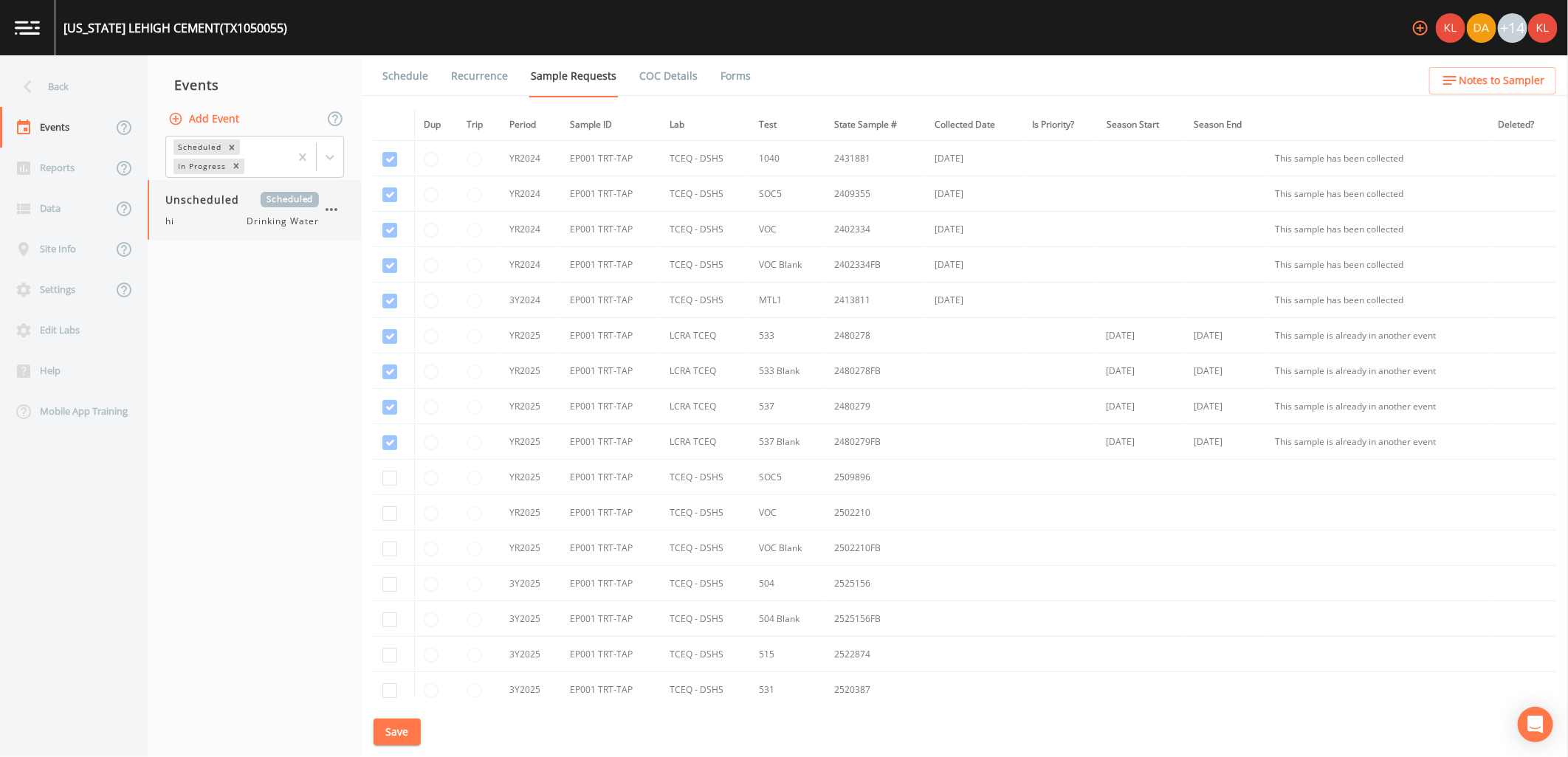
click at [330, 207] on icon "button" at bounding box center [331, 210] width 18 height 18
click at [372, 288] on p "Delete" at bounding box center [405, 296] width 95 height 18
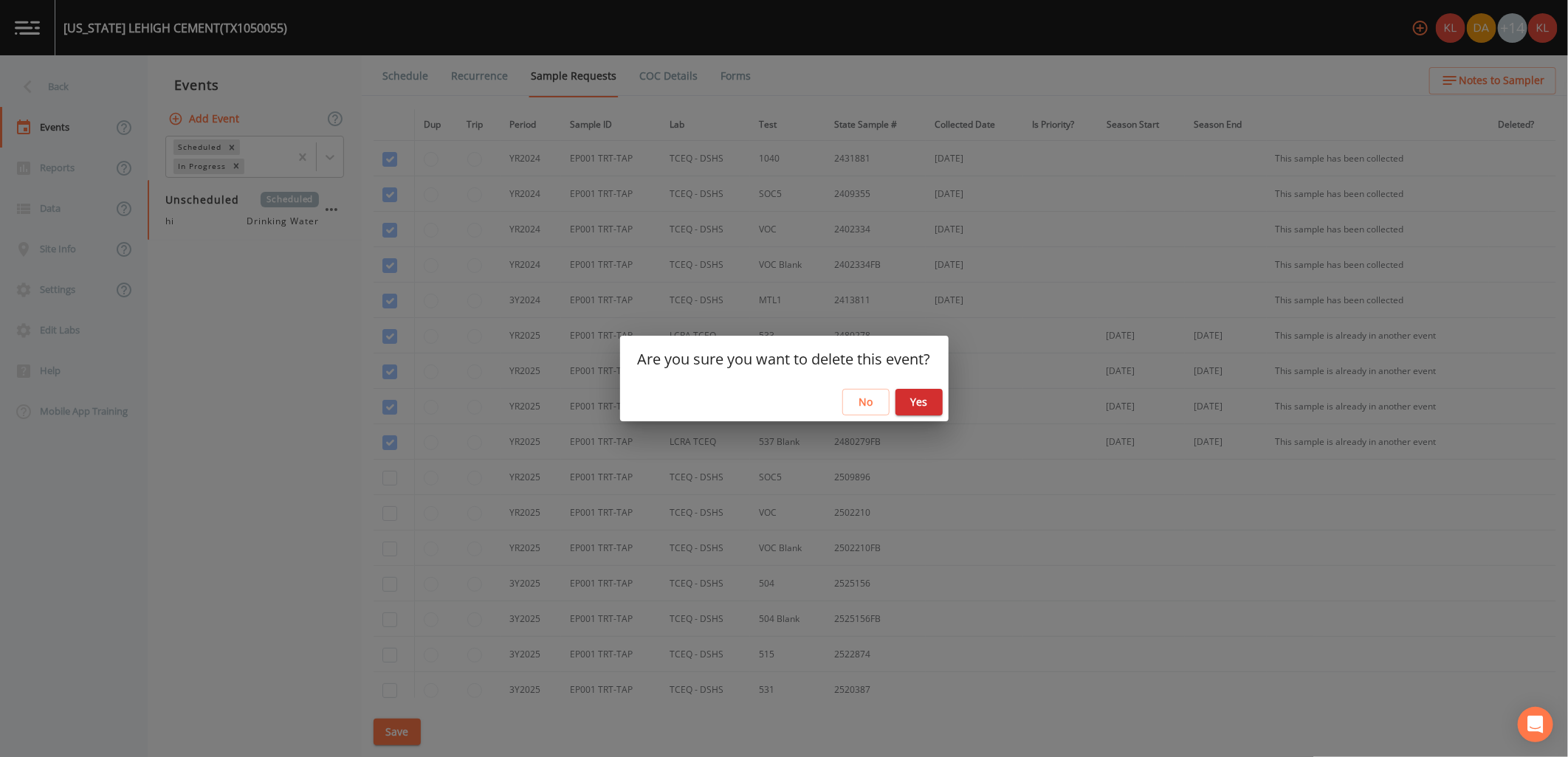
click at [907, 409] on button "Yes" at bounding box center [919, 402] width 47 height 27
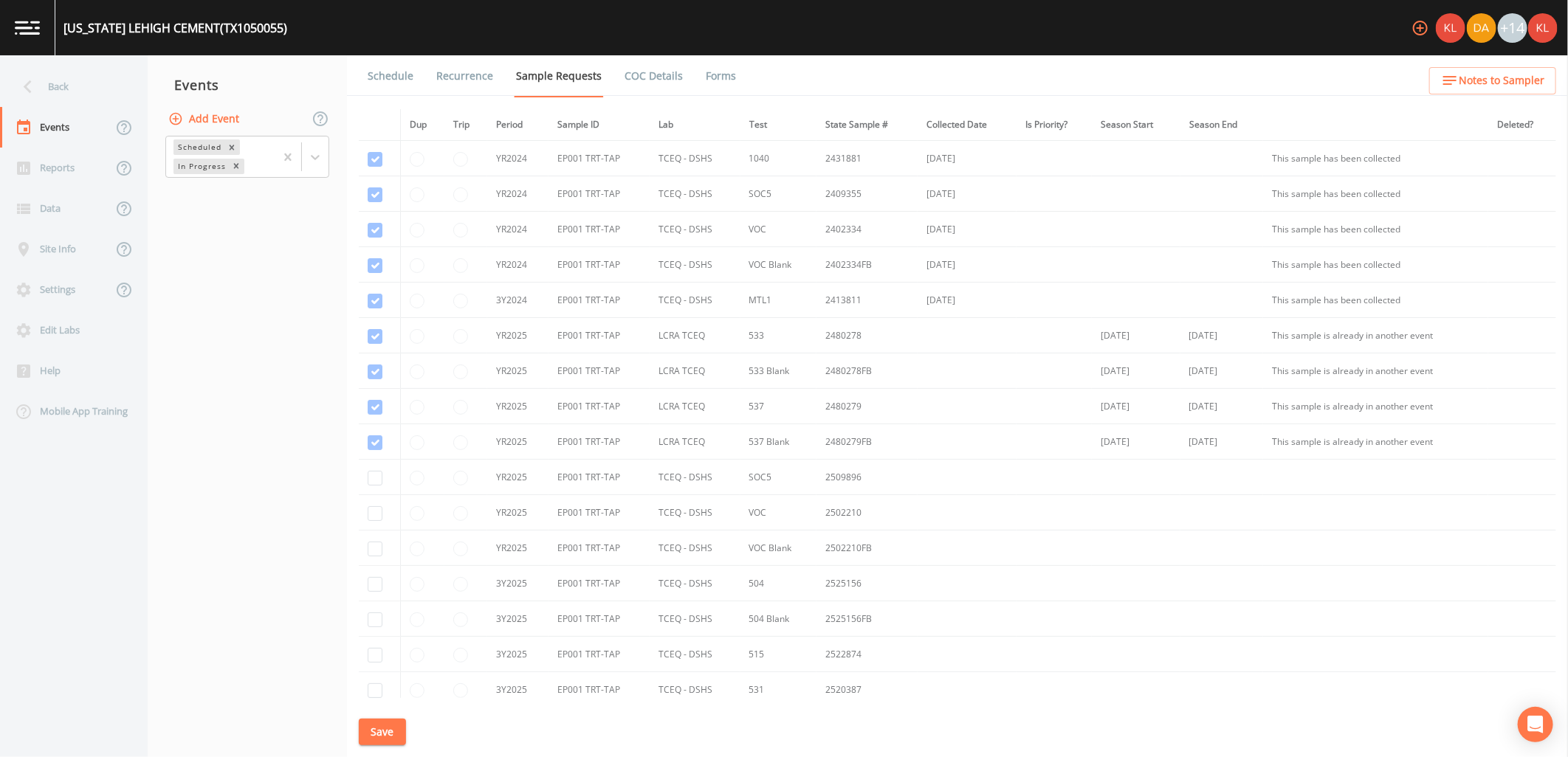
click at [201, 114] on button "Add Event" at bounding box center [205, 119] width 80 height 27
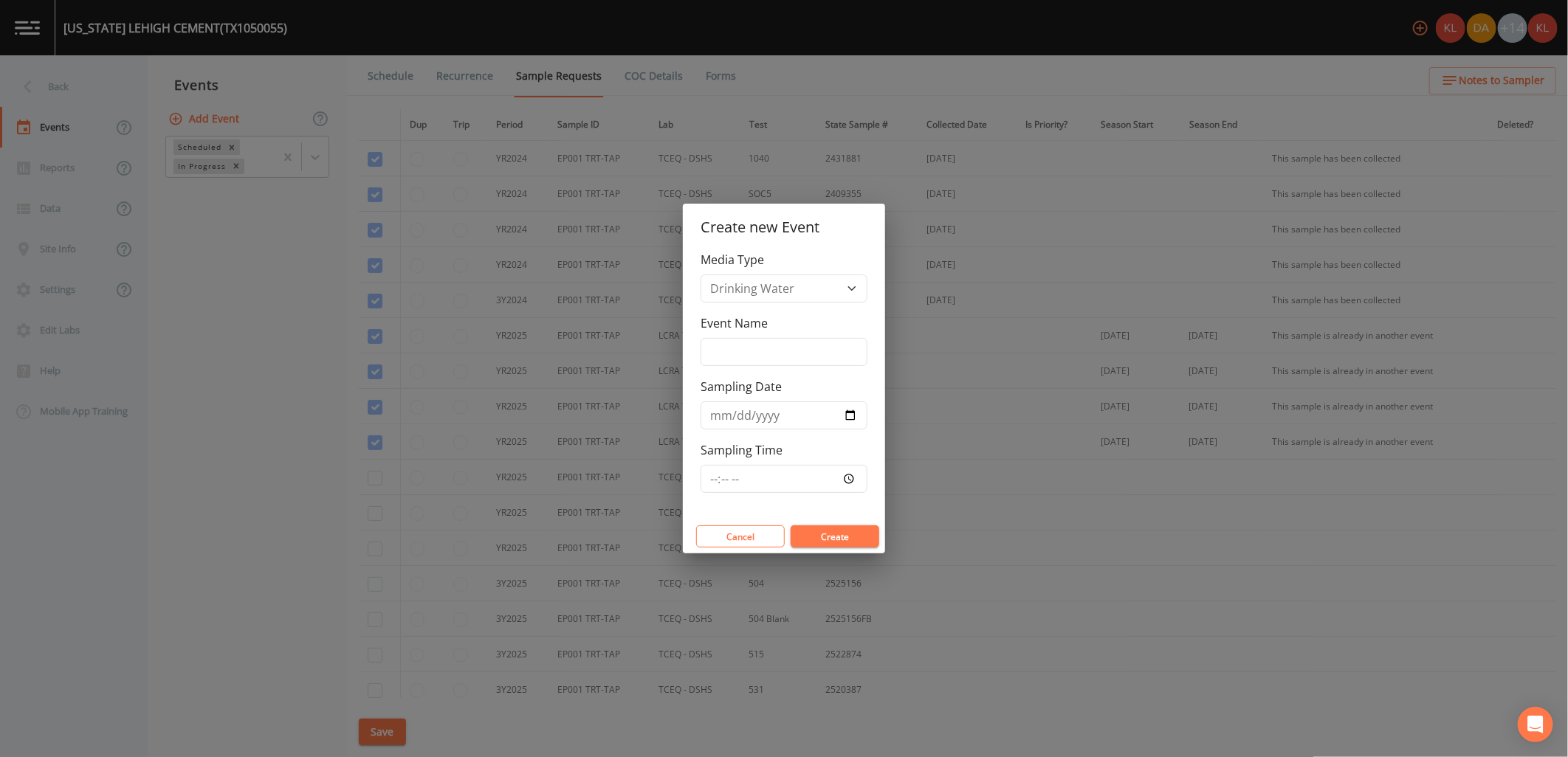
click at [817, 366] on div "Media Type Drinking Water Event Name Sampling Date Sampling Time" at bounding box center [784, 386] width 202 height 269
click at [806, 357] on input "Event Name" at bounding box center [784, 352] width 167 height 28
type input "10/16/25"
type input "2025-10-16"
click at [839, 523] on div "Cancel Create" at bounding box center [784, 537] width 202 height 34
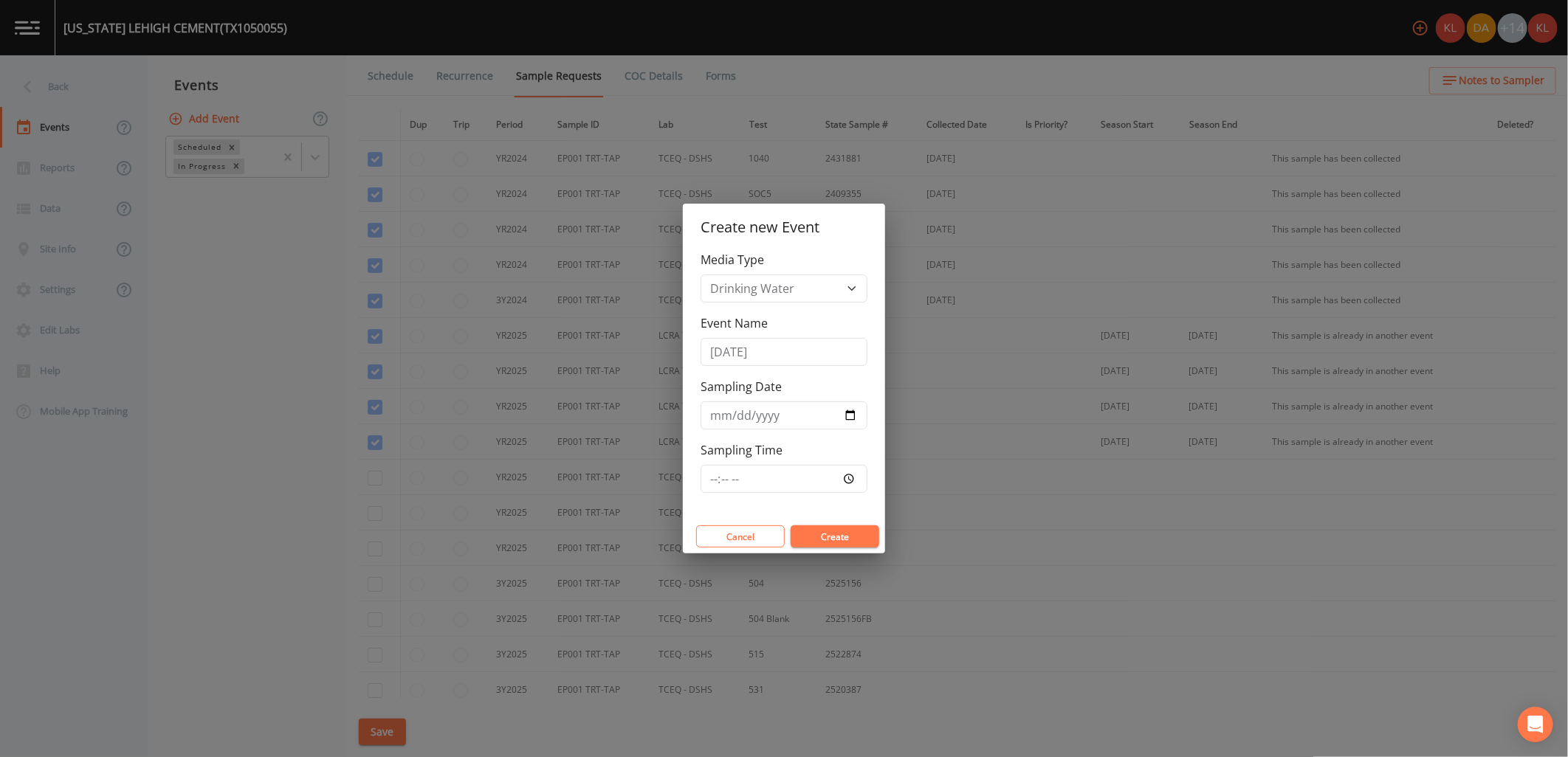
click at [839, 529] on button "Create" at bounding box center [835, 536] width 89 height 22
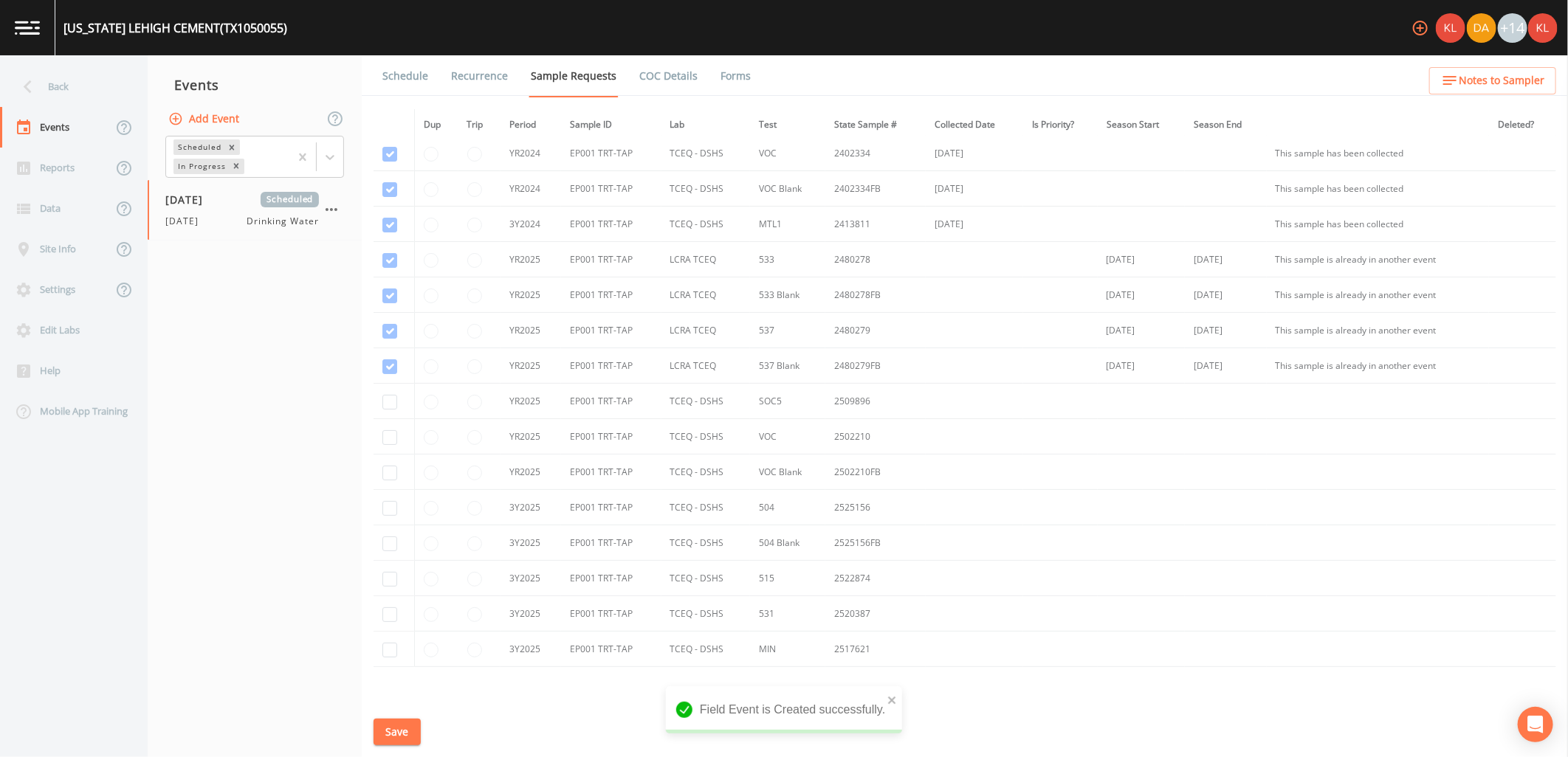
scroll to position [164, 0]
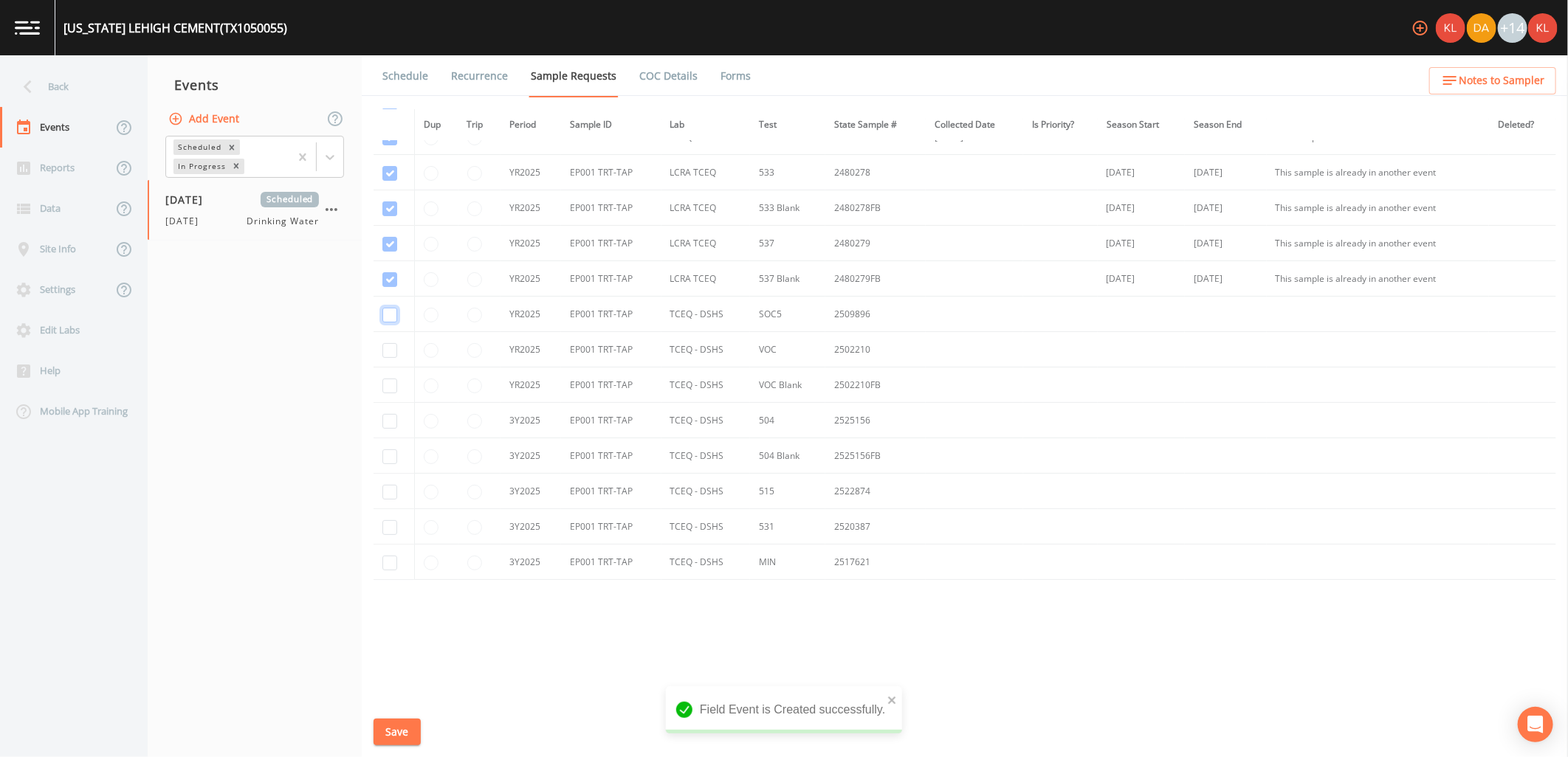
click at [382, 307] on input "checkbox" at bounding box center [389, 314] width 15 height 15
checkbox input "true"
click at [397, 350] on td at bounding box center [394, 350] width 40 height 35
click at [394, 350] on input "checkbox" at bounding box center [389, 350] width 15 height 15
checkbox input "true"
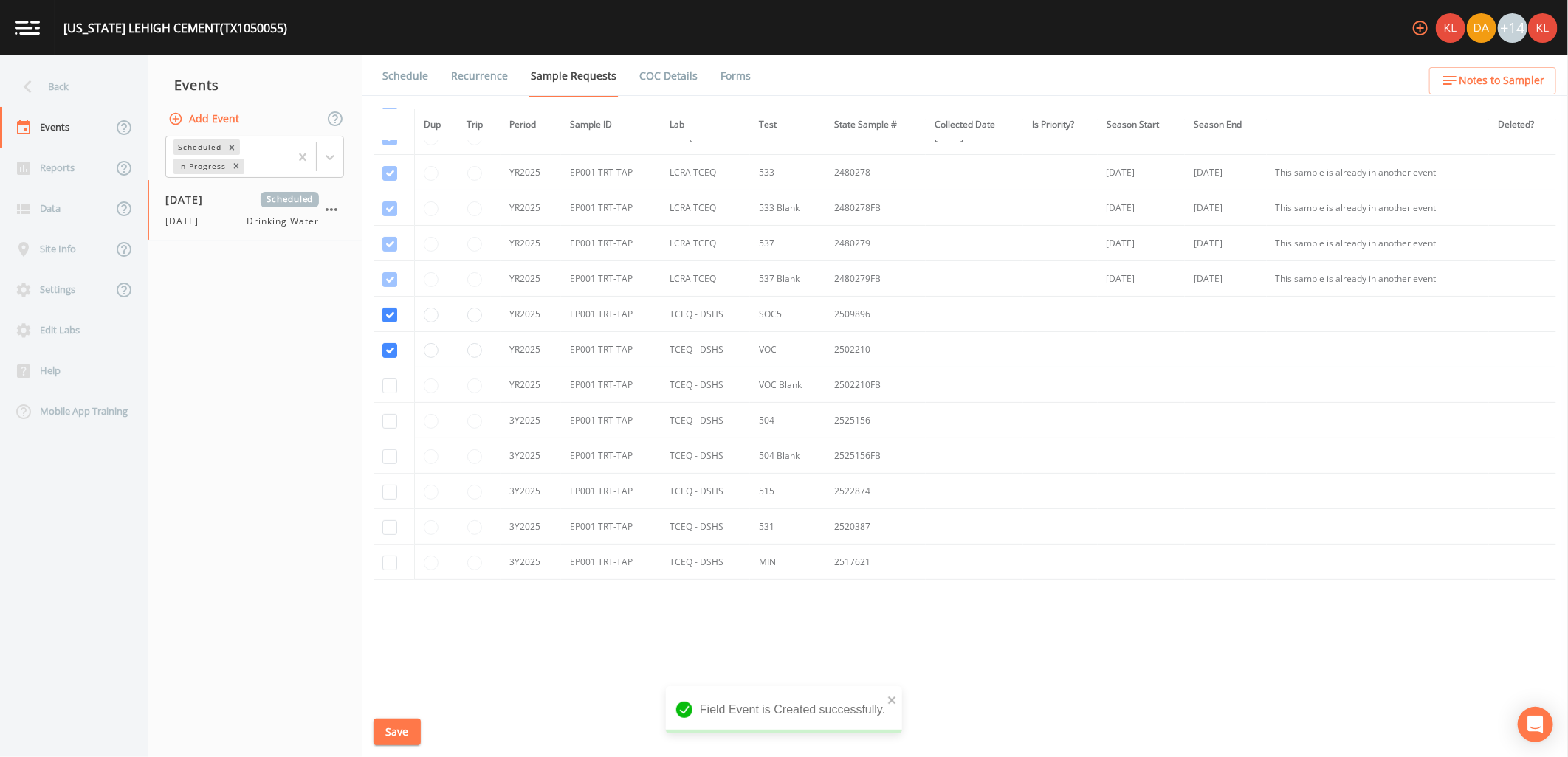
drag, startPoint x: 389, startPoint y: 375, endPoint x: 389, endPoint y: 386, distance: 11.0
click at [389, 378] on td at bounding box center [394, 385] width 40 height 35
click at [389, 386] on input "checkbox" at bounding box center [389, 386] width 15 height 15
checkbox input "true"
click at [400, 433] on td at bounding box center [394, 421] width 40 height 35
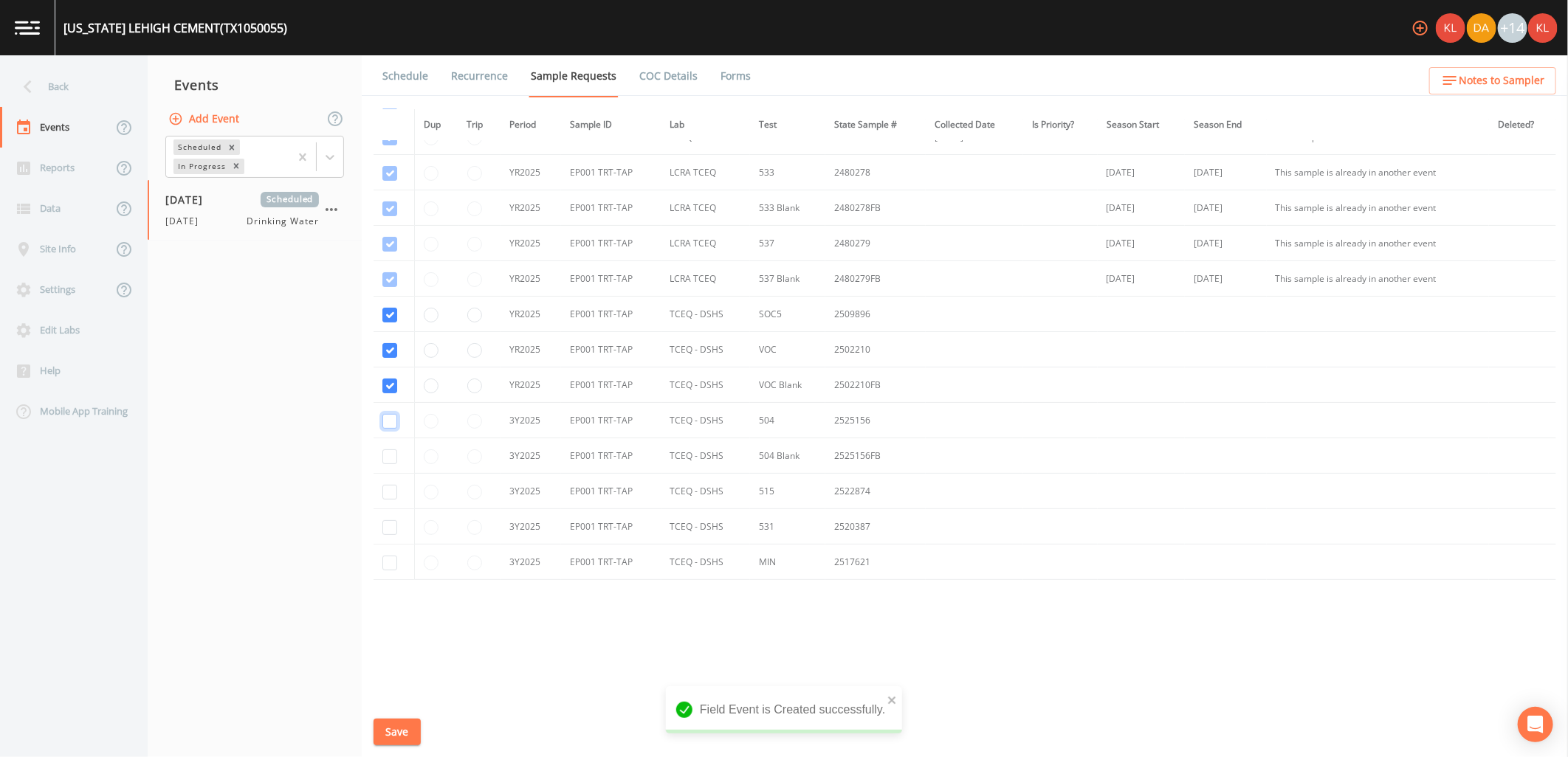
click at [390, 423] on input "checkbox" at bounding box center [389, 421] width 15 height 15
checkbox input "true"
click at [391, 458] on input "checkbox" at bounding box center [389, 457] width 15 height 15
checkbox input "true"
click at [395, 494] on input "checkbox" at bounding box center [389, 492] width 15 height 15
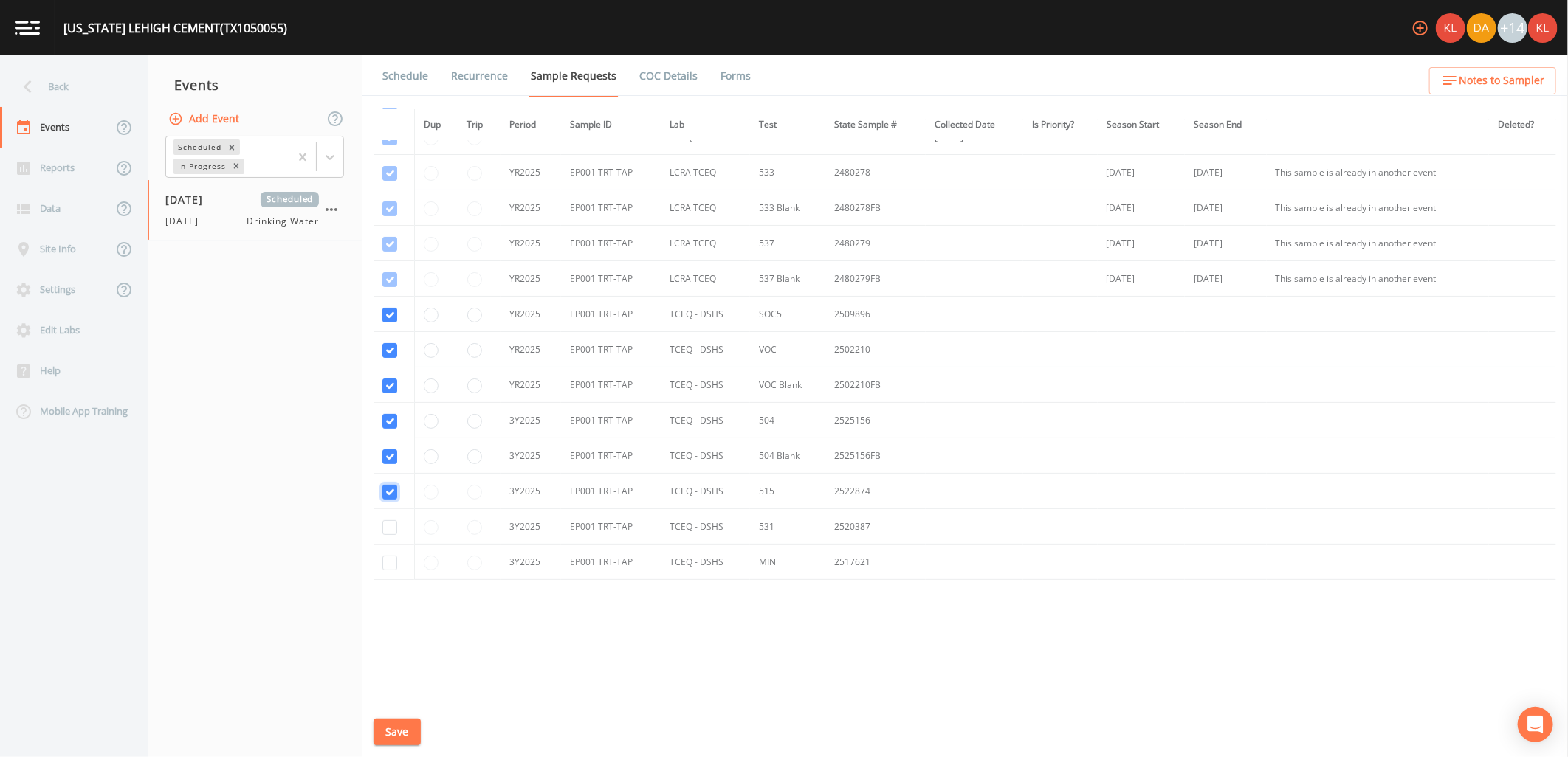
checkbox input "true"
click at [395, 524] on input "checkbox" at bounding box center [389, 527] width 15 height 15
checkbox input "true"
click at [386, 568] on td at bounding box center [394, 562] width 40 height 35
drag, startPoint x: 386, startPoint y: 568, endPoint x: 400, endPoint y: 574, distance: 15.2
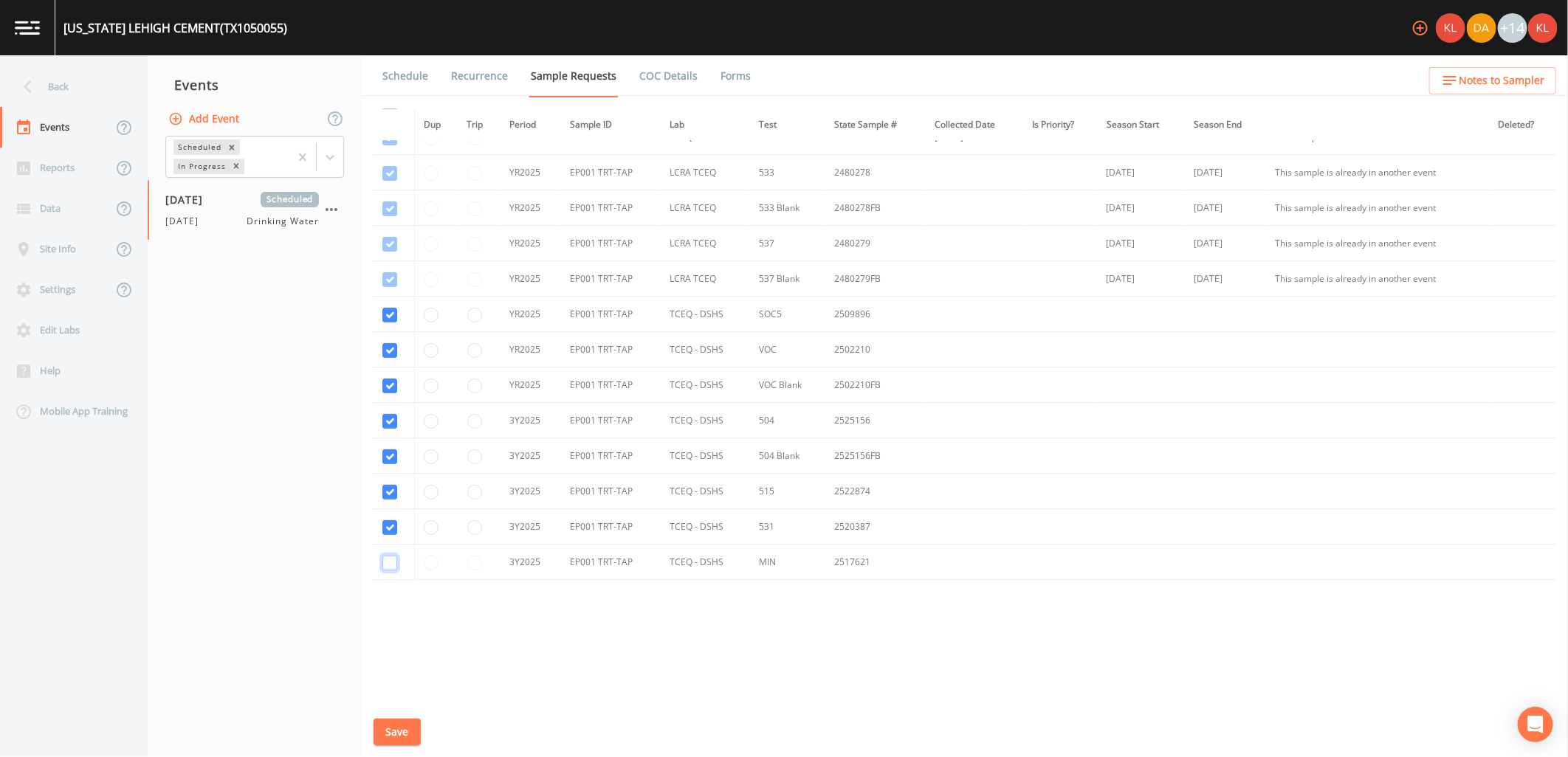
click at [387, 564] on input "checkbox" at bounding box center [389, 563] width 15 height 15
checkbox input "true"
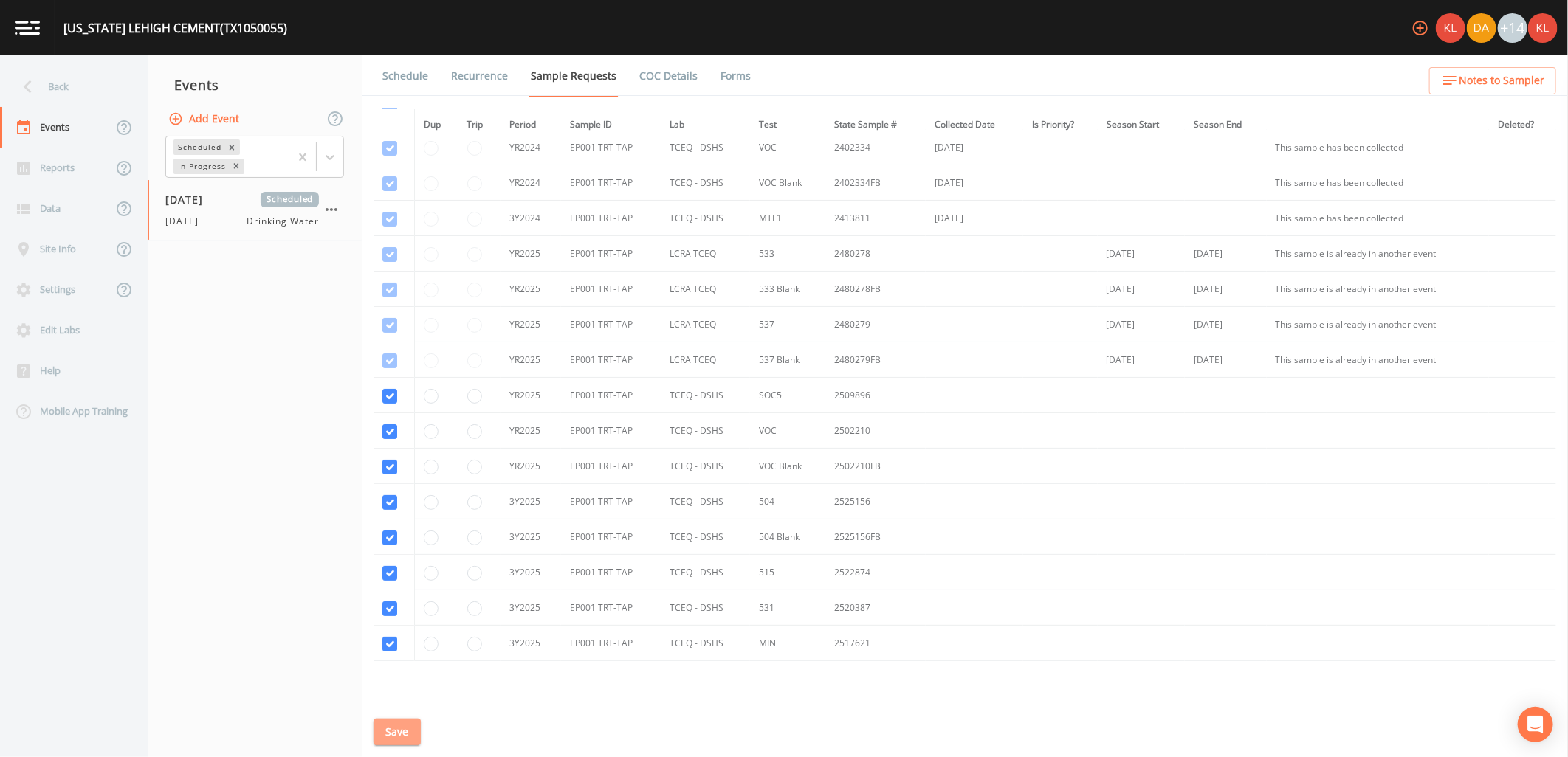
click at [405, 735] on button "Save" at bounding box center [397, 732] width 47 height 27
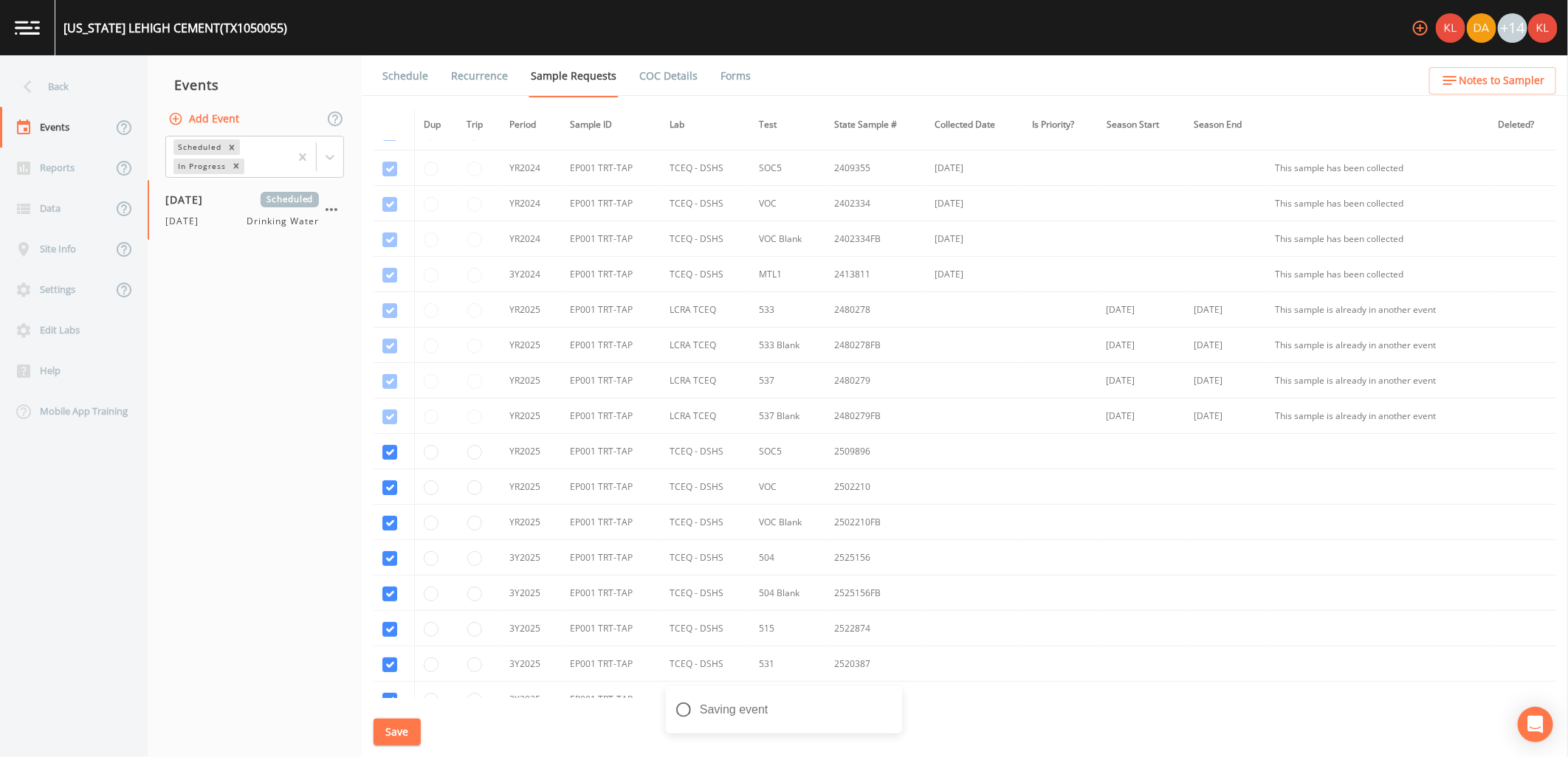
scroll to position [0, 0]
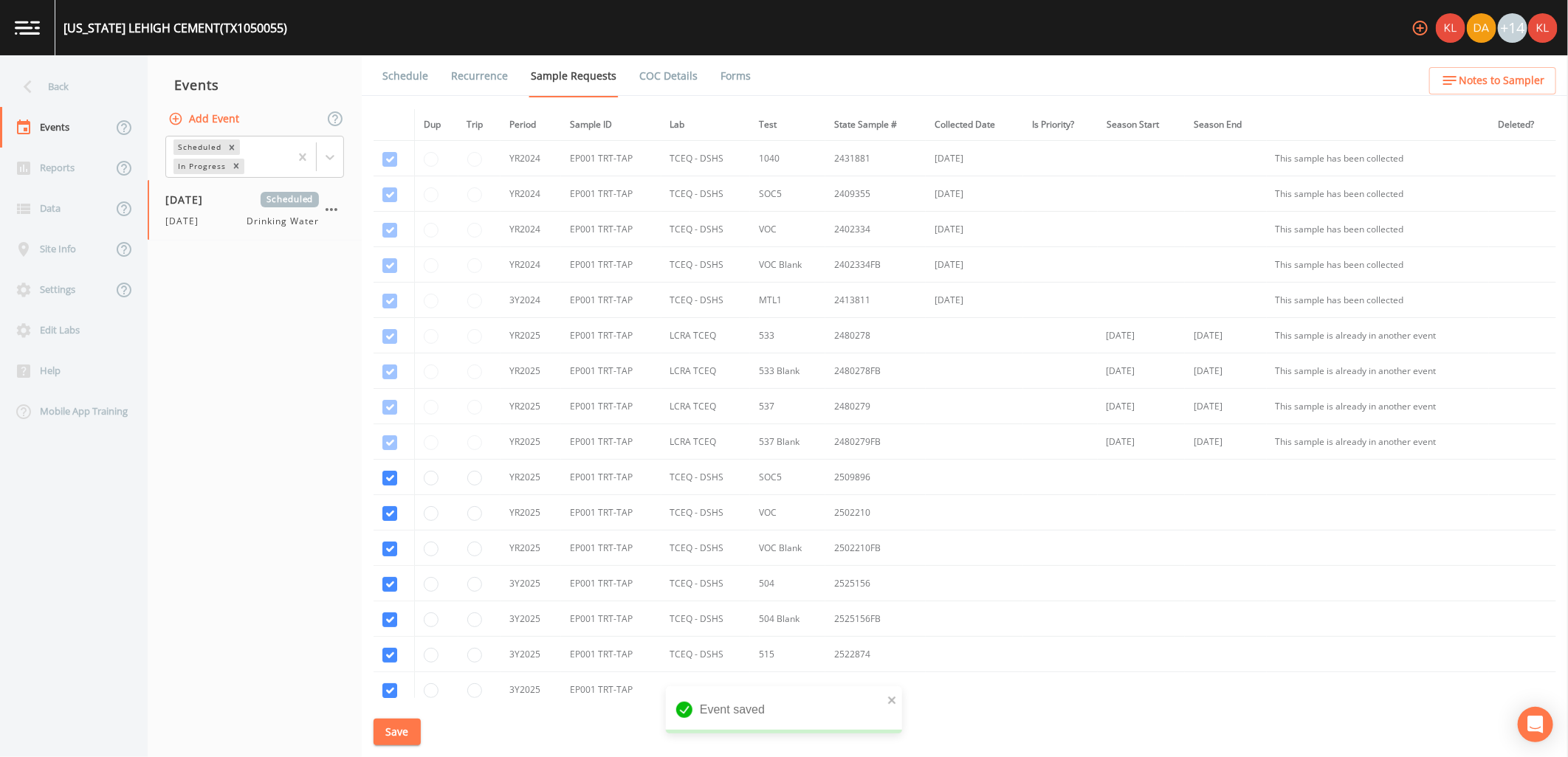
click at [385, 76] on link "Schedule" at bounding box center [405, 76] width 50 height 41
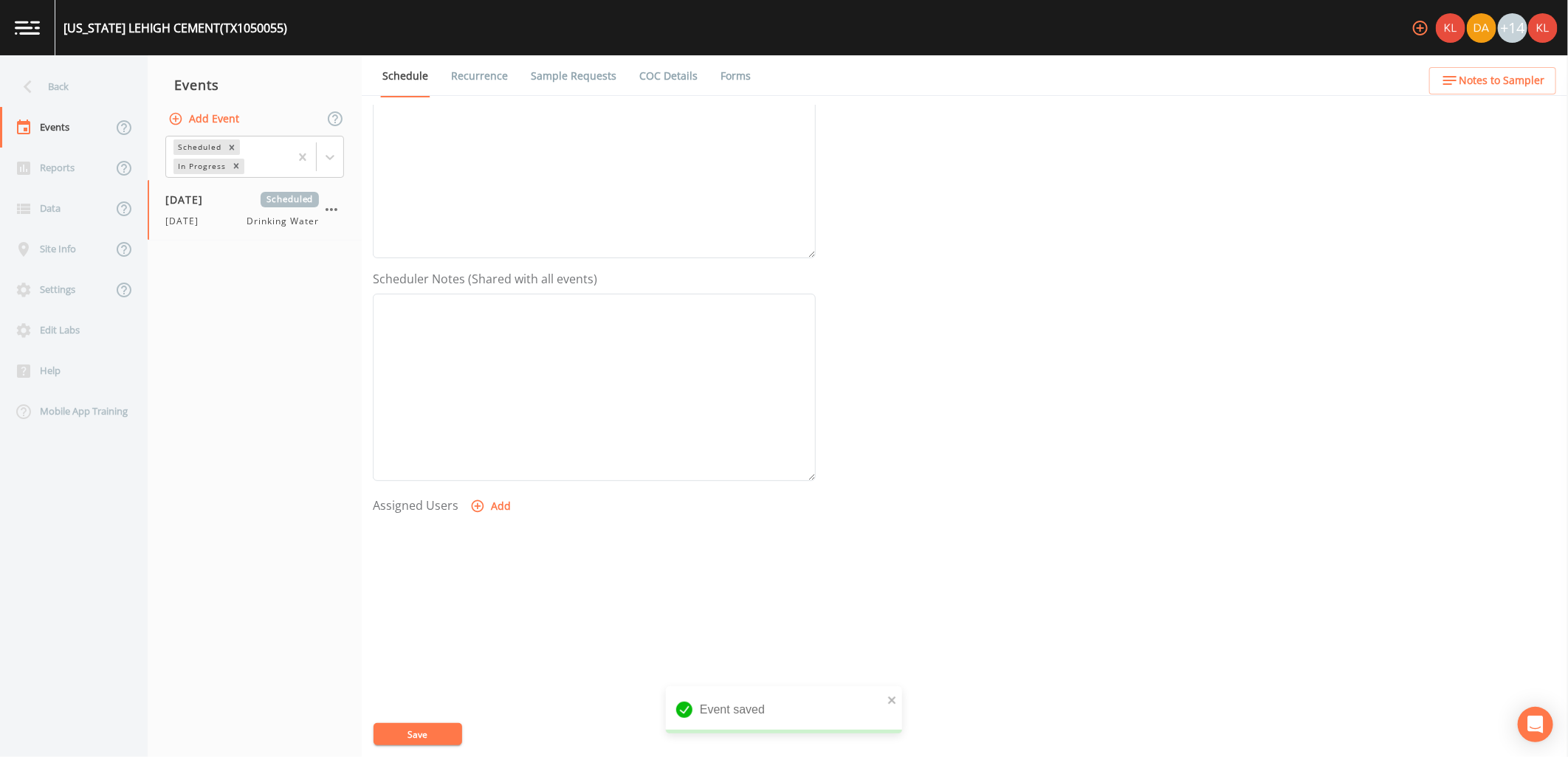
scroll to position [284, 0]
click at [492, 465] on button "Add" at bounding box center [492, 471] width 49 height 27
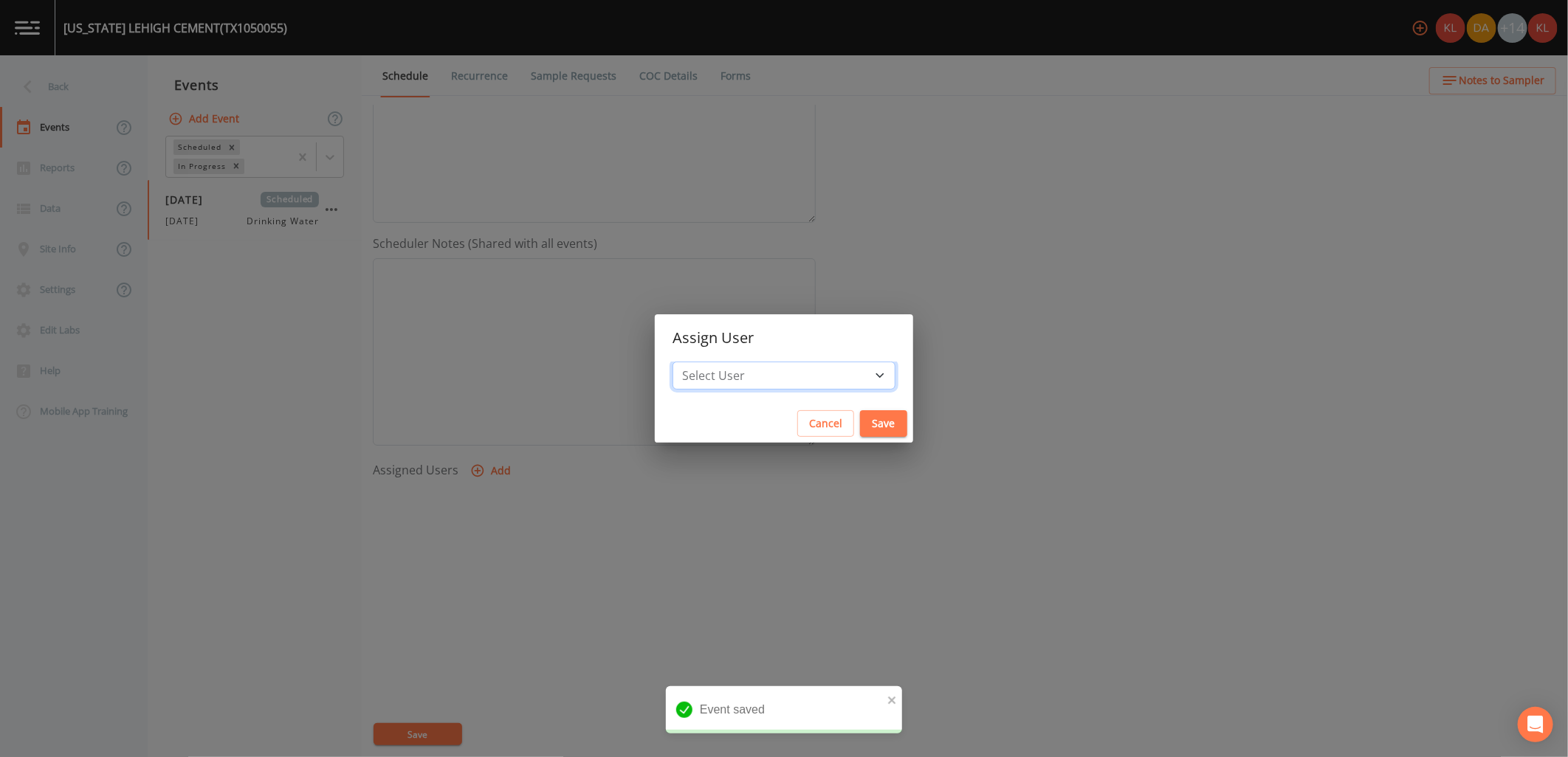
click at [747, 371] on select "Select User Kler Teran David Weber Joshua gere Paul Mike Franklin Rodolfo Ramir…" at bounding box center [784, 376] width 223 height 28
select select "cc3a99b6-42a3-44aa-bed9-88599eb009c7"
click at [712, 362] on select "Select User Kler Teran David Weber Joshua gere Paul Mike Franklin Rodolfo Ramir…" at bounding box center [784, 376] width 223 height 28
click at [860, 418] on button "Save" at bounding box center [884, 423] width 47 height 27
select select
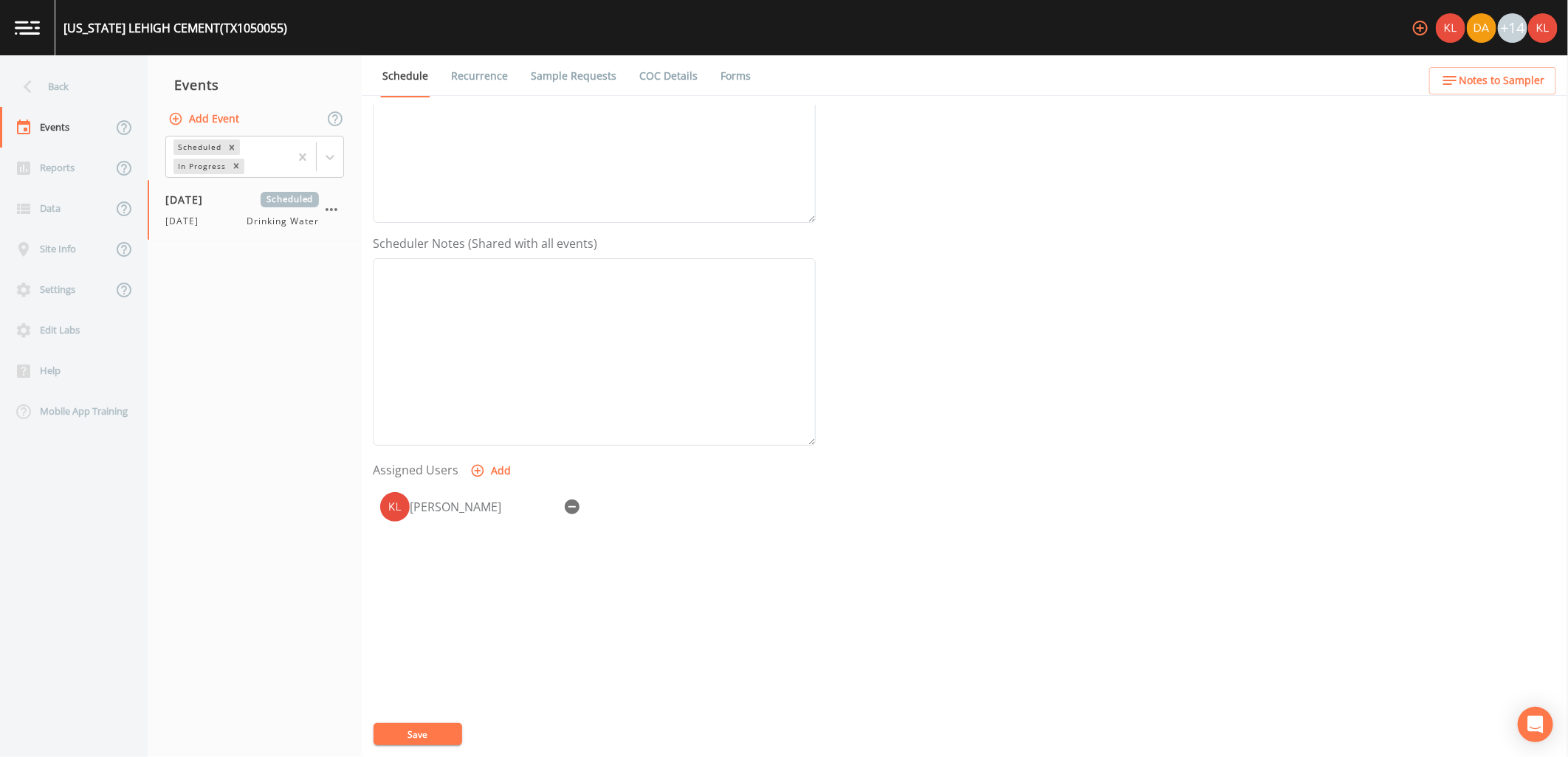
click at [386, 741] on button "Save" at bounding box center [417, 734] width 89 height 22
click at [53, 41] on link at bounding box center [27, 27] width 55 height 55
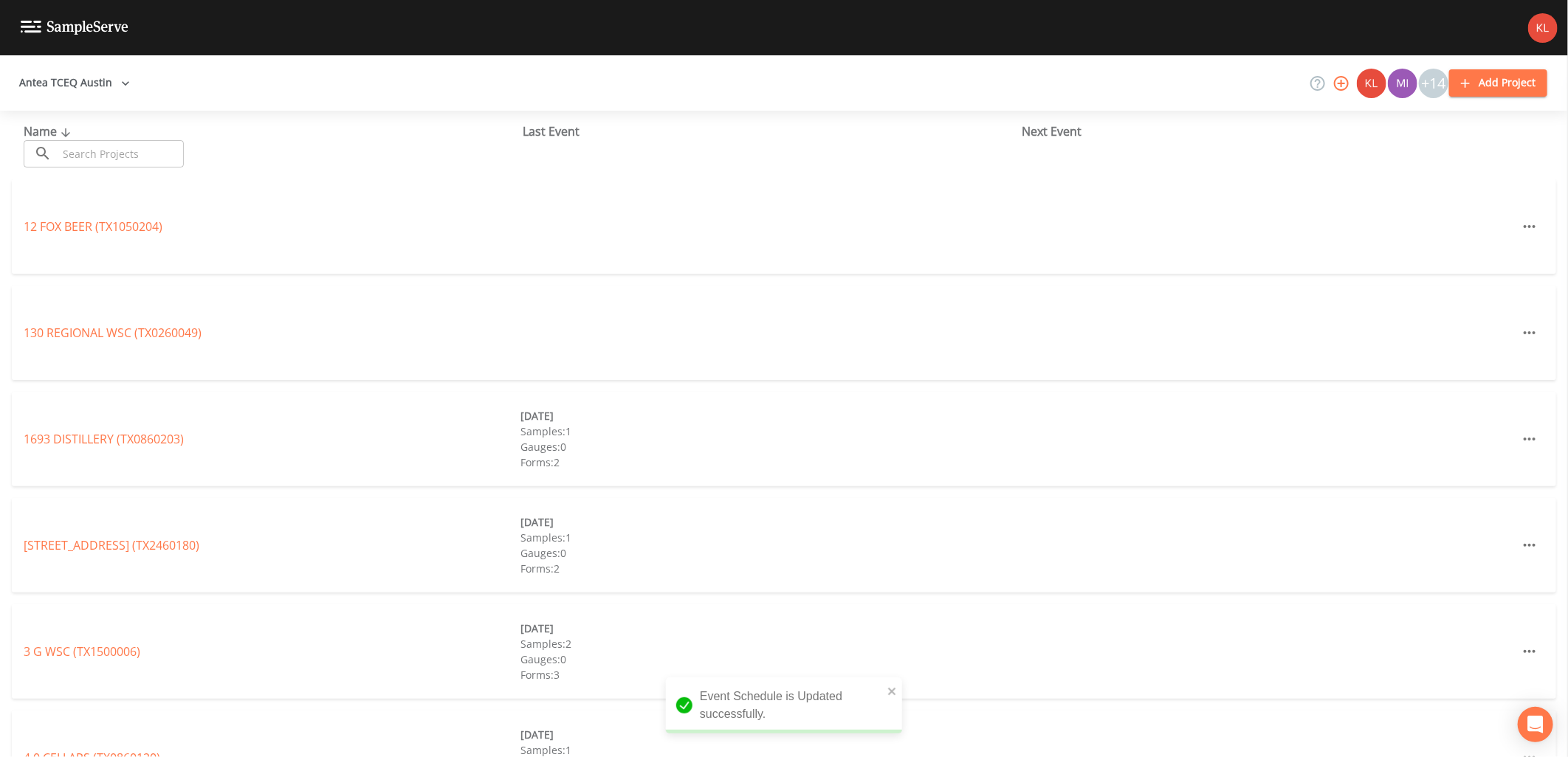
click at [173, 169] on div "Name ​ ​ Last Event Next Event" at bounding box center [784, 145] width 1568 height 68
click at [170, 167] on div "Name ​ ​ Last Event Next Event" at bounding box center [784, 145] width 1568 height 68
click at [152, 146] on input "text" at bounding box center [121, 154] width 126 height 27
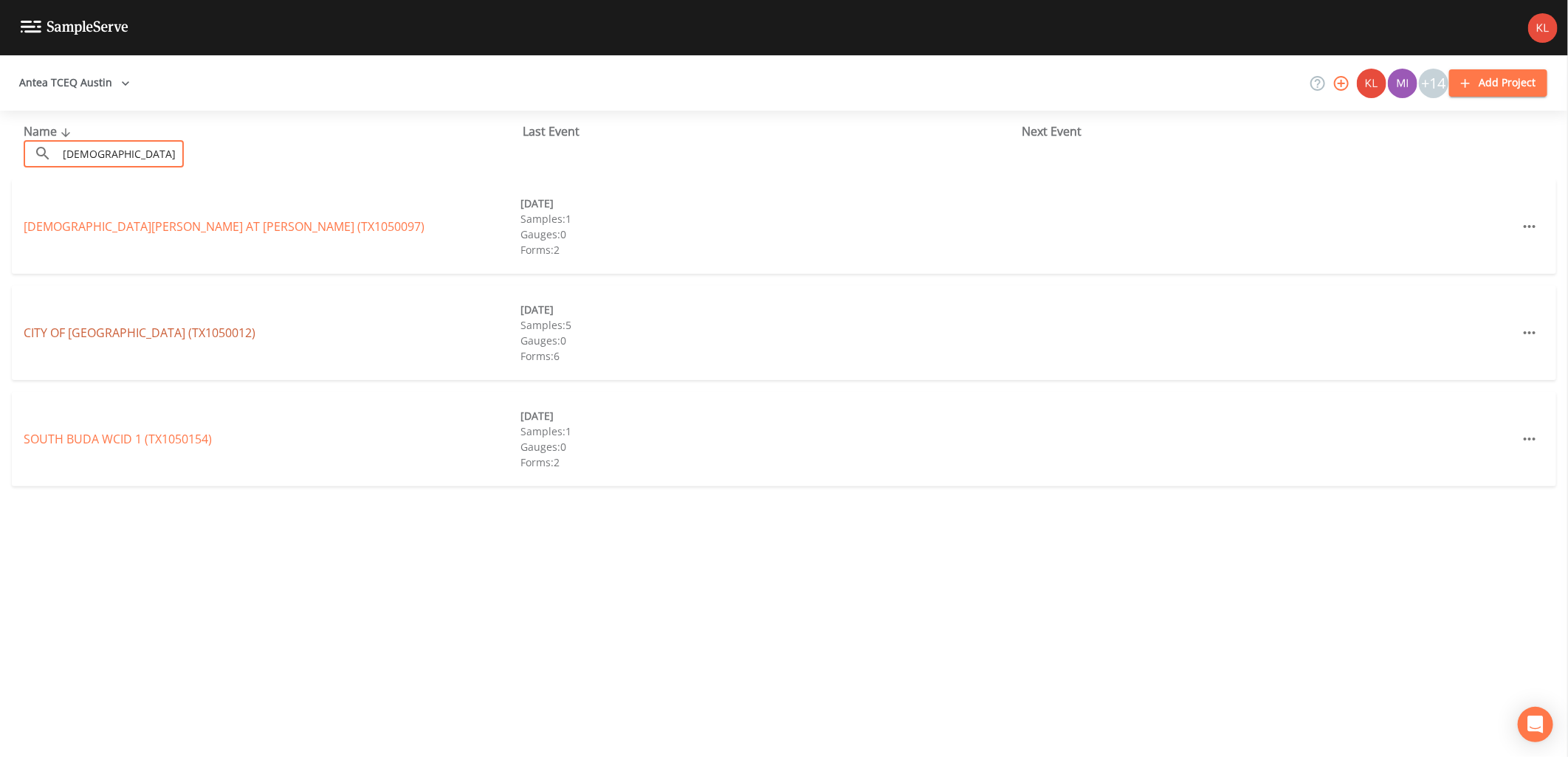
type input "buda"
click at [135, 335] on link "CITY OF BUDA (TX1050012)" at bounding box center [140, 333] width 232 height 16
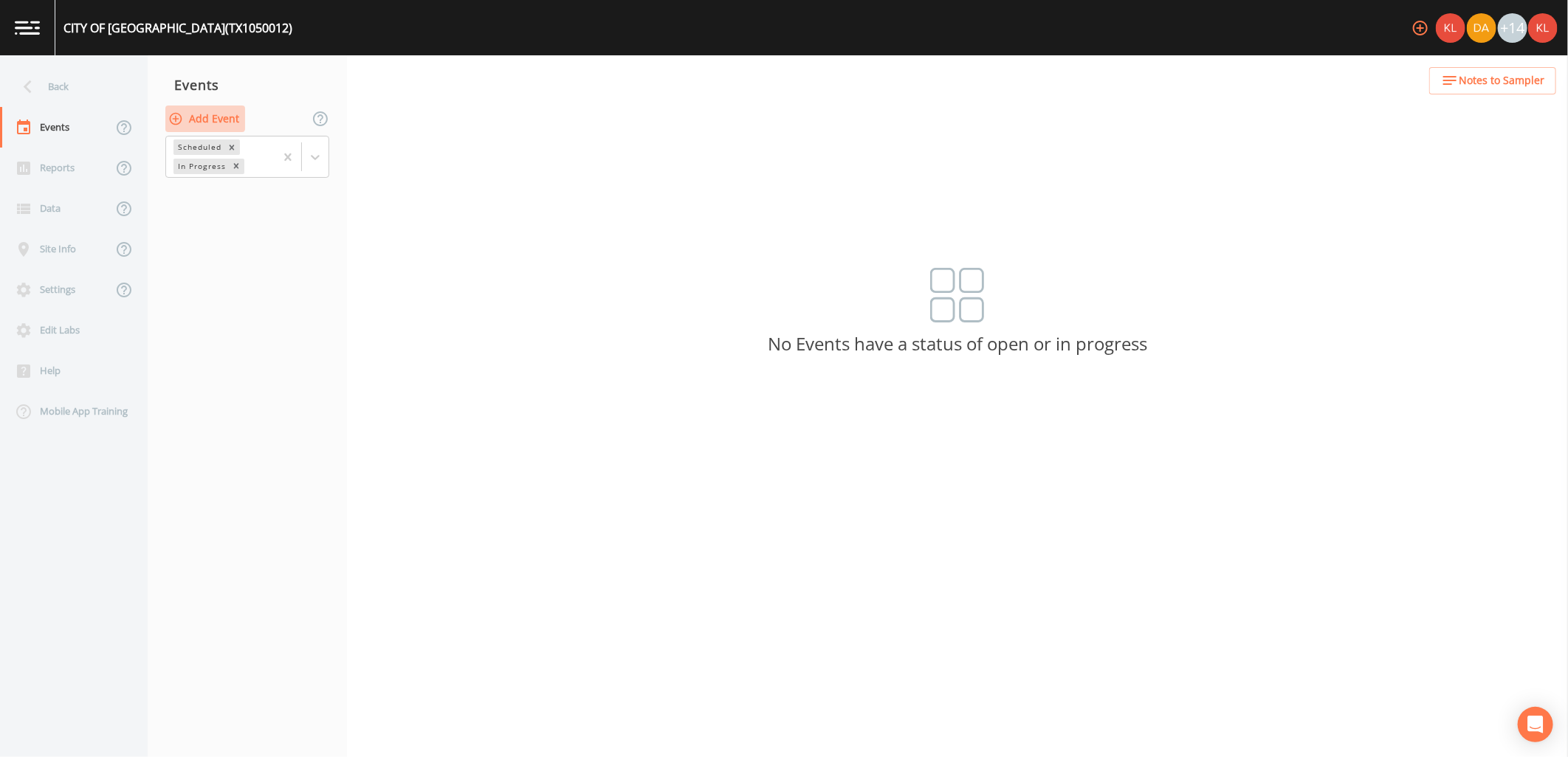
click at [201, 113] on button "Add Event" at bounding box center [205, 119] width 80 height 27
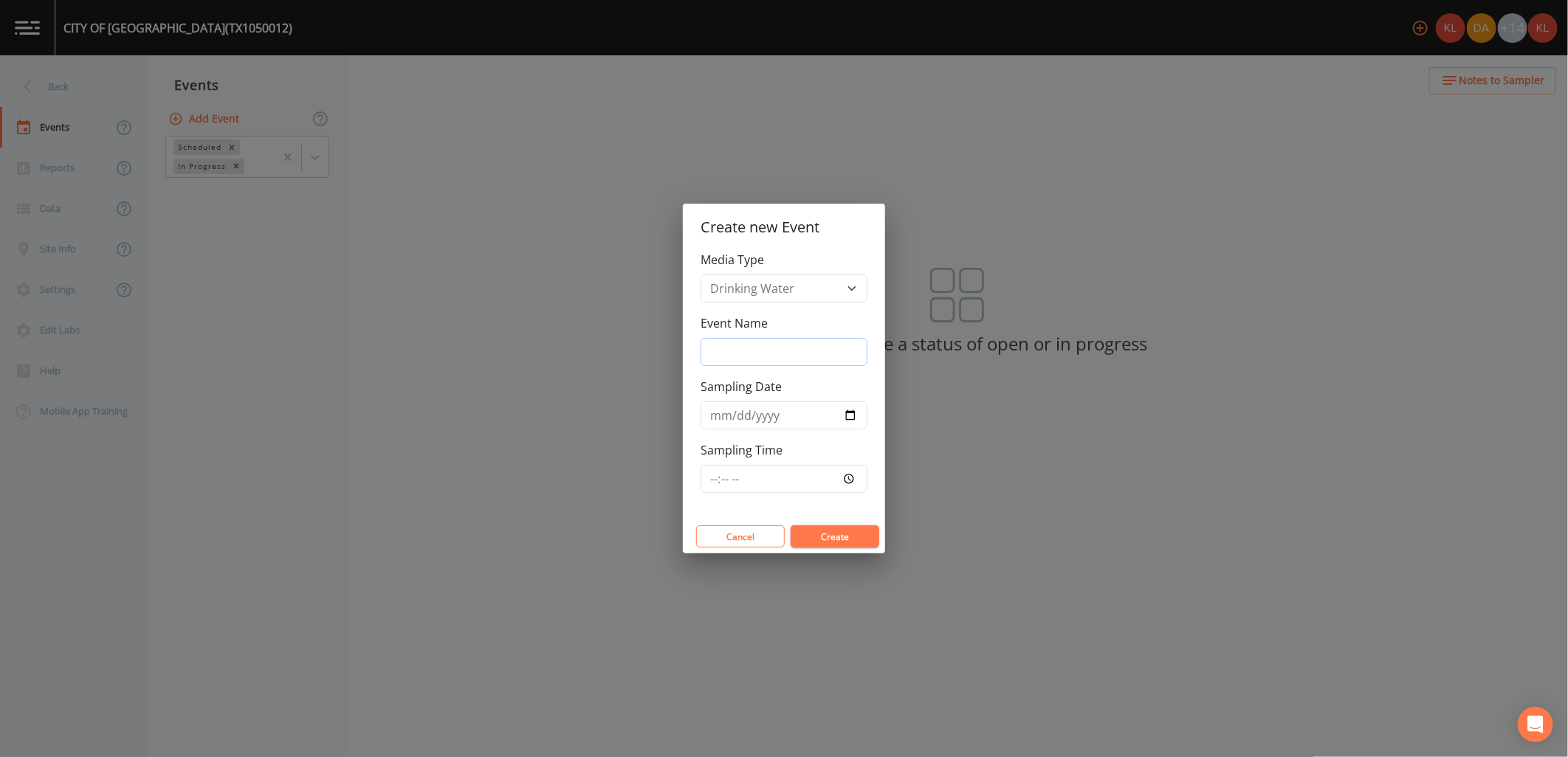
click at [717, 345] on input "Event Name" at bounding box center [784, 352] width 167 height 28
type input "10/16/25"
type input "2025-10-16"
click at [816, 536] on button "Create" at bounding box center [835, 536] width 89 height 22
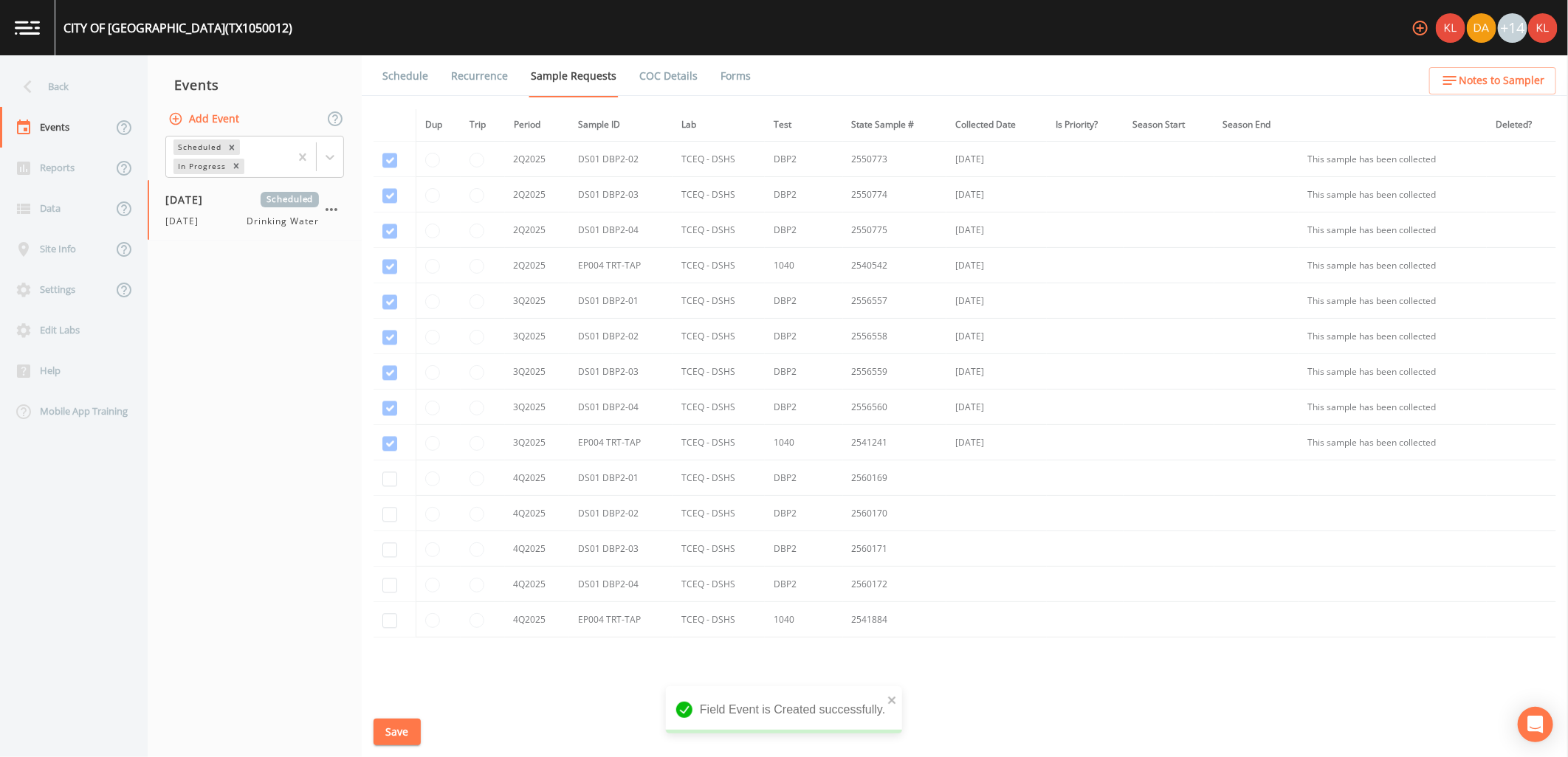
scroll to position [2044, 0]
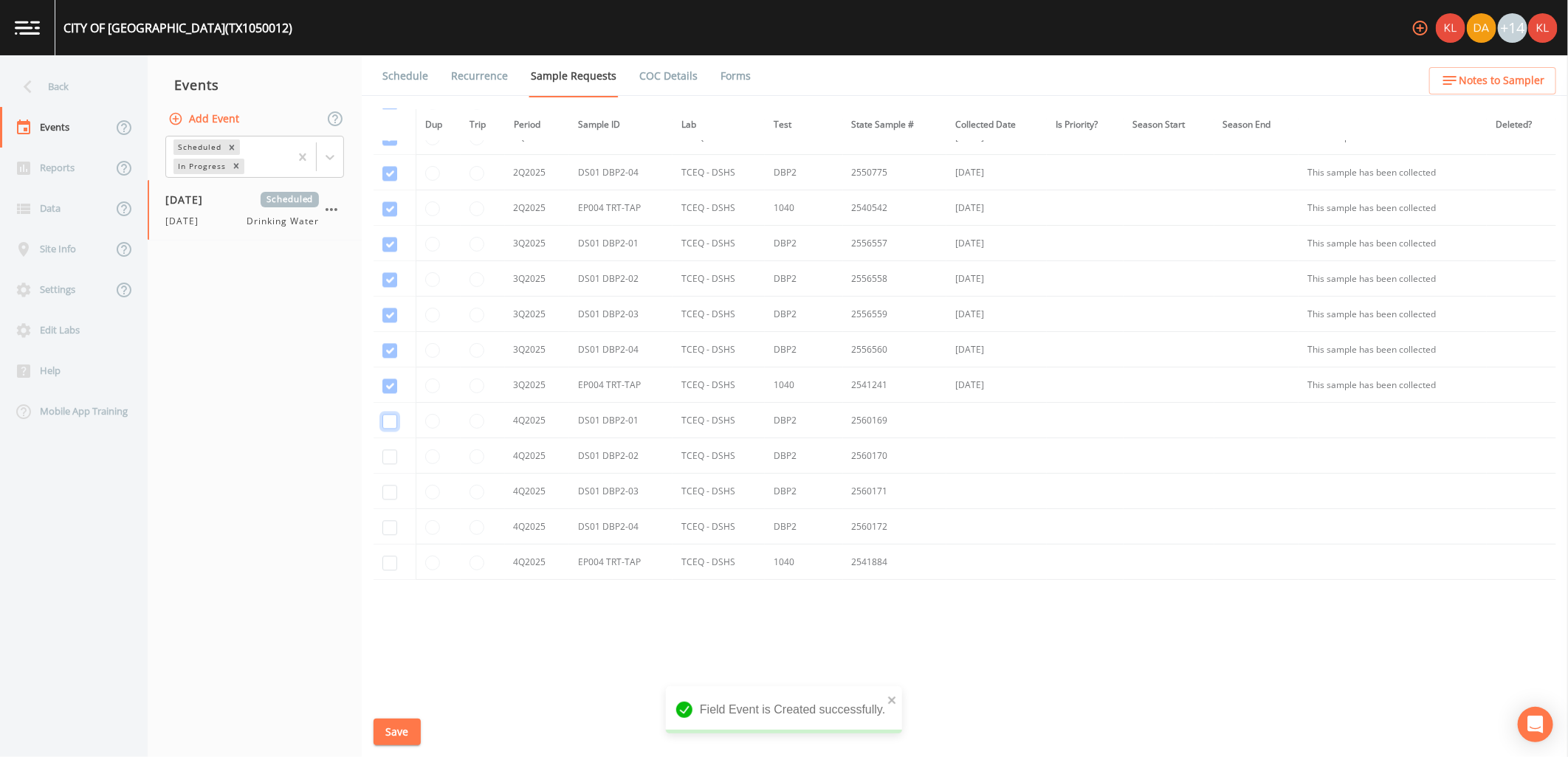
click at [386, 423] on input "checkbox" at bounding box center [389, 421] width 15 height 15
checkbox input "true"
click at [395, 451] on input "checkbox" at bounding box center [389, 457] width 15 height 15
checkbox input "true"
click at [394, 497] on input "checkbox" at bounding box center [389, 492] width 15 height 15
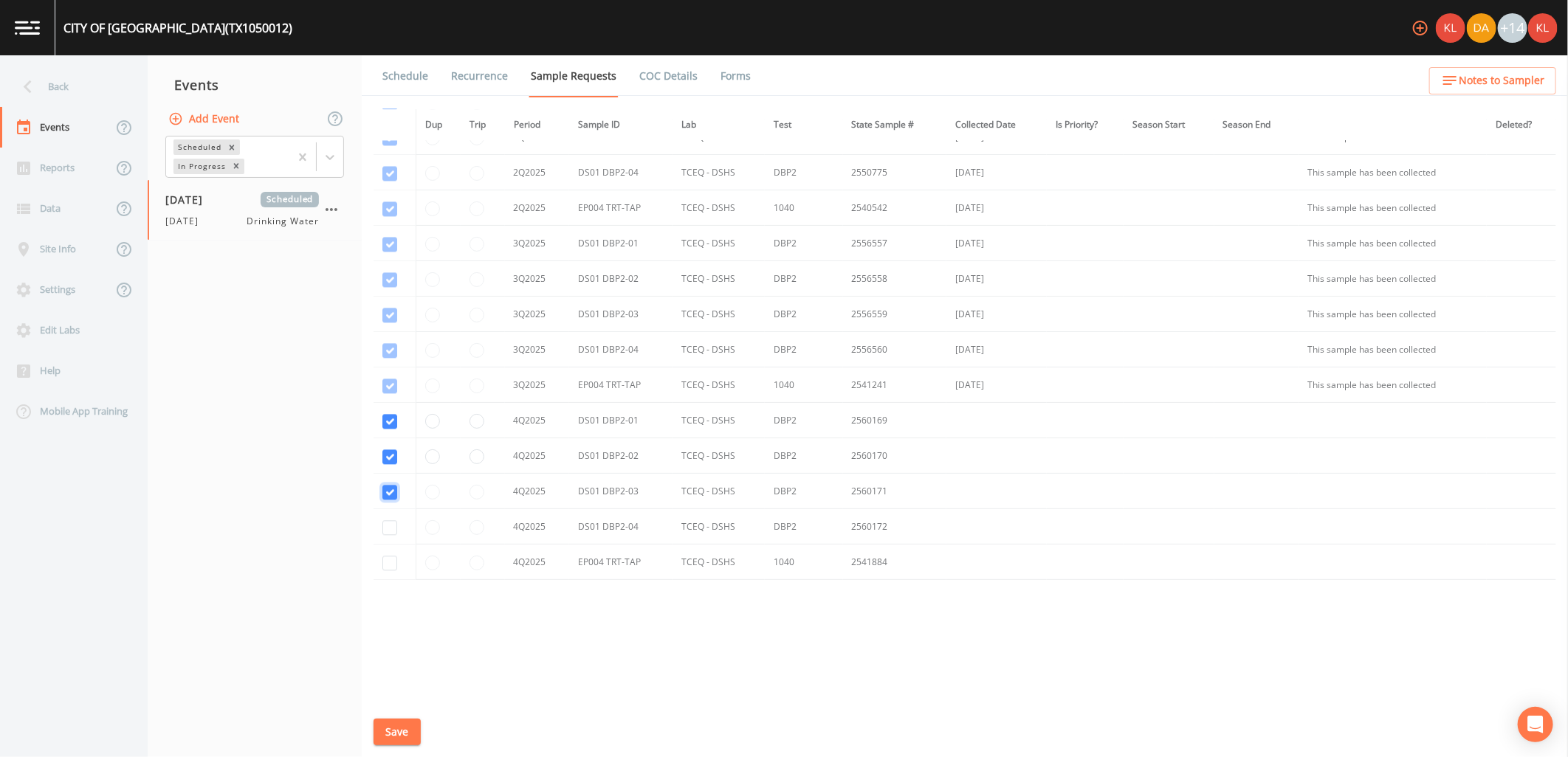
checkbox input "true"
click at [397, 535] on td at bounding box center [394, 527] width 42 height 35
click at [391, 525] on input "checkbox" at bounding box center [389, 527] width 15 height 15
checkbox input "true"
click at [395, 561] on input "checkbox" at bounding box center [389, 563] width 15 height 15
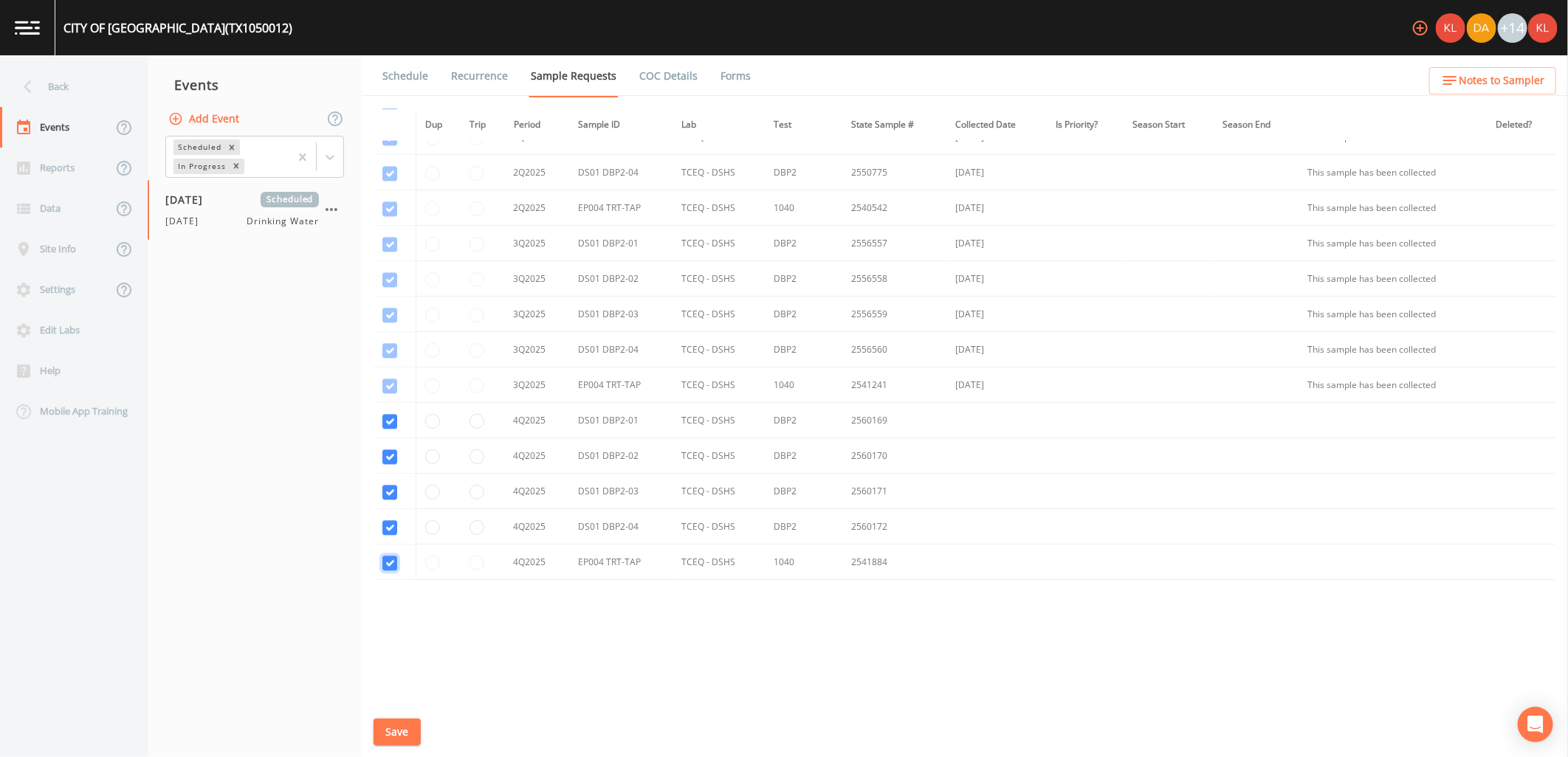
checkbox input "true"
click at [410, 714] on div "Schedule Recurrence Sample Requests COC Details Forms Dup Trip Period Sample ID…" at bounding box center [965, 406] width 1206 height 702
click at [409, 718] on button "Save" at bounding box center [397, 732] width 47 height 27
click at [394, 79] on link "Schedule" at bounding box center [405, 76] width 50 height 41
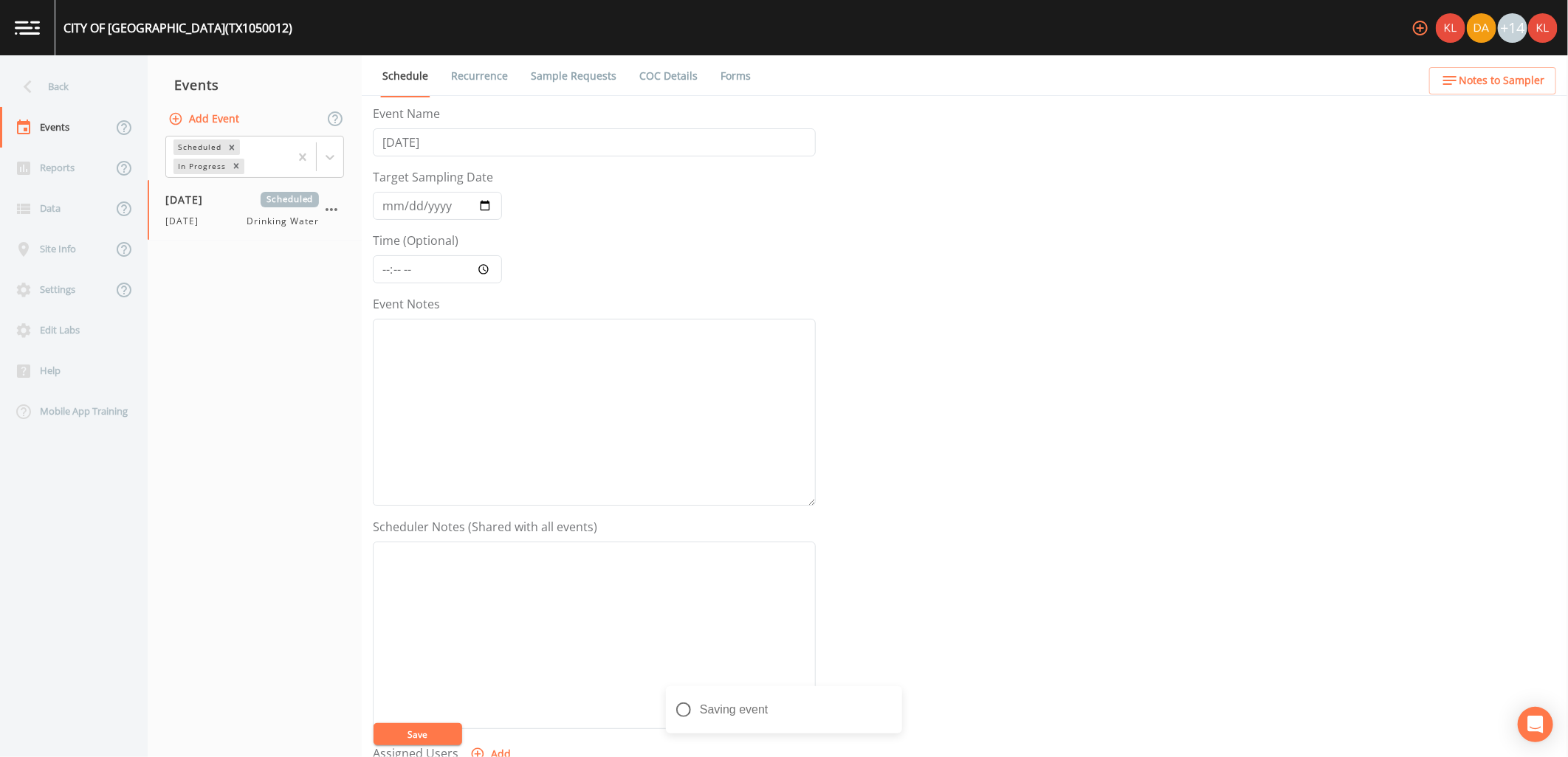
scroll to position [284, 0]
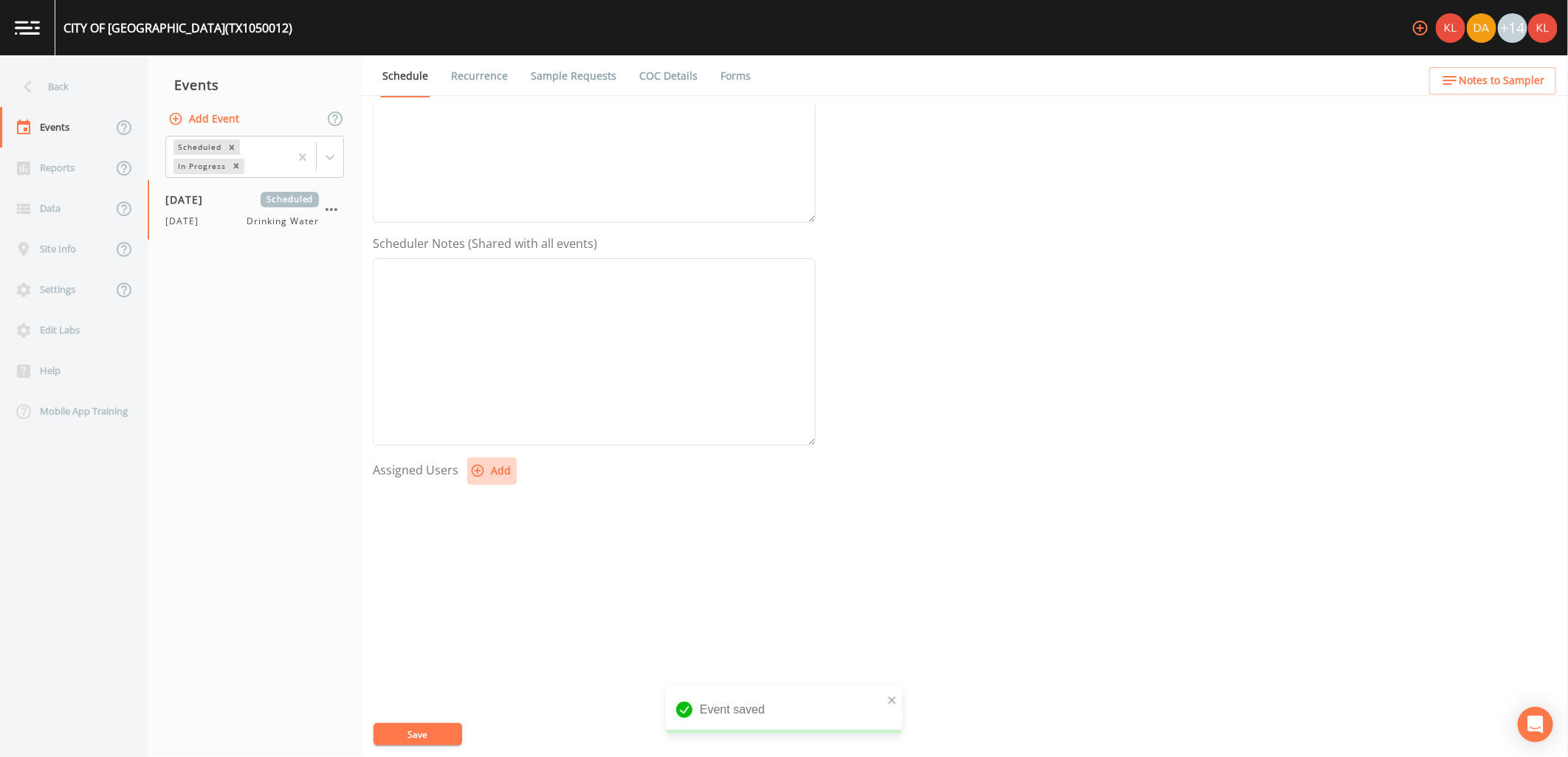
click at [488, 469] on button "Add" at bounding box center [492, 471] width 49 height 27
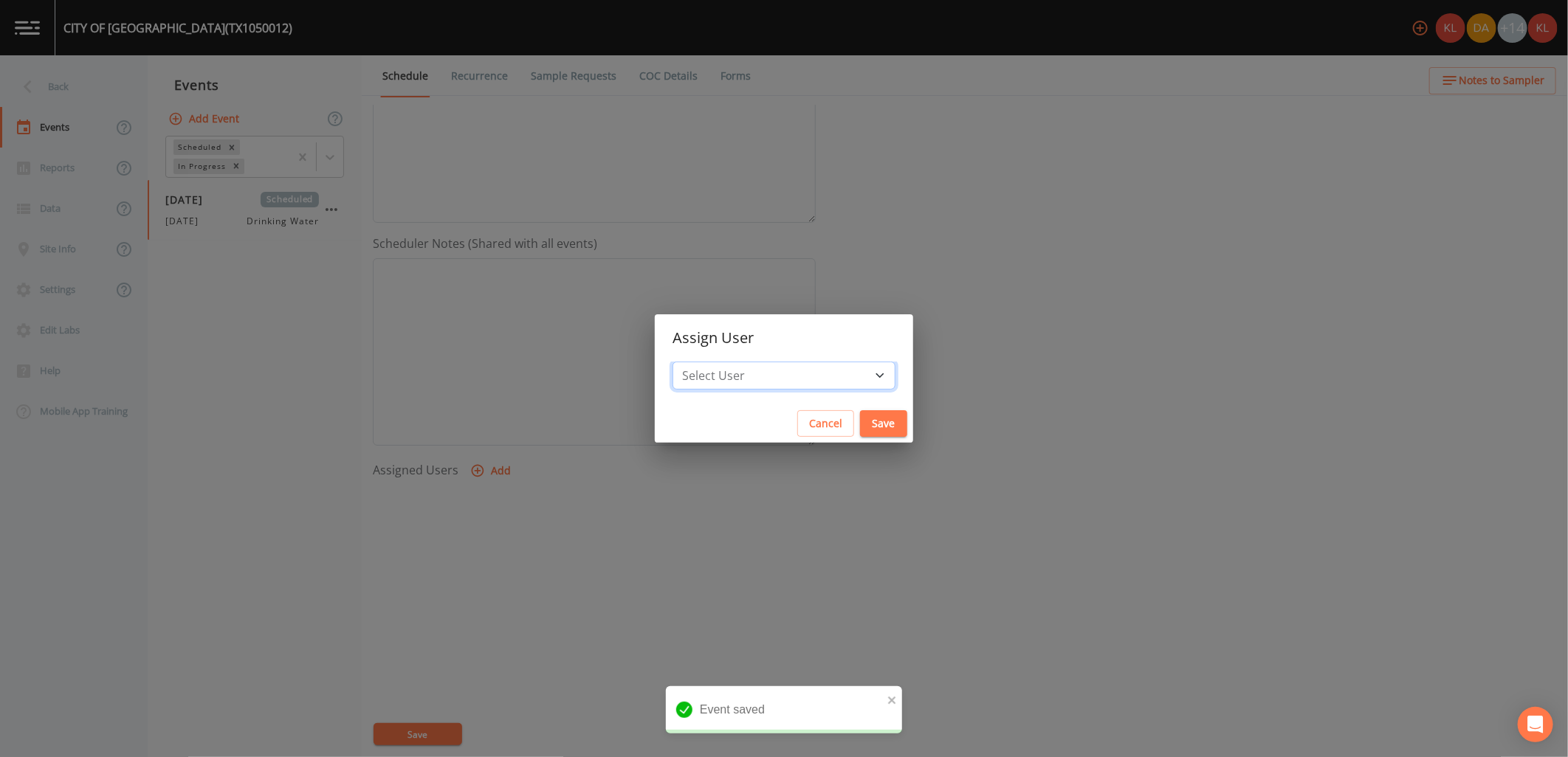
click at [764, 386] on select "Select User Kler Teran David Weber Joshua gere Paul Mike Franklin Rodolfo Ramir…" at bounding box center [784, 376] width 223 height 28
drag, startPoint x: 770, startPoint y: 386, endPoint x: 740, endPoint y: 334, distance: 60.0
click at [758, 371] on select "Select User Kler Teran David Weber Joshua gere Paul Mike Franklin Rodolfo Ramir…" at bounding box center [784, 376] width 223 height 28
click at [768, 371] on select "Select User Kler Teran David Weber Joshua gere Paul Mike Franklin Rodolfo Ramir…" at bounding box center [784, 376] width 223 height 28
select select "cc3a99b6-42a3-44aa-bed9-88599eb009c7"
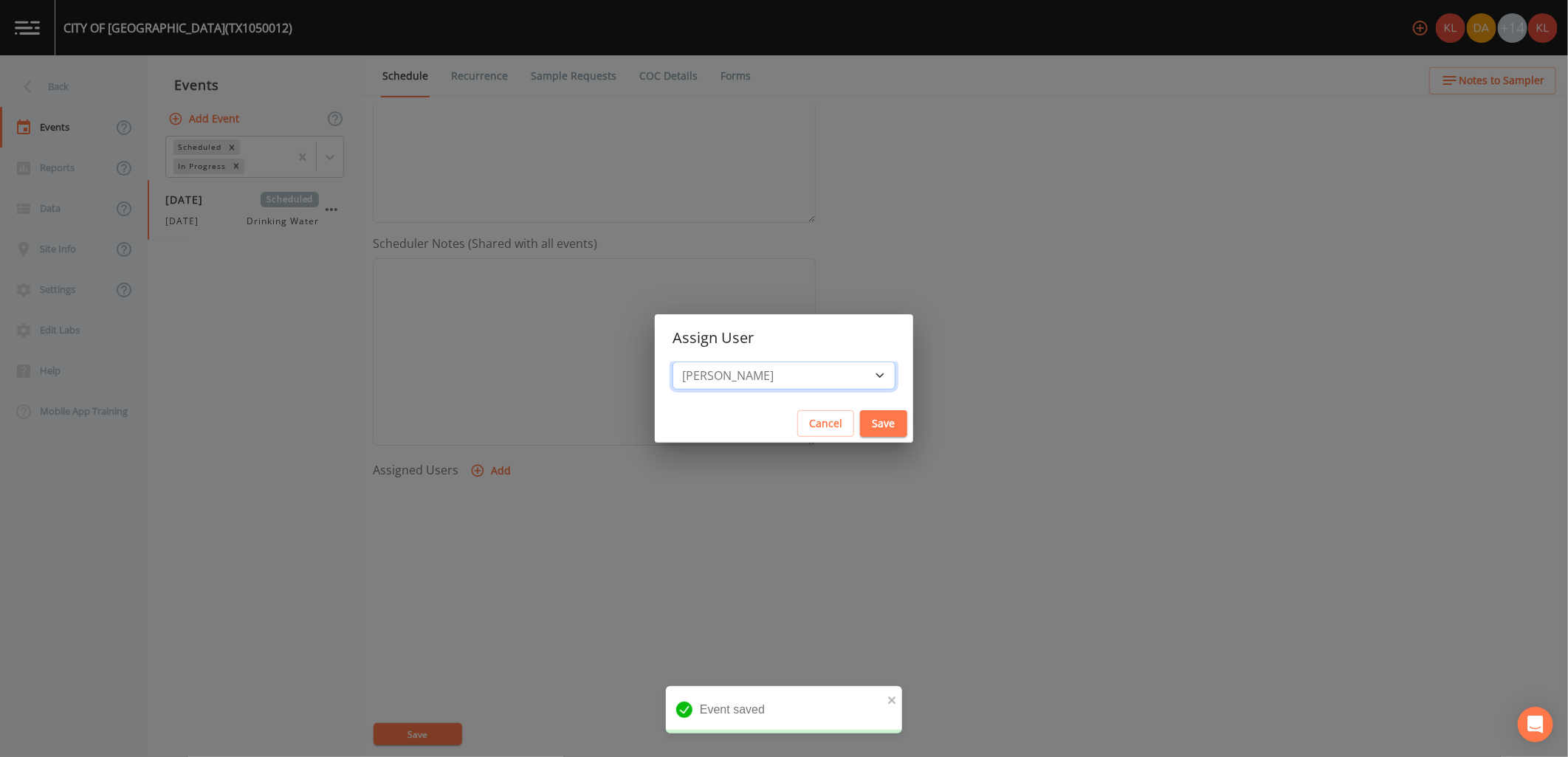
click at [712, 362] on select "Select User Kler Teran David Weber Joshua gere Paul Mike Franklin Rodolfo Ramir…" at bounding box center [784, 376] width 223 height 28
click at [860, 425] on button "Save" at bounding box center [884, 423] width 47 height 27
select select
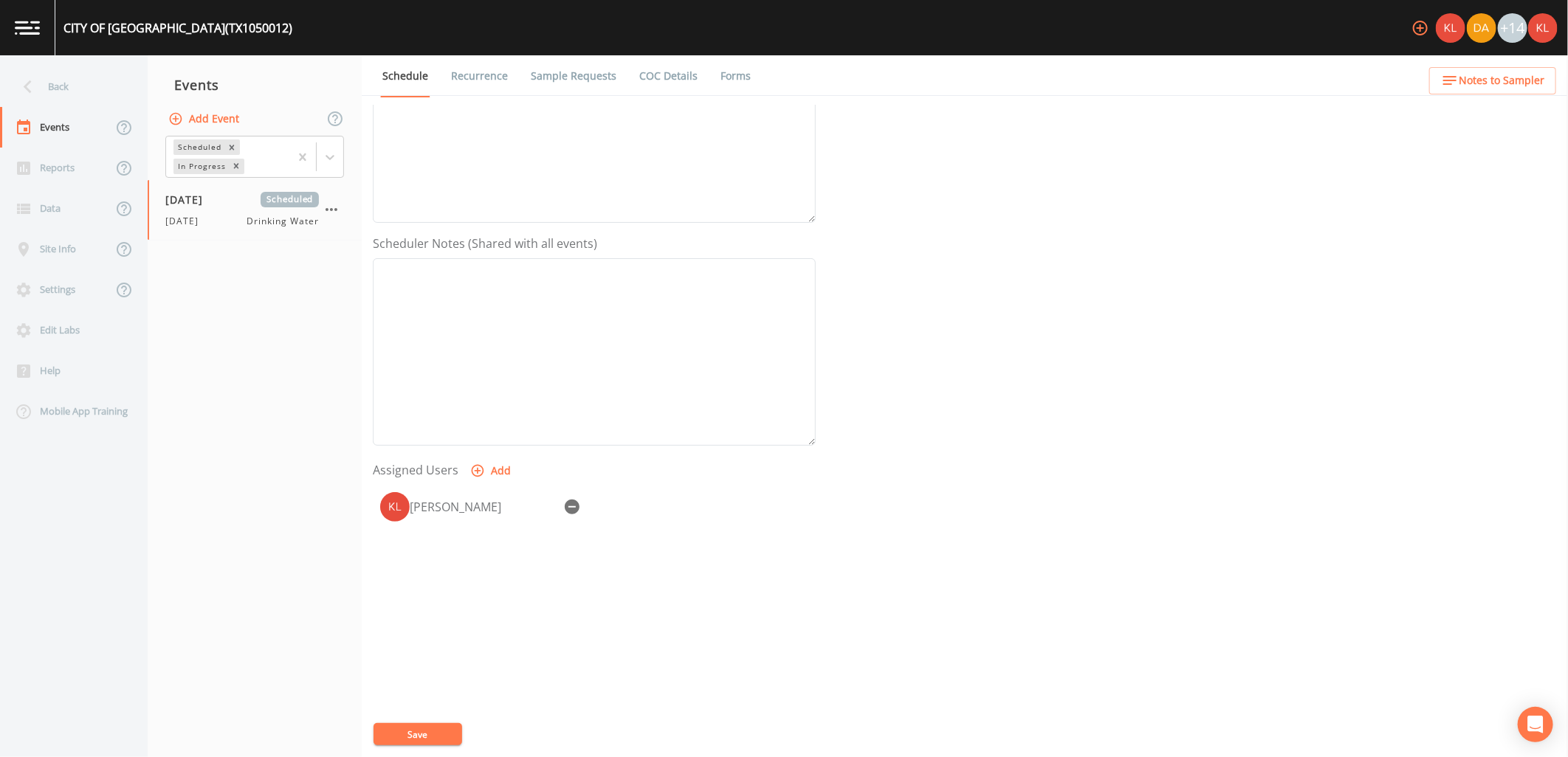
click at [432, 725] on button "Save" at bounding box center [417, 734] width 89 height 22
